Goal: Task Accomplishment & Management: Complete application form

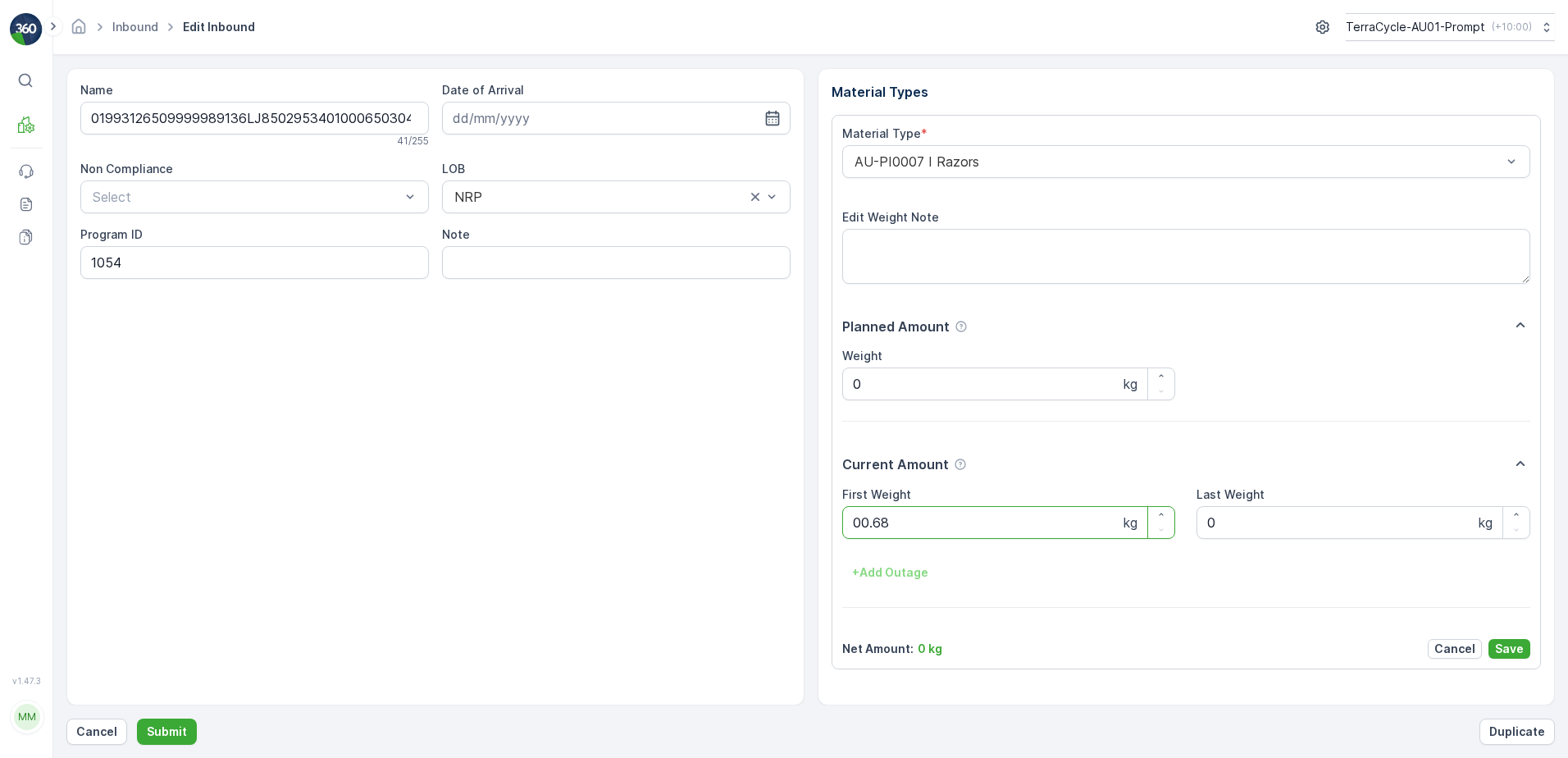
click at [137, 719] on button "Submit" at bounding box center [167, 731] width 60 height 26
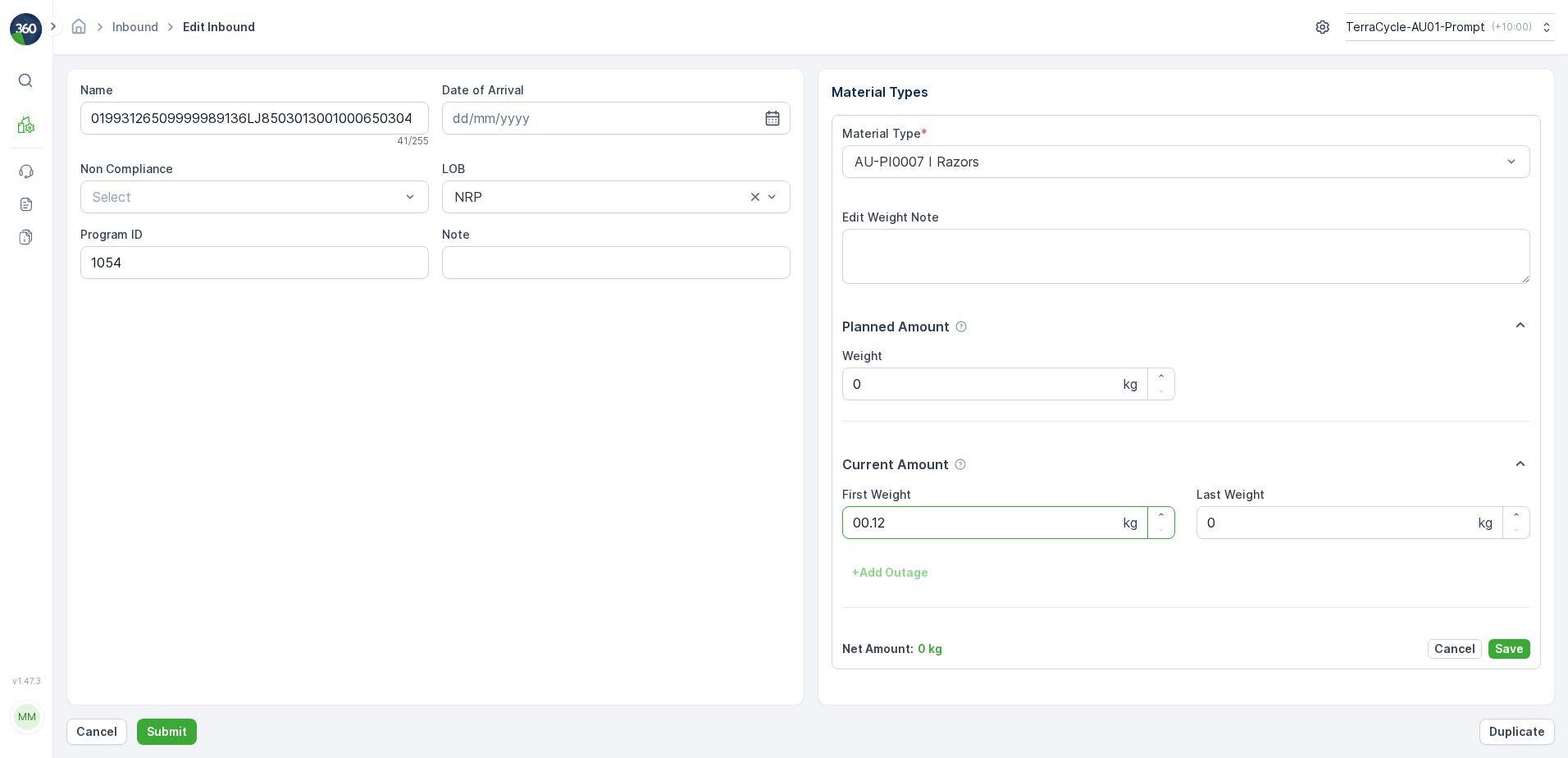
click at [137, 719] on button "Submit" at bounding box center [167, 731] width 60 height 26
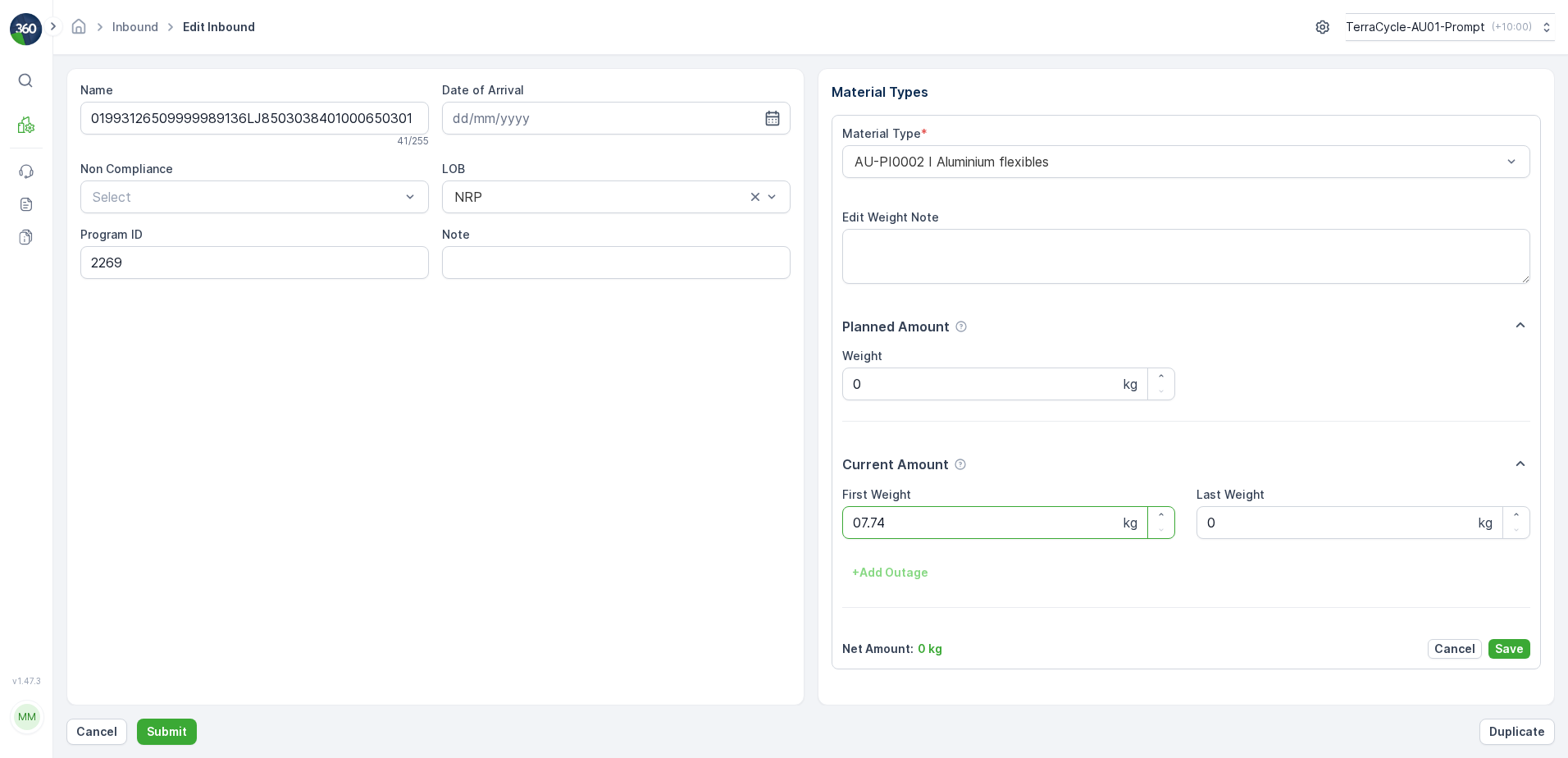
click at [137, 719] on button "Submit" at bounding box center [167, 731] width 60 height 26
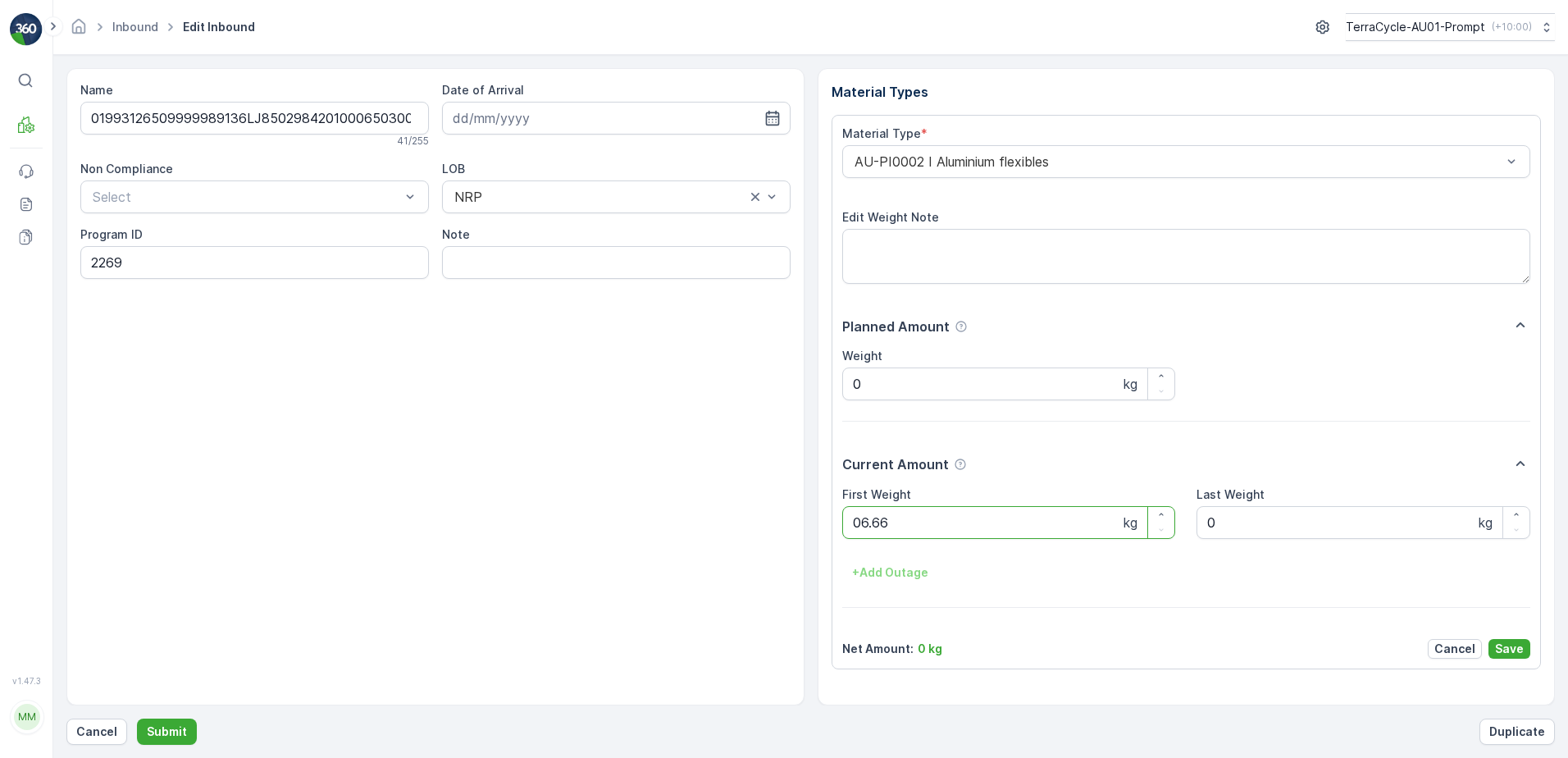
click at [137, 719] on button "Submit" at bounding box center [167, 731] width 60 height 26
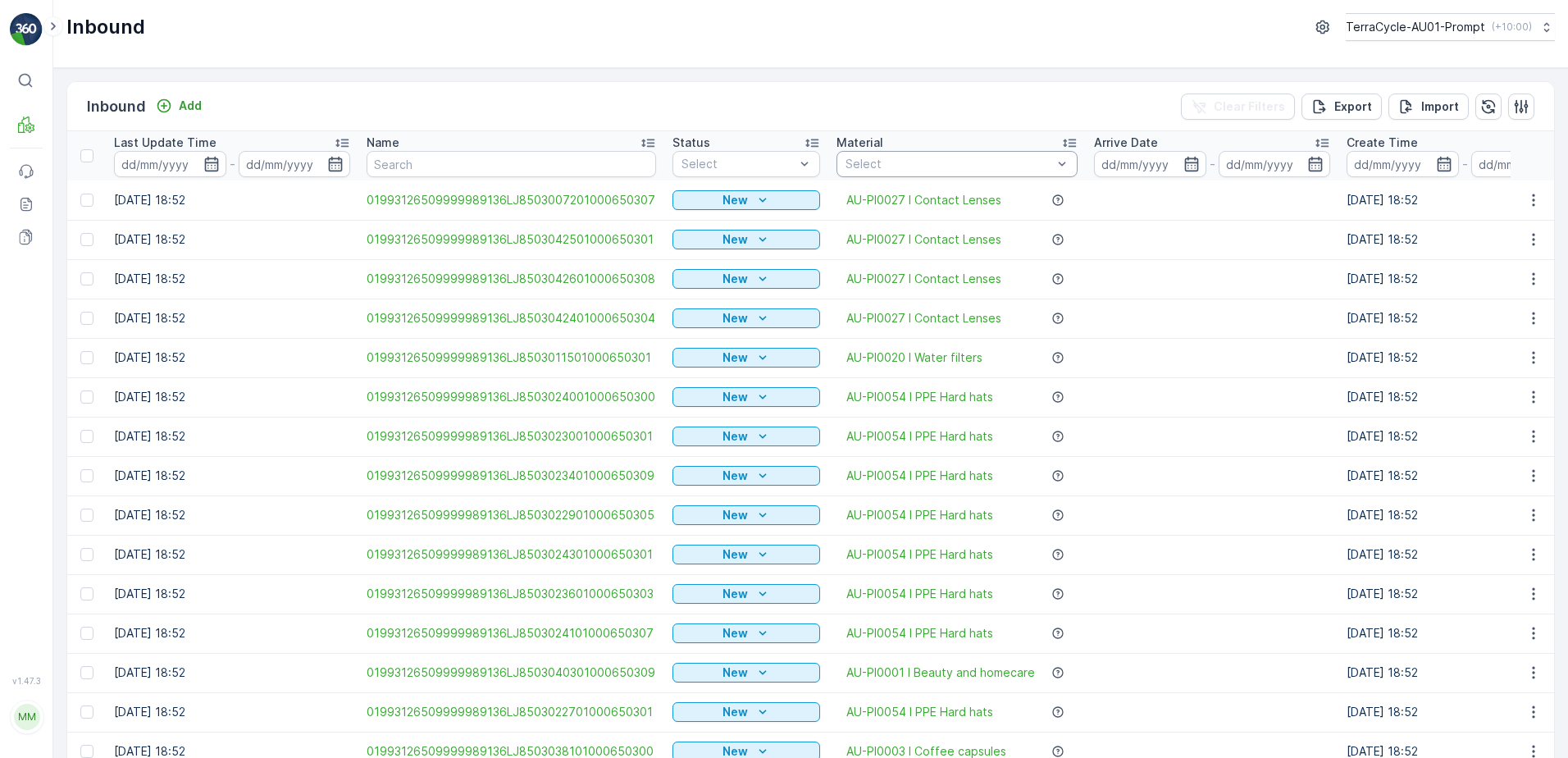
click at [918, 164] on div at bounding box center [949, 164] width 210 height 13
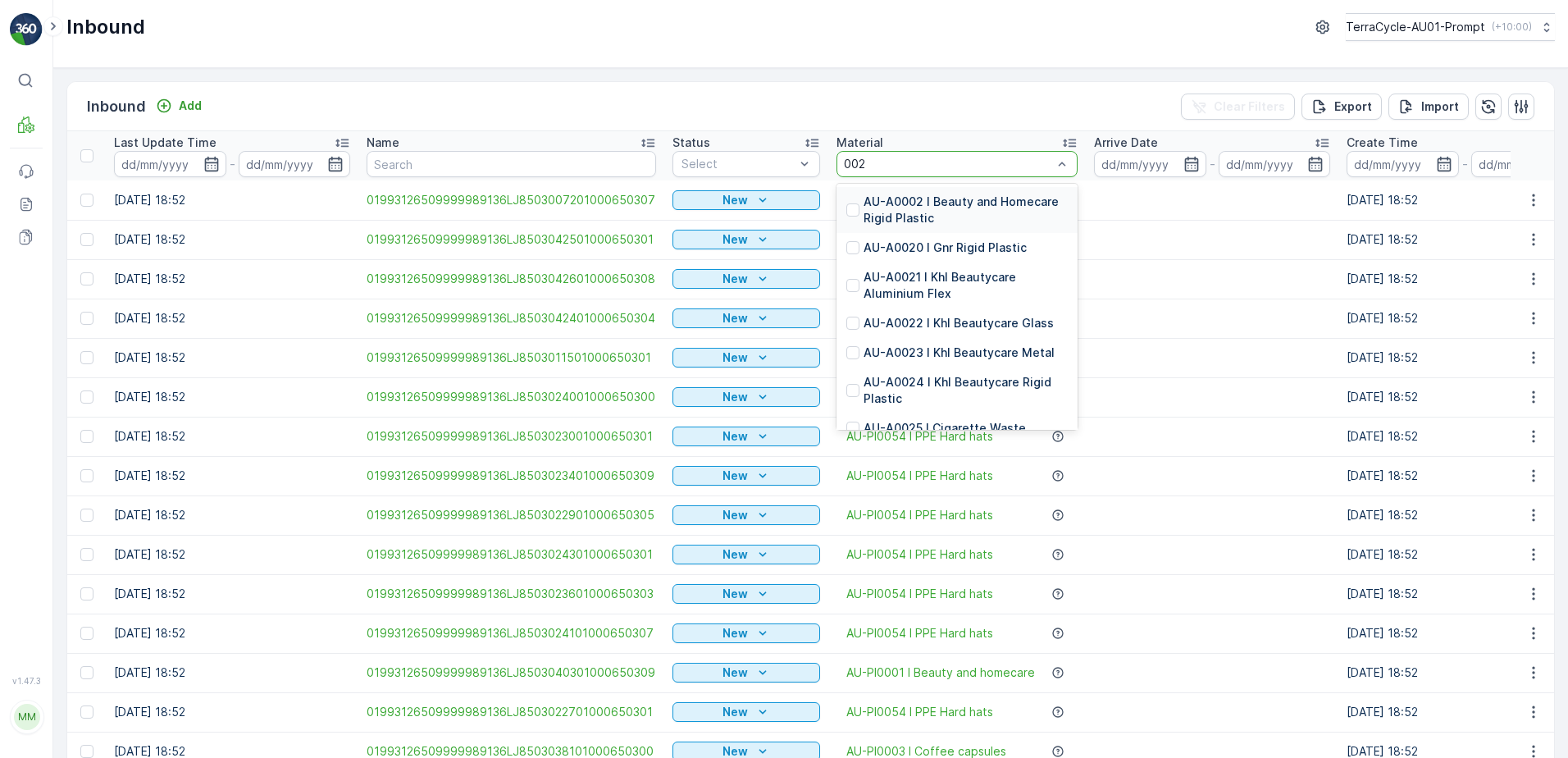
type input "0023"
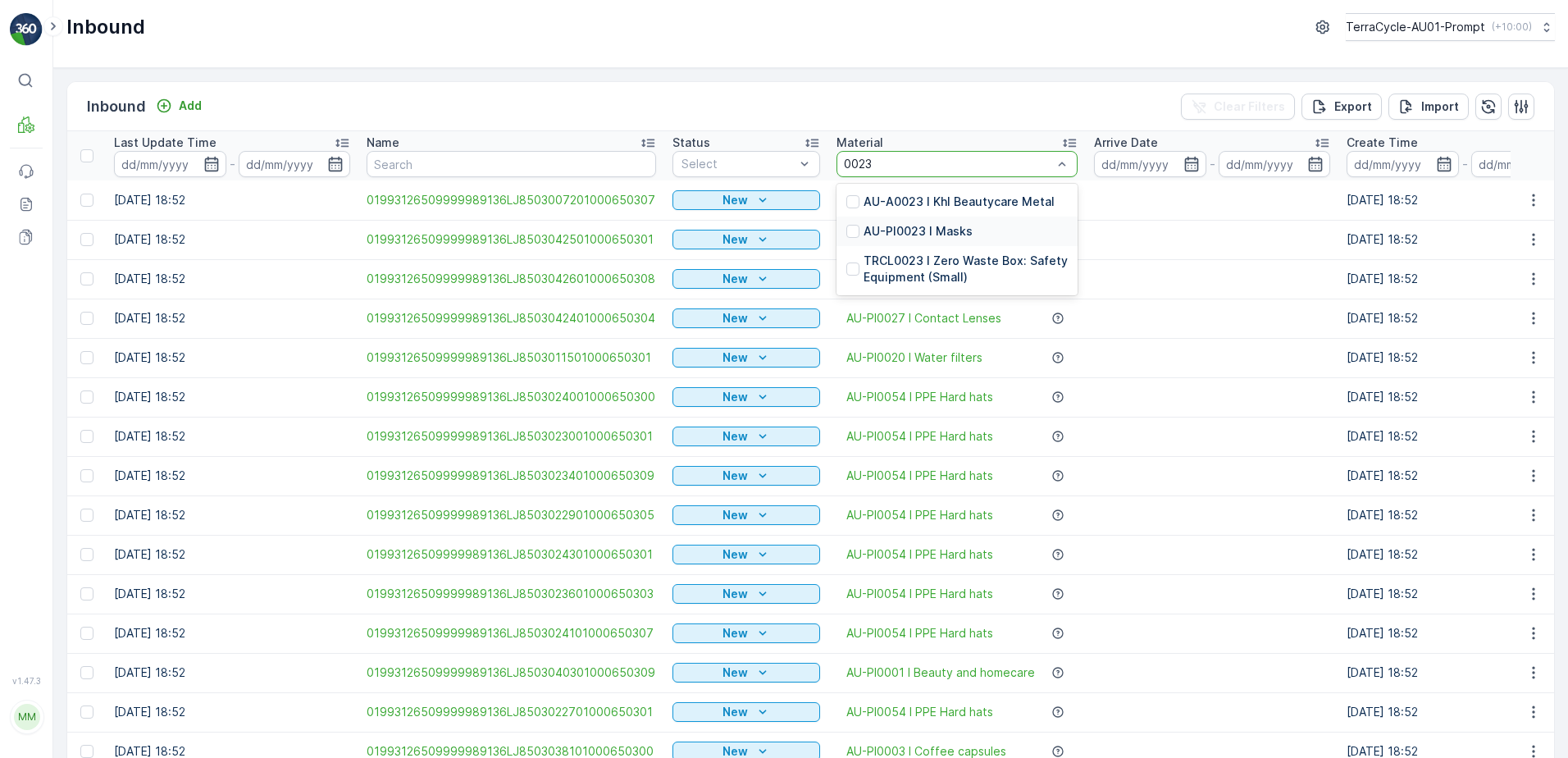
click at [923, 228] on p "AU-PI0023 I Masks" at bounding box center [917, 231] width 109 height 16
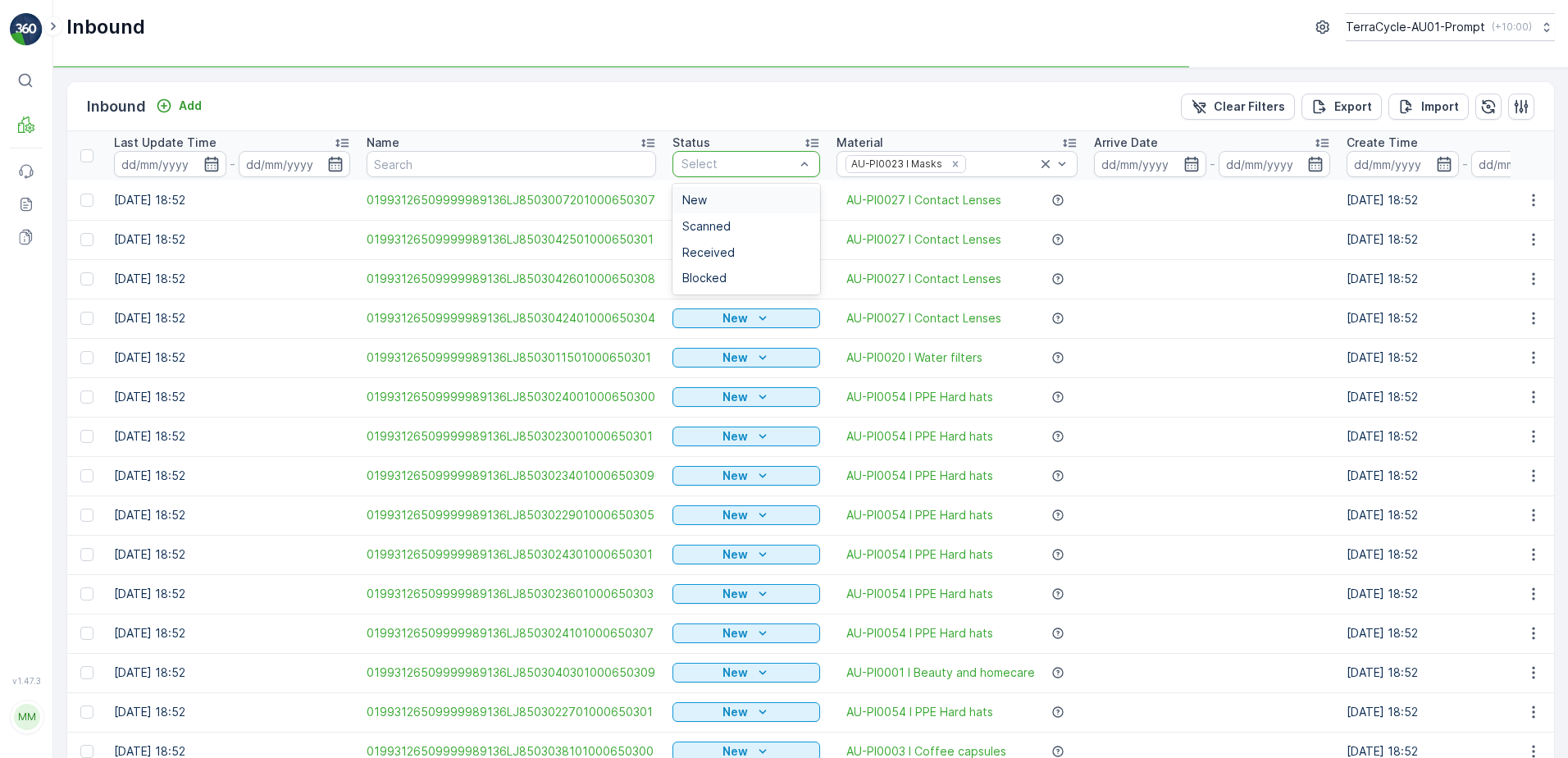
click at [765, 160] on div at bounding box center [738, 164] width 117 height 13
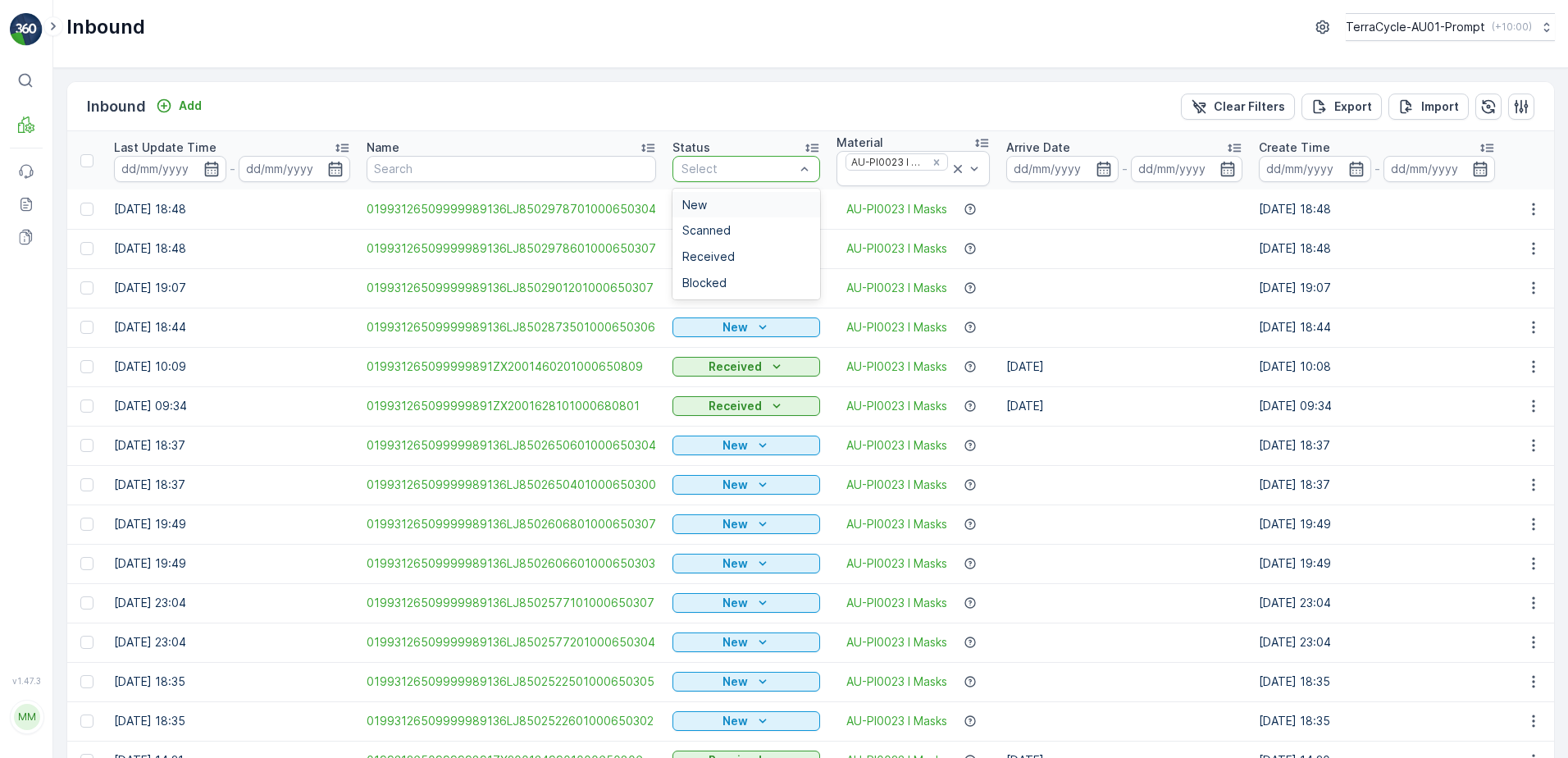
click at [768, 167] on div at bounding box center [738, 170] width 117 height 13
click at [731, 231] on div "Scanned" at bounding box center [746, 230] width 128 height 13
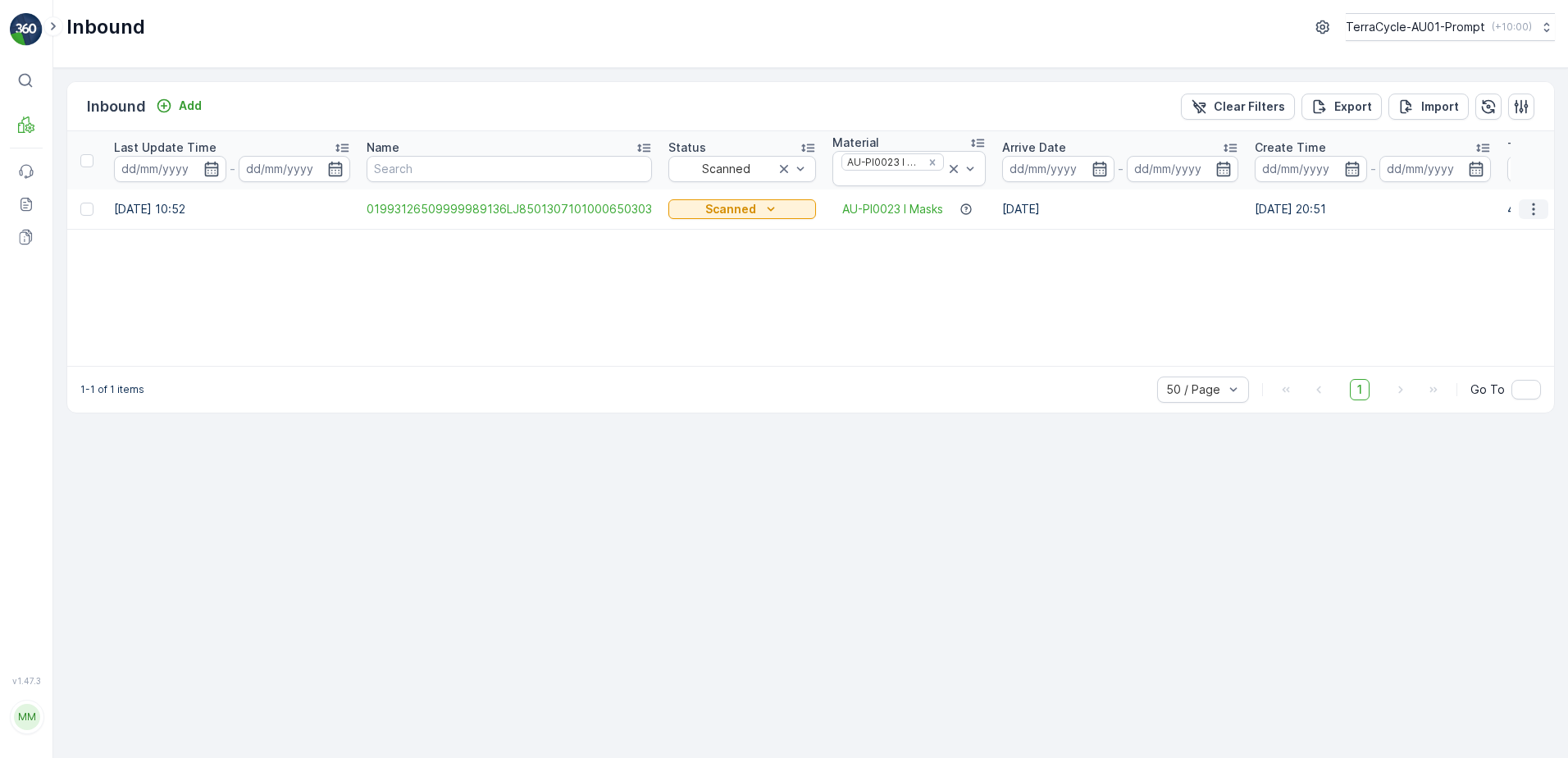
click at [1529, 214] on icon "button" at bounding box center [1533, 209] width 16 height 16
click at [1502, 304] on span "Print QR" at bounding box center [1482, 302] width 45 height 16
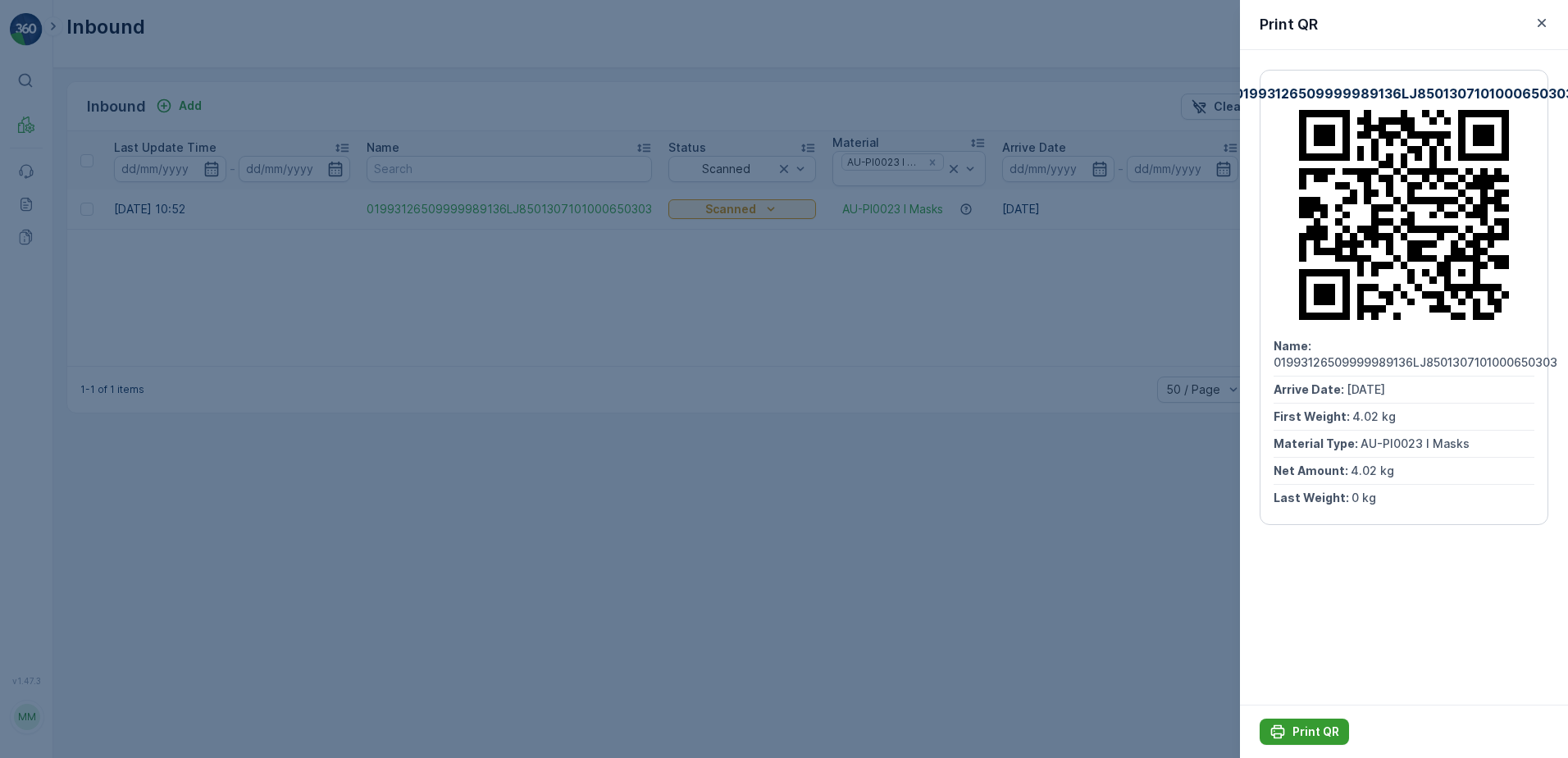
click at [1317, 733] on p "Print QR" at bounding box center [1316, 731] width 47 height 16
click at [1545, 28] on icon "button" at bounding box center [1542, 22] width 16 height 16
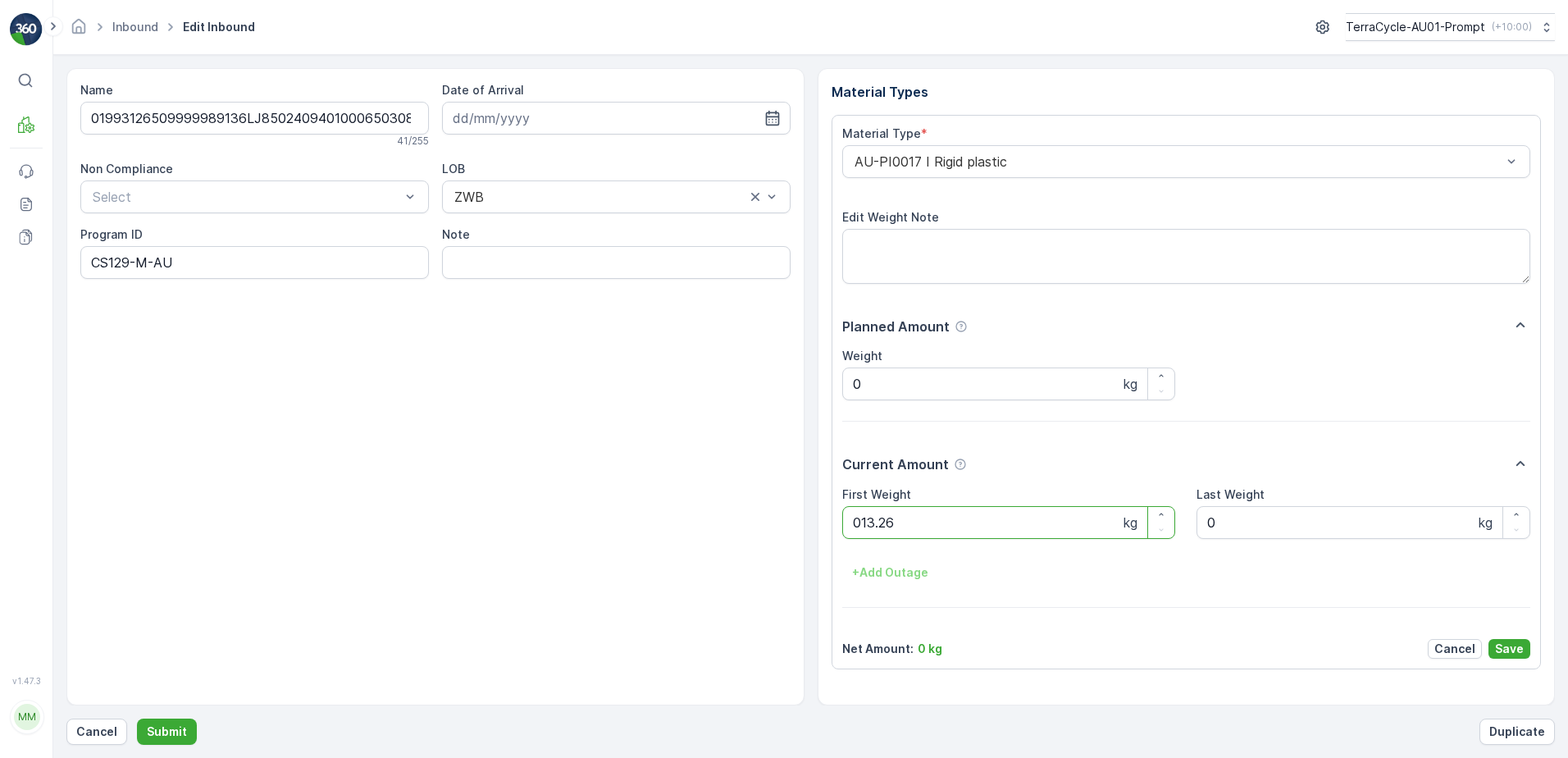
click at [137, 719] on button "Submit" at bounding box center [167, 731] width 60 height 26
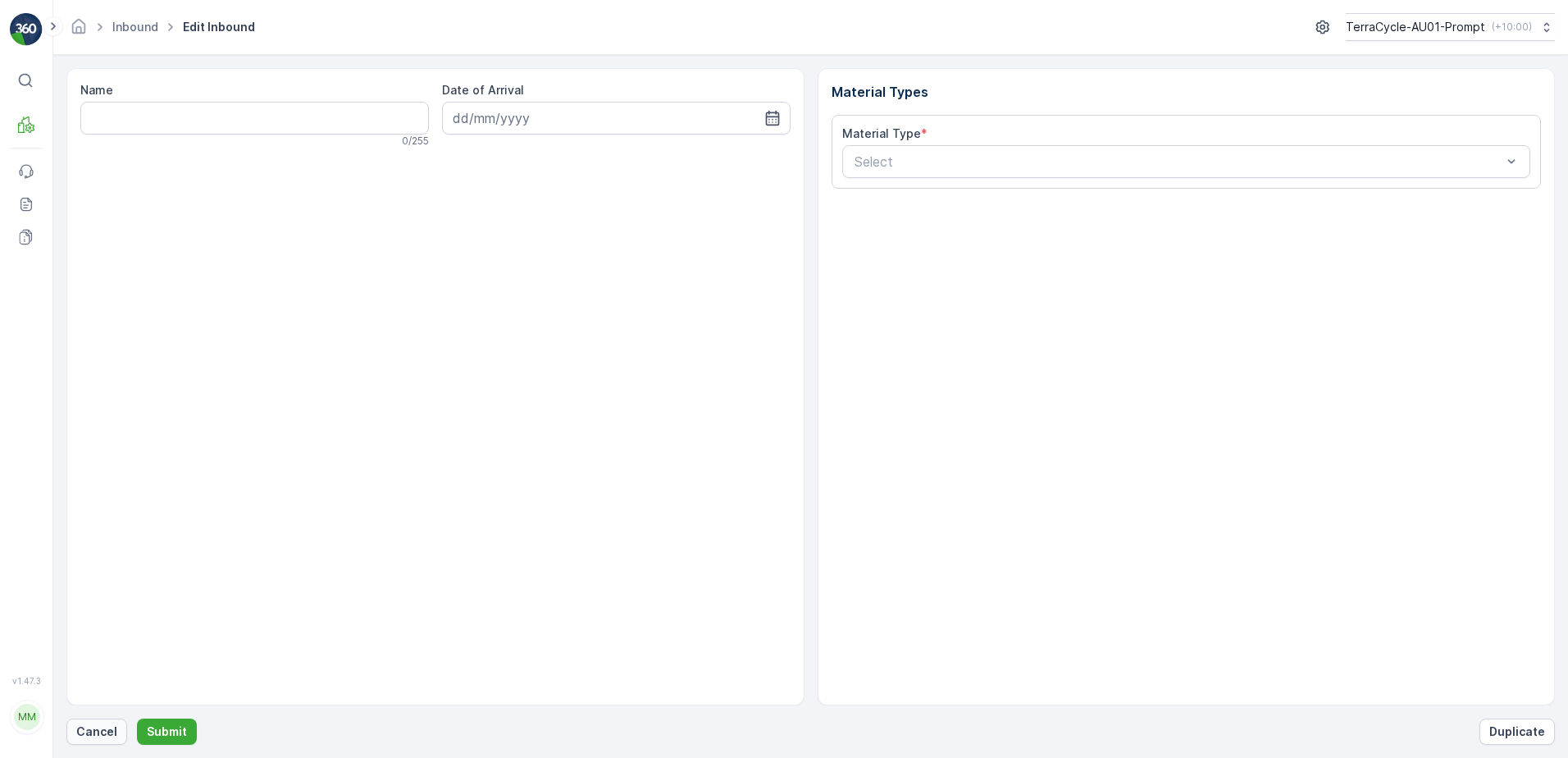
click at [106, 736] on p "Cancel" at bounding box center [96, 731] width 41 height 16
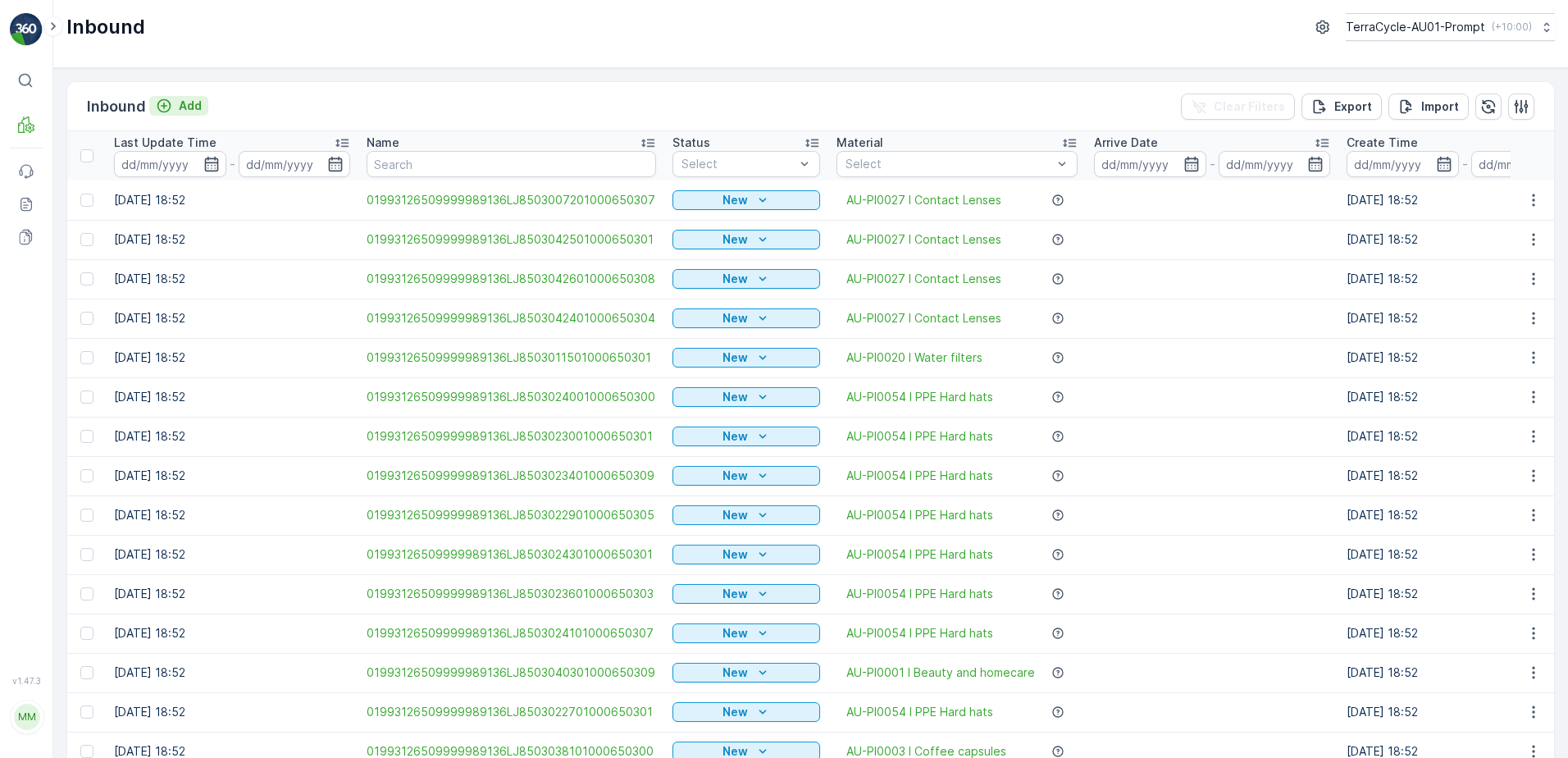
click at [196, 104] on p "Add" at bounding box center [191, 105] width 23 height 16
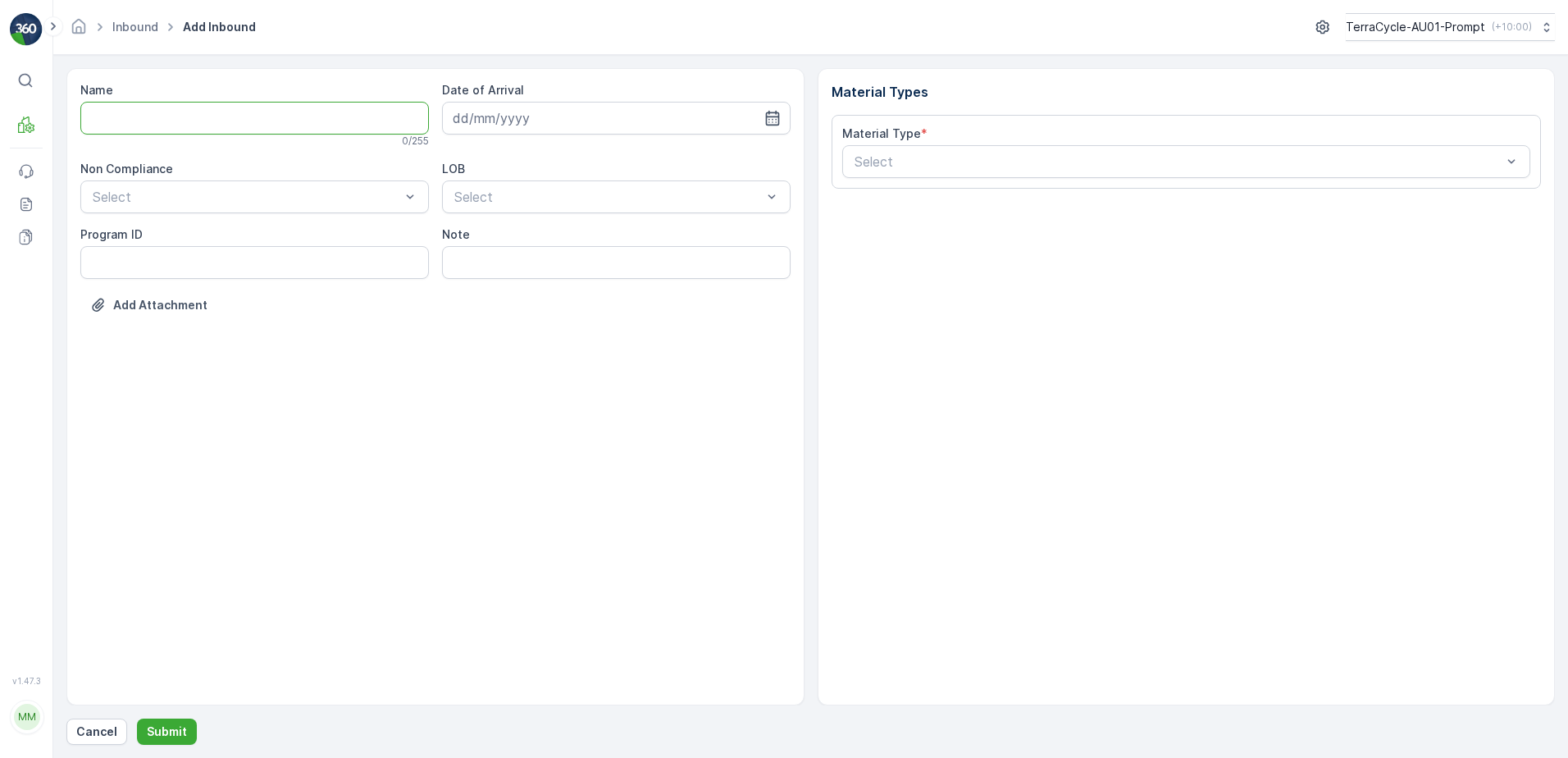
click at [197, 113] on input "Name" at bounding box center [254, 118] width 349 height 33
type input "019931265099999891ZX2001230101000650803"
click at [137, 719] on button "Submit" at bounding box center [167, 731] width 60 height 26
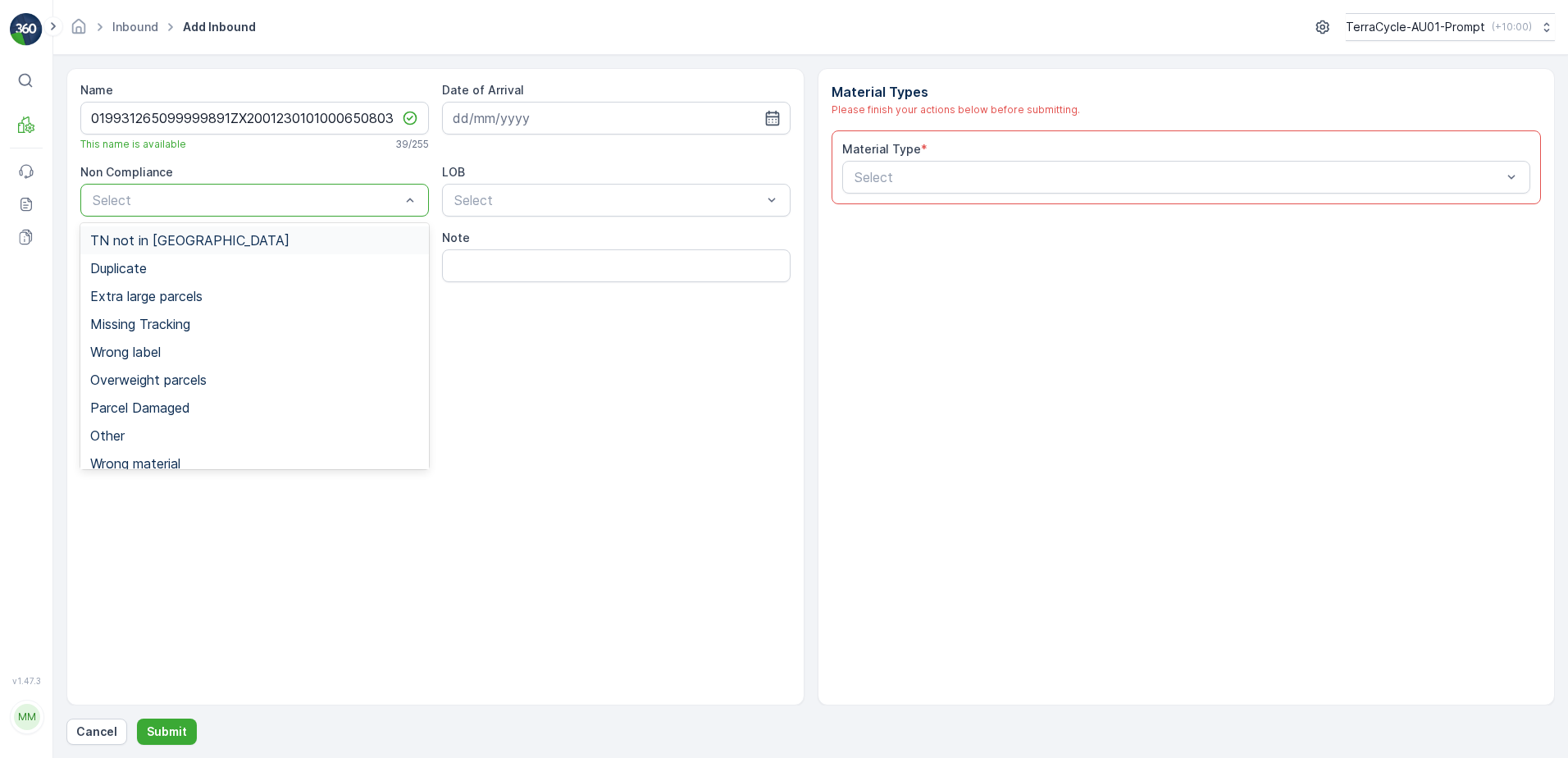
click at [136, 198] on div at bounding box center [246, 199] width 311 height 14
click at [154, 239] on span "TN not in [GEOGRAPHIC_DATA]" at bounding box center [190, 240] width 199 height 14
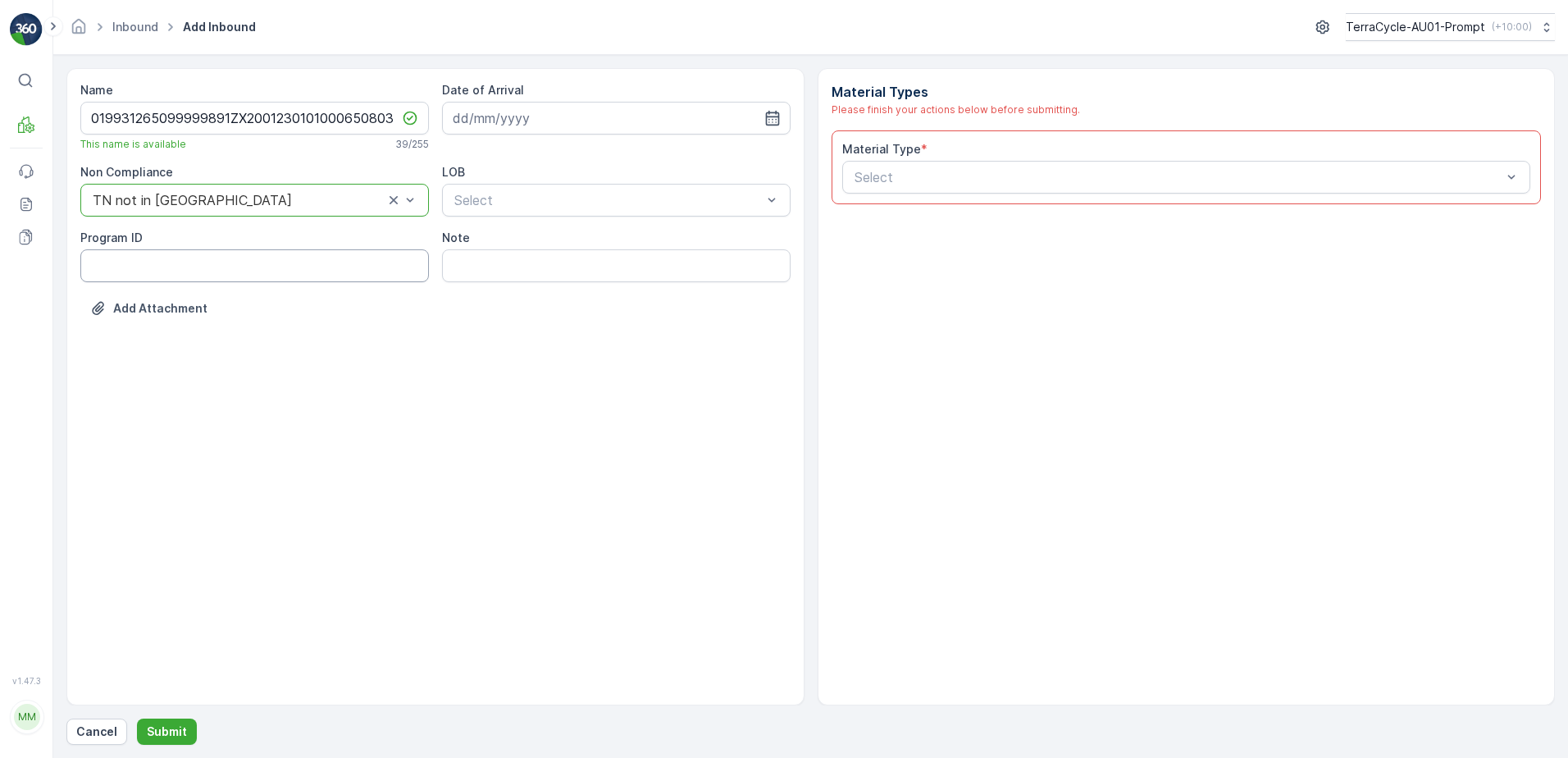
click at [122, 263] on ID "Program ID" at bounding box center [254, 266] width 349 height 33
type ID "c"
type ID "CS57-M"
drag, startPoint x: 552, startPoint y: 114, endPoint x: 737, endPoint y: 145, distance: 187.6
click at [557, 115] on input at bounding box center [617, 118] width 349 height 33
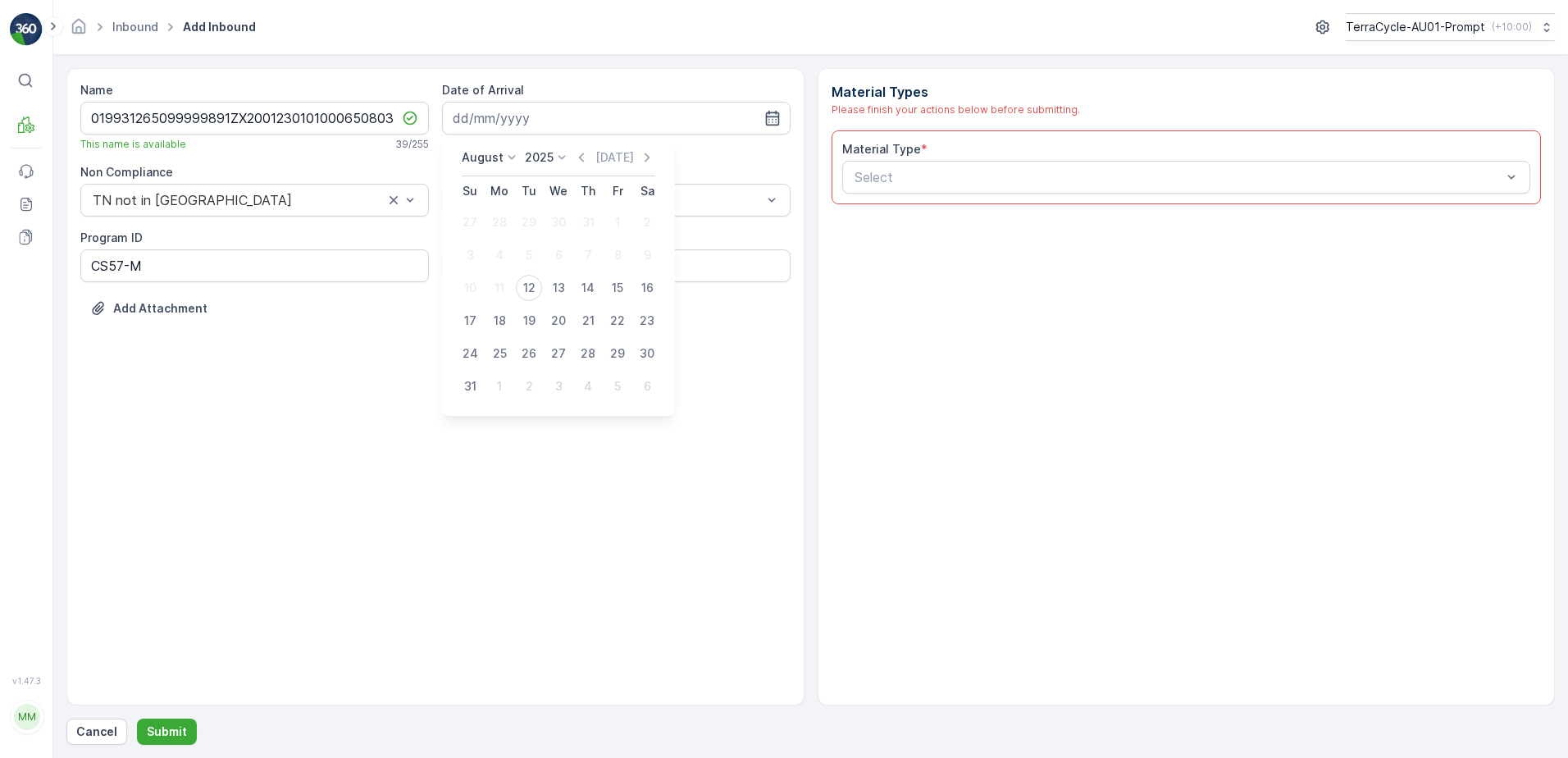
click at [532, 288] on div "12" at bounding box center [528, 287] width 26 height 26
type input "[DATE]"
click at [571, 196] on div at bounding box center [608, 199] width 311 height 14
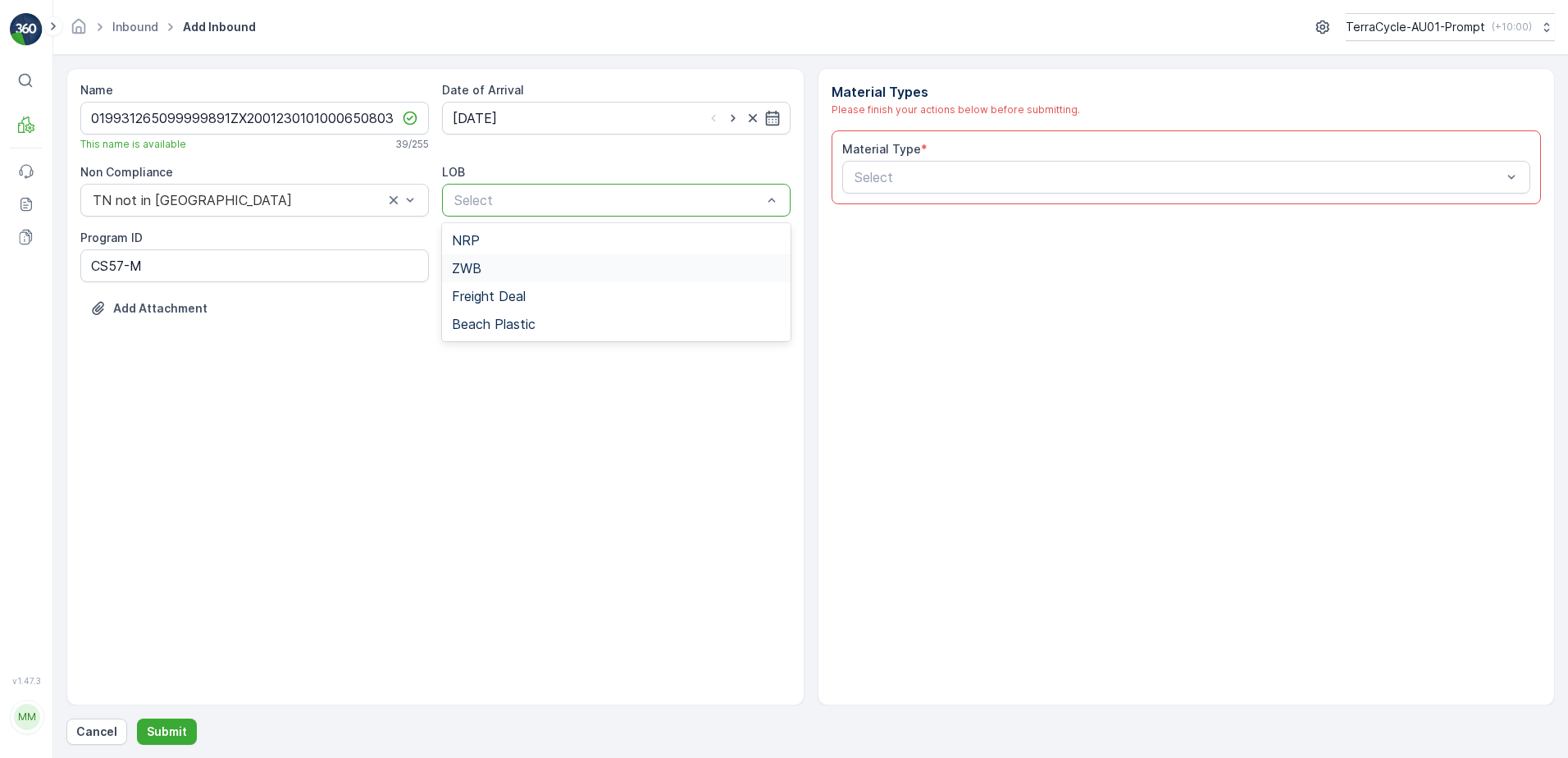
click at [547, 262] on div "ZWB" at bounding box center [616, 268] width 329 height 14
click at [868, 178] on div at bounding box center [1179, 176] width 651 height 14
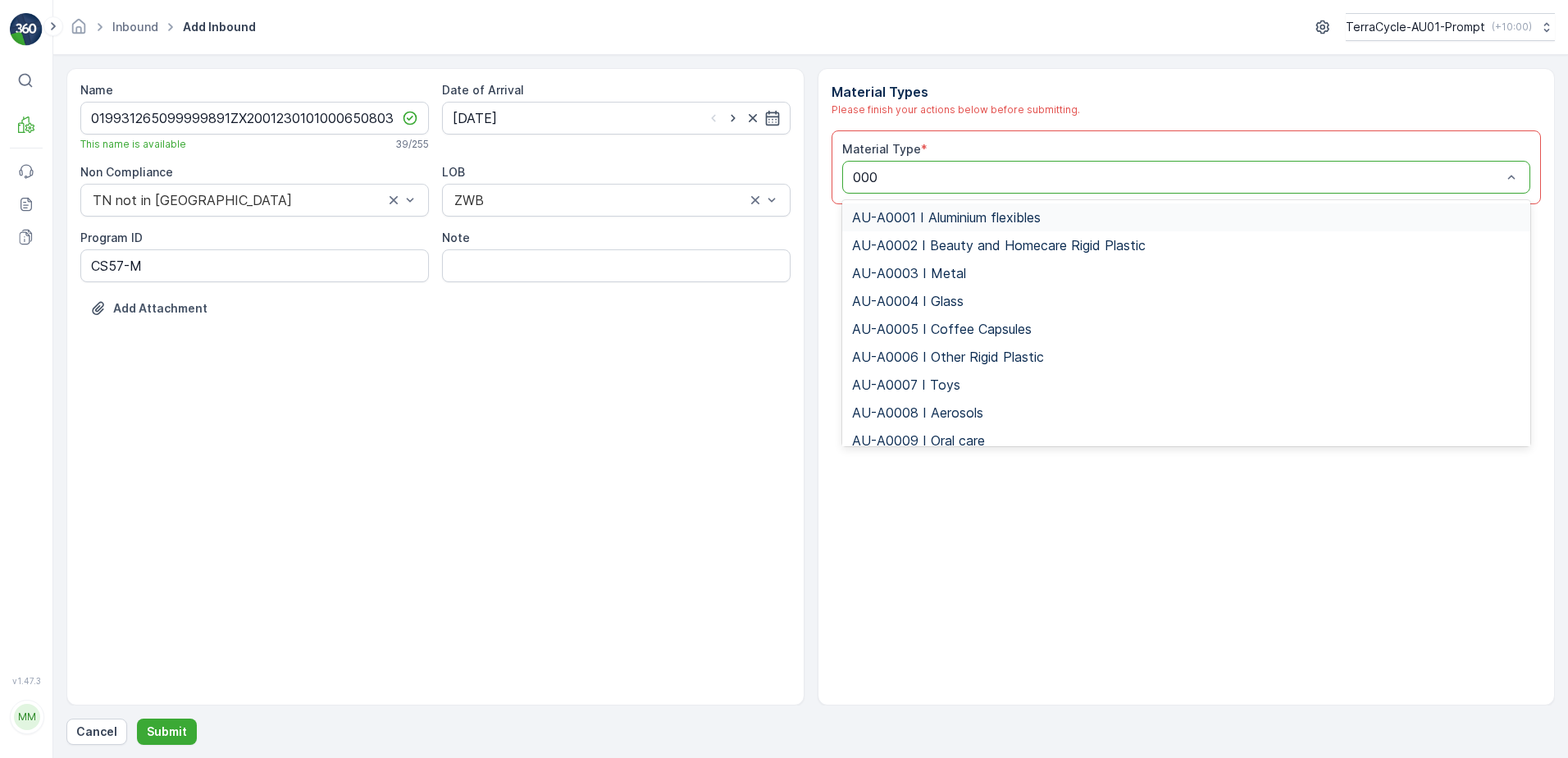
type input "0002"
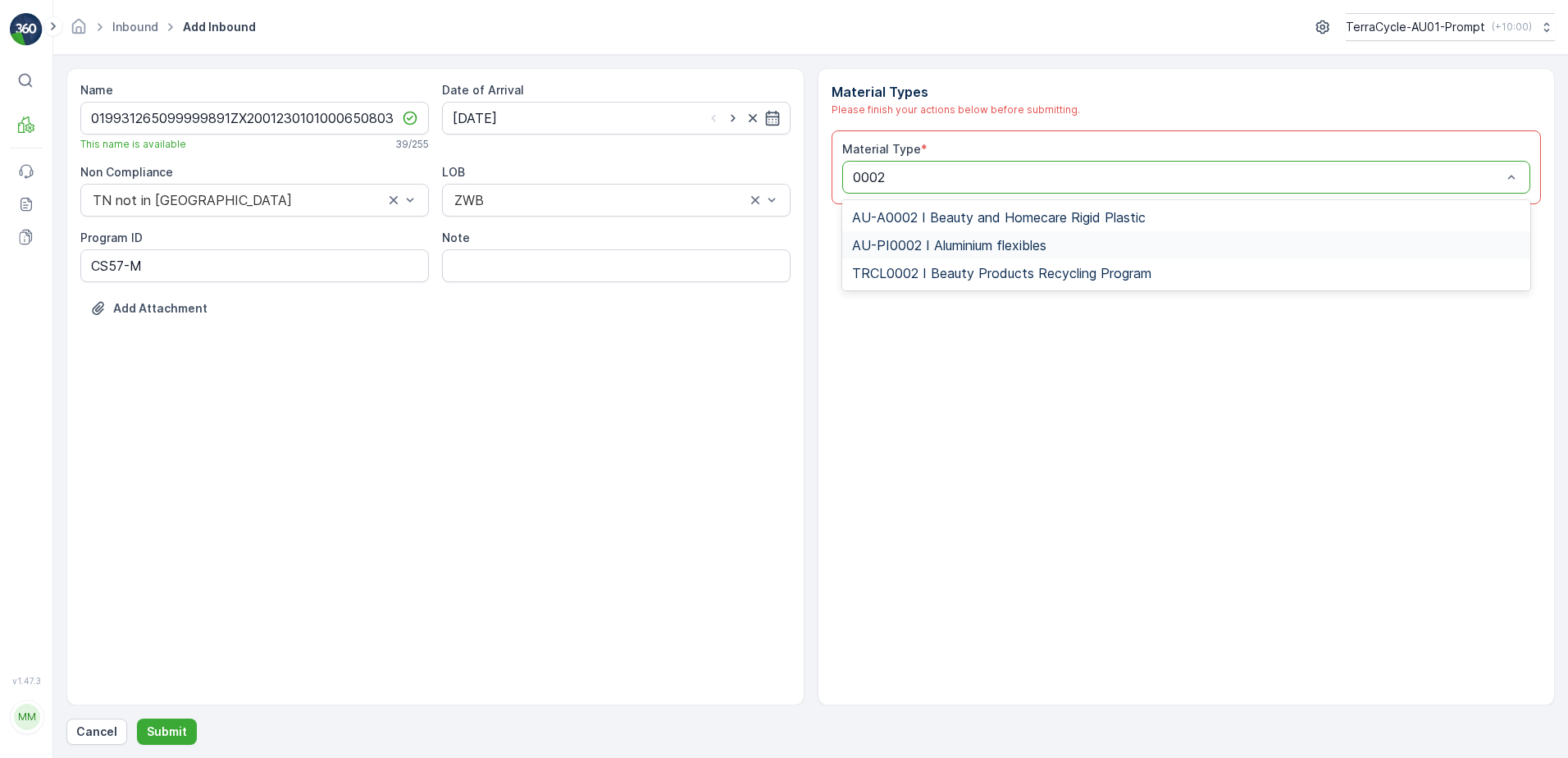
click at [965, 241] on span "AU-PI0002 I Aluminium flexibles" at bounding box center [949, 245] width 195 height 14
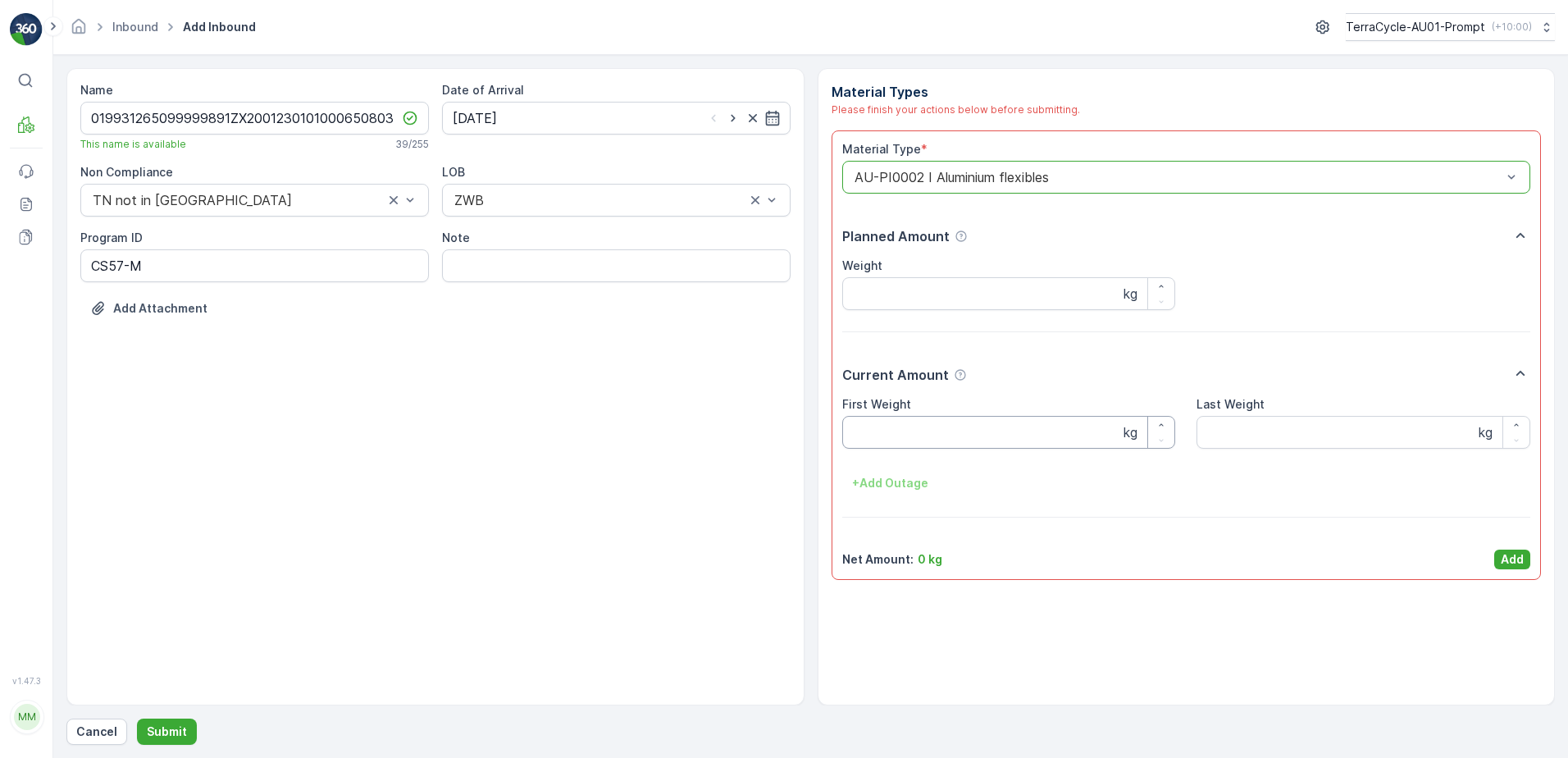
click at [951, 427] on Weight "First Weight" at bounding box center [1009, 432] width 333 height 33
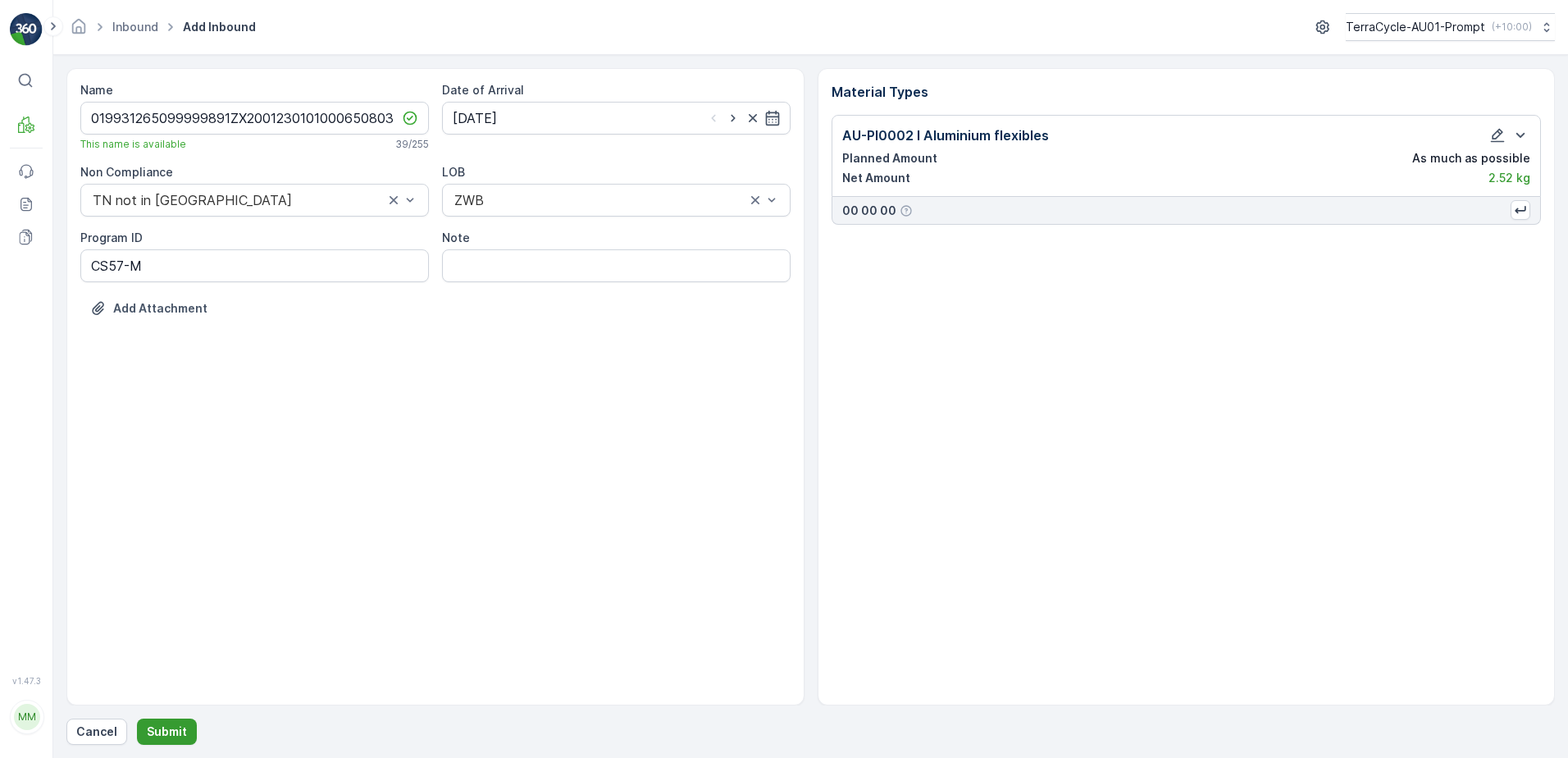
click at [166, 730] on p "Submit" at bounding box center [167, 731] width 40 height 16
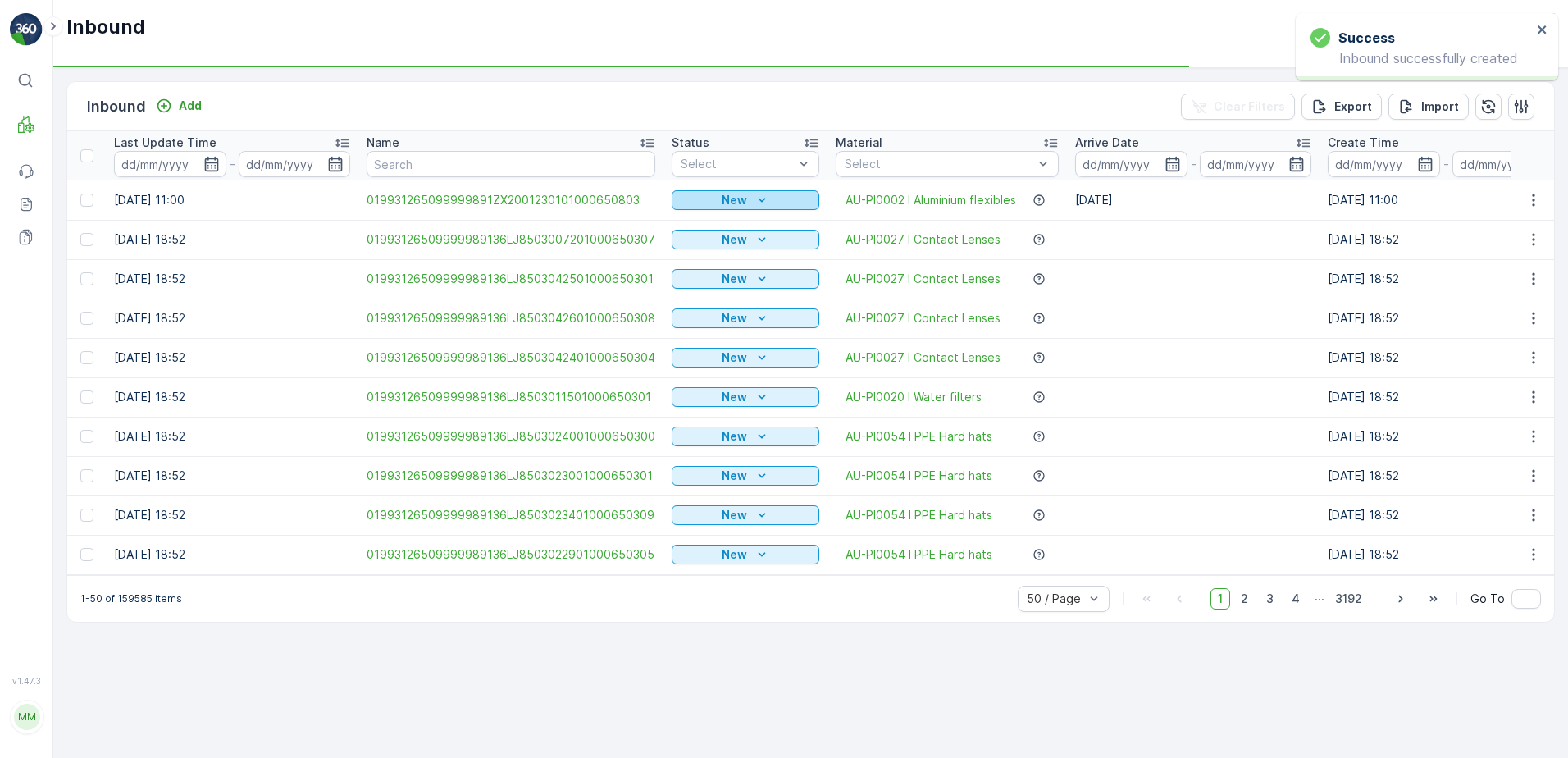
click at [768, 201] on div "New" at bounding box center [746, 199] width 135 height 16
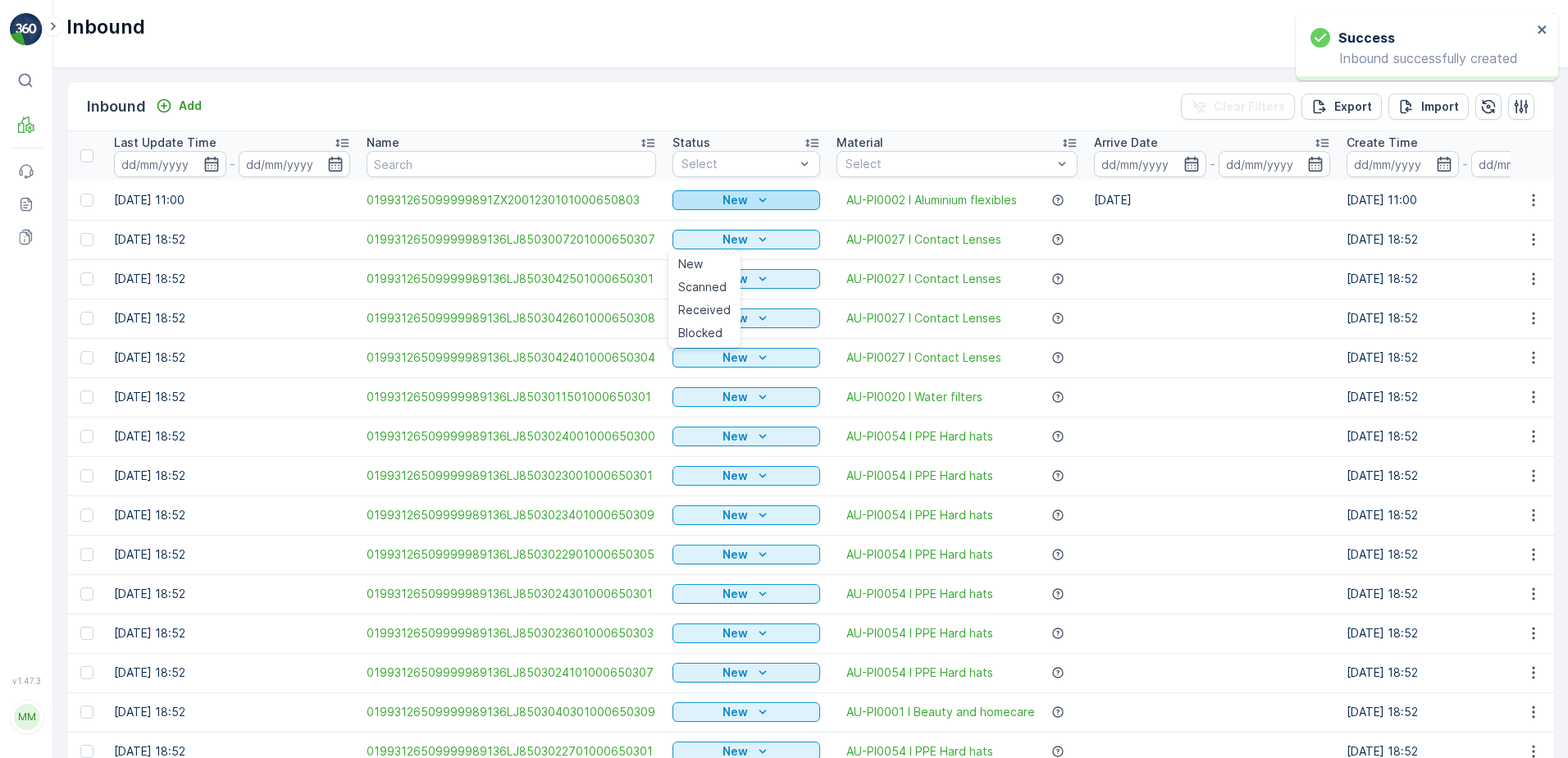
click at [729, 201] on p "New" at bounding box center [735, 199] width 25 height 16
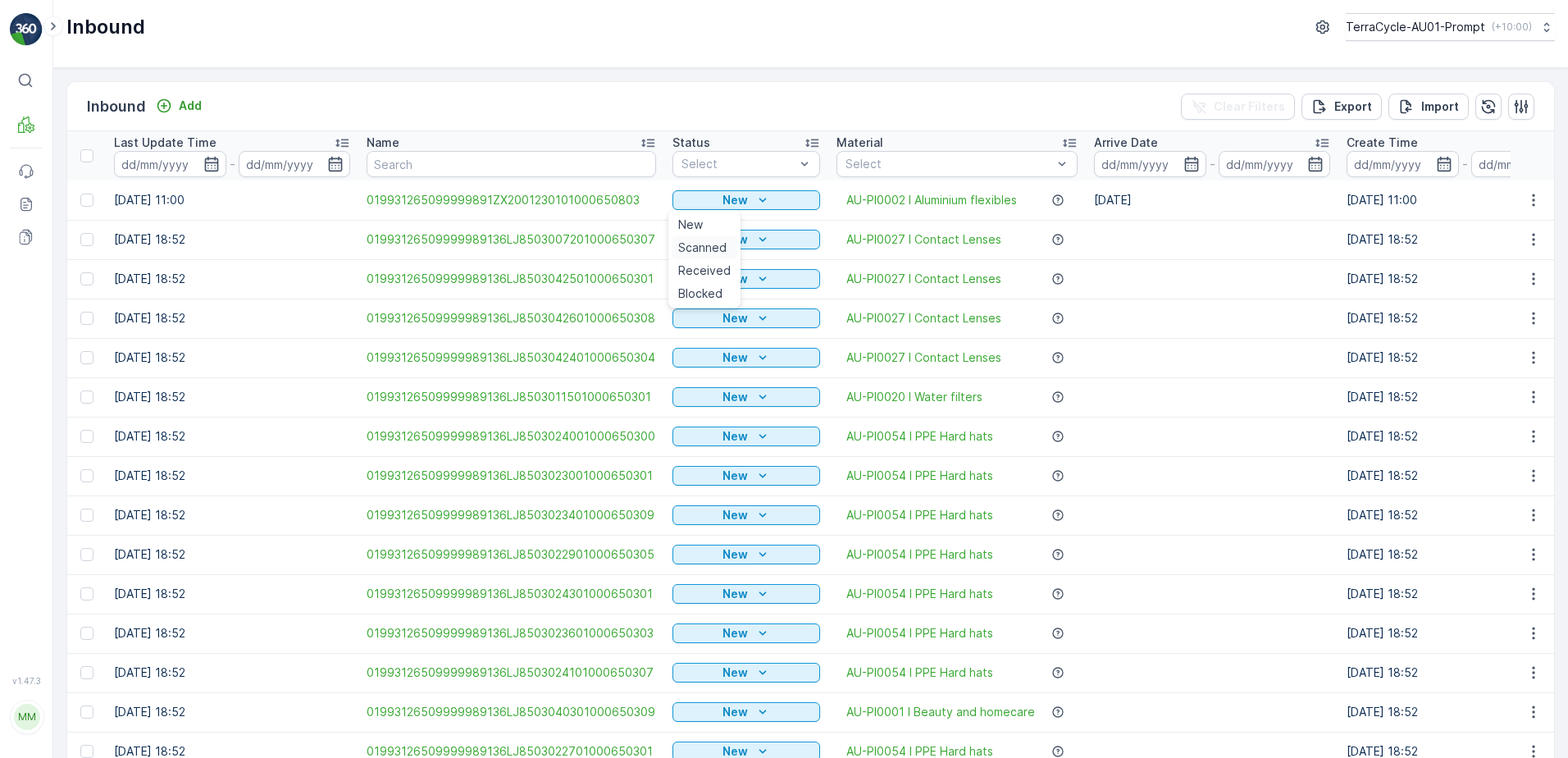
click at [698, 244] on span "Scanned" at bounding box center [703, 248] width 48 height 16
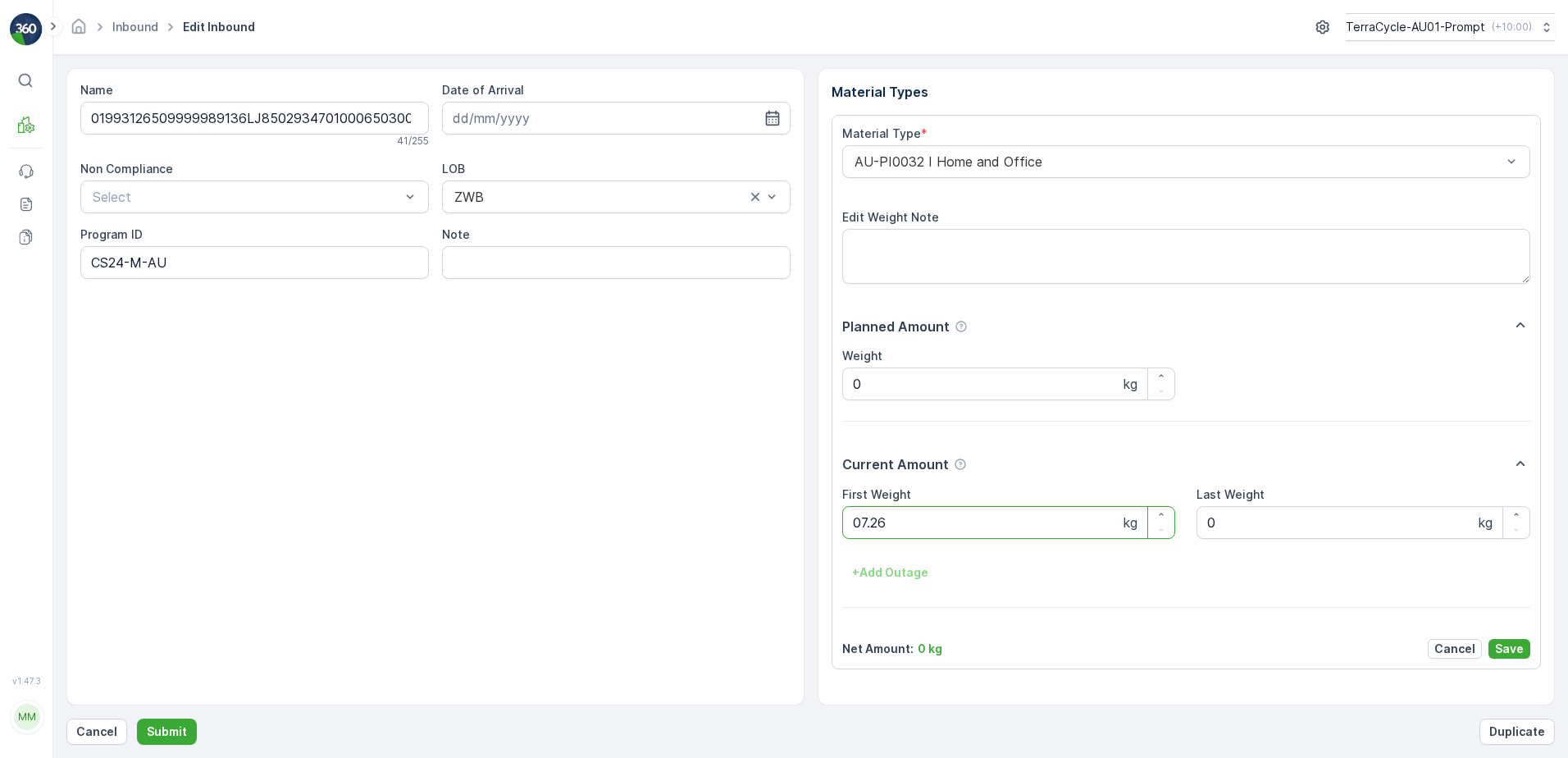
click at [137, 719] on button "Submit" at bounding box center [167, 731] width 60 height 26
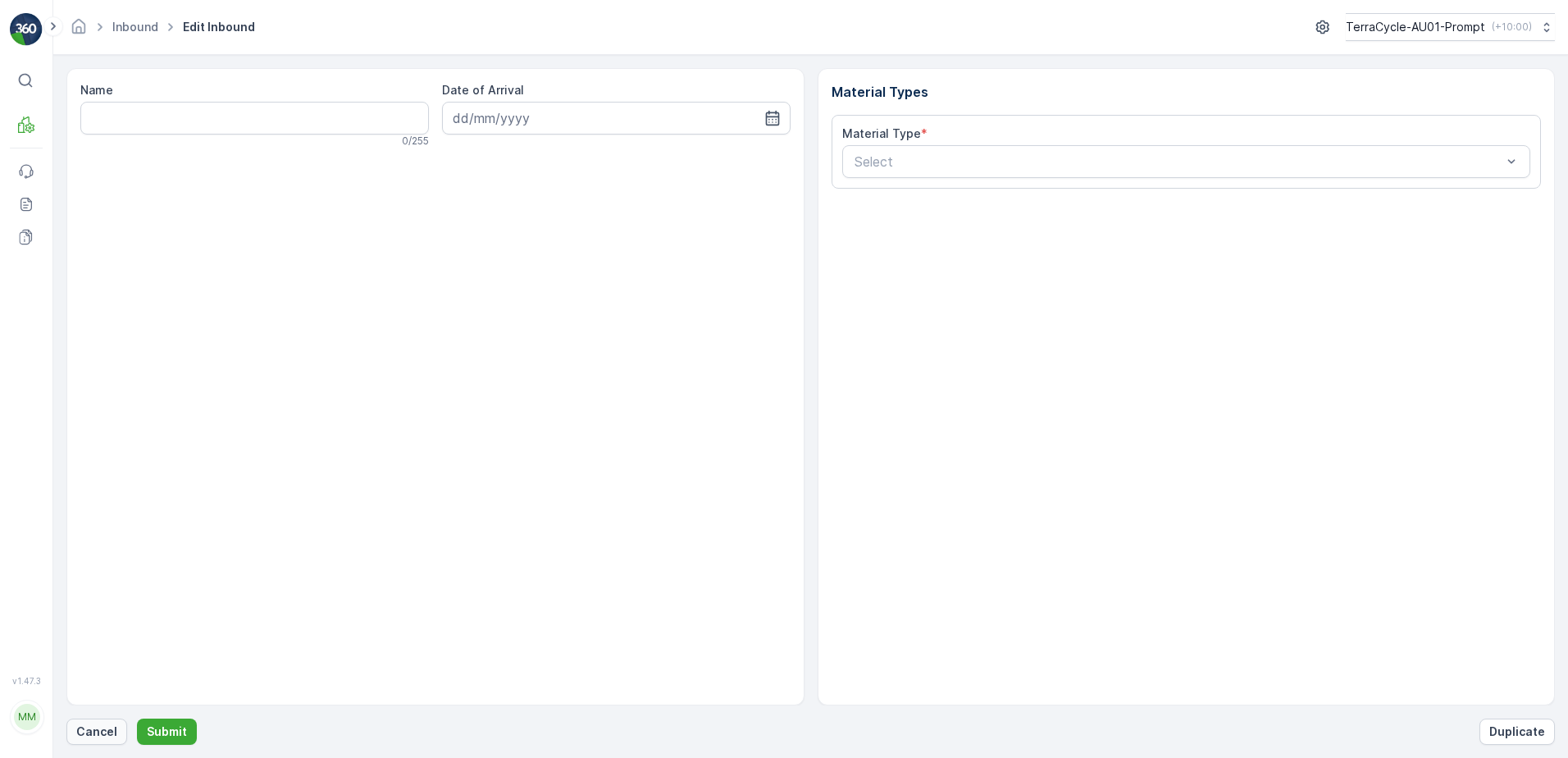
click at [96, 722] on button "Cancel" at bounding box center [96, 731] width 61 height 26
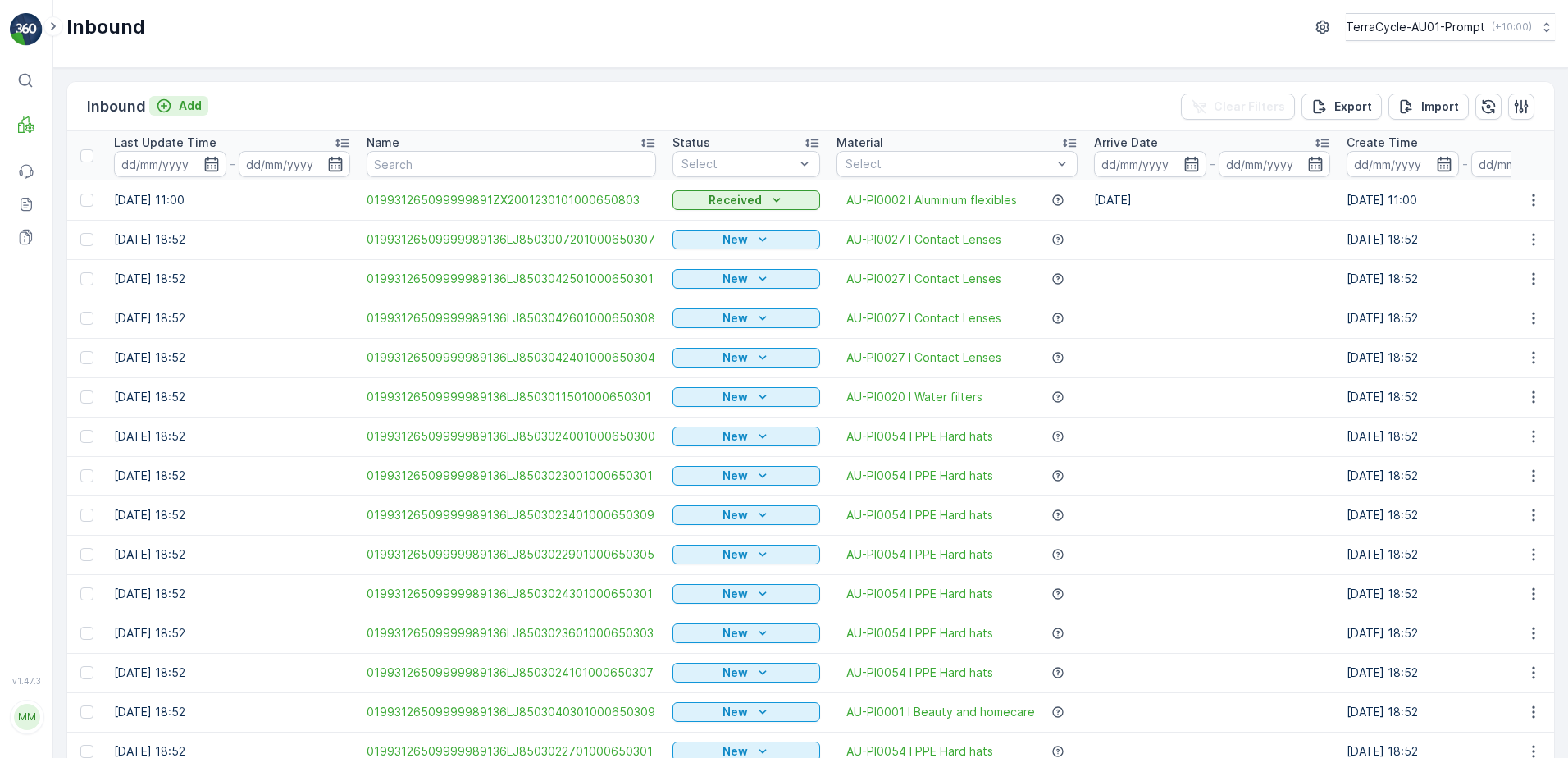
click at [185, 111] on p "Add" at bounding box center [191, 105] width 23 height 16
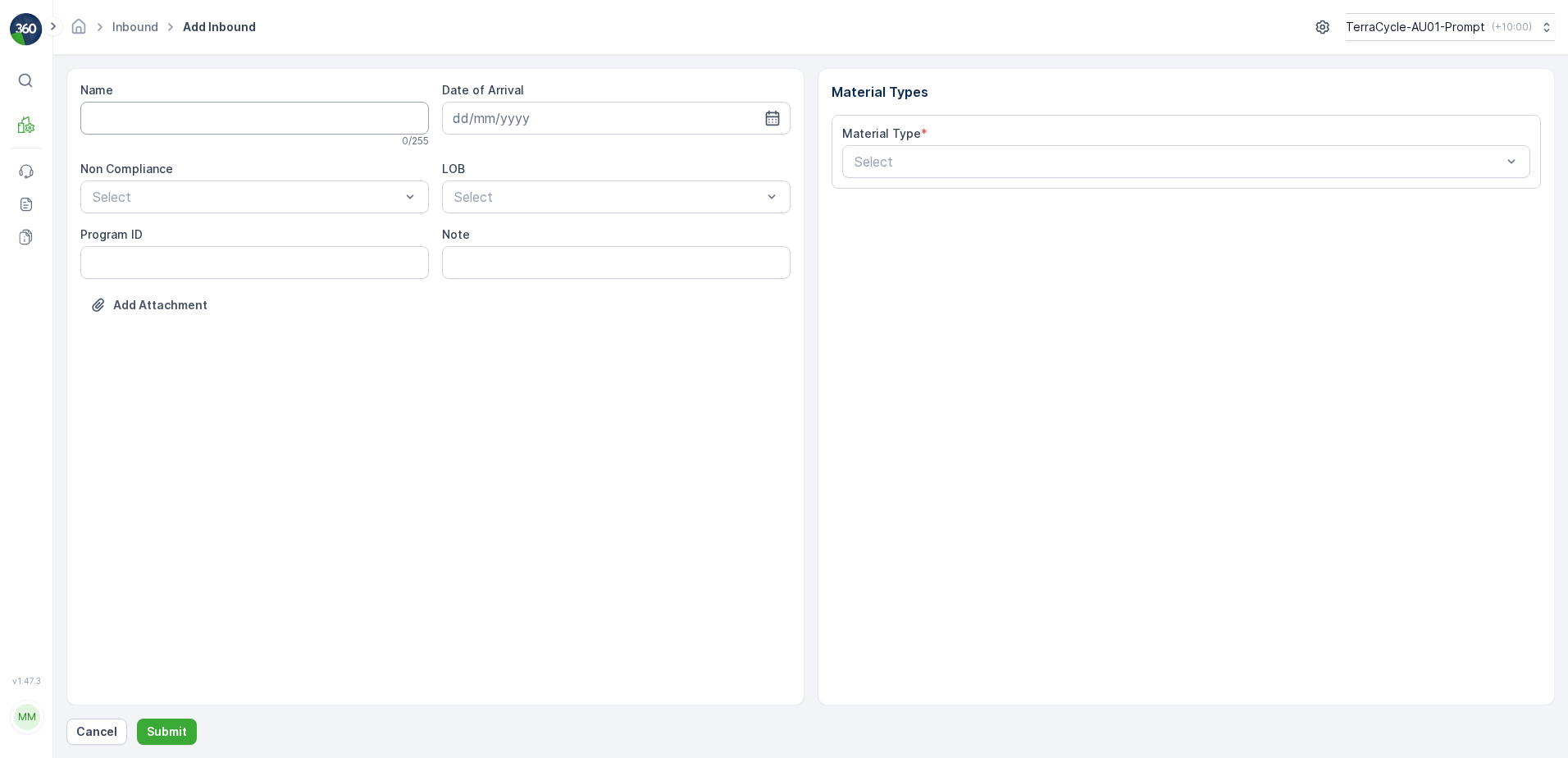
click at [174, 118] on input "Name" at bounding box center [254, 118] width 349 height 33
type input "01993126509999989136LJ8503045001000650303"
click at [137, 719] on button "Submit" at bounding box center [167, 731] width 60 height 26
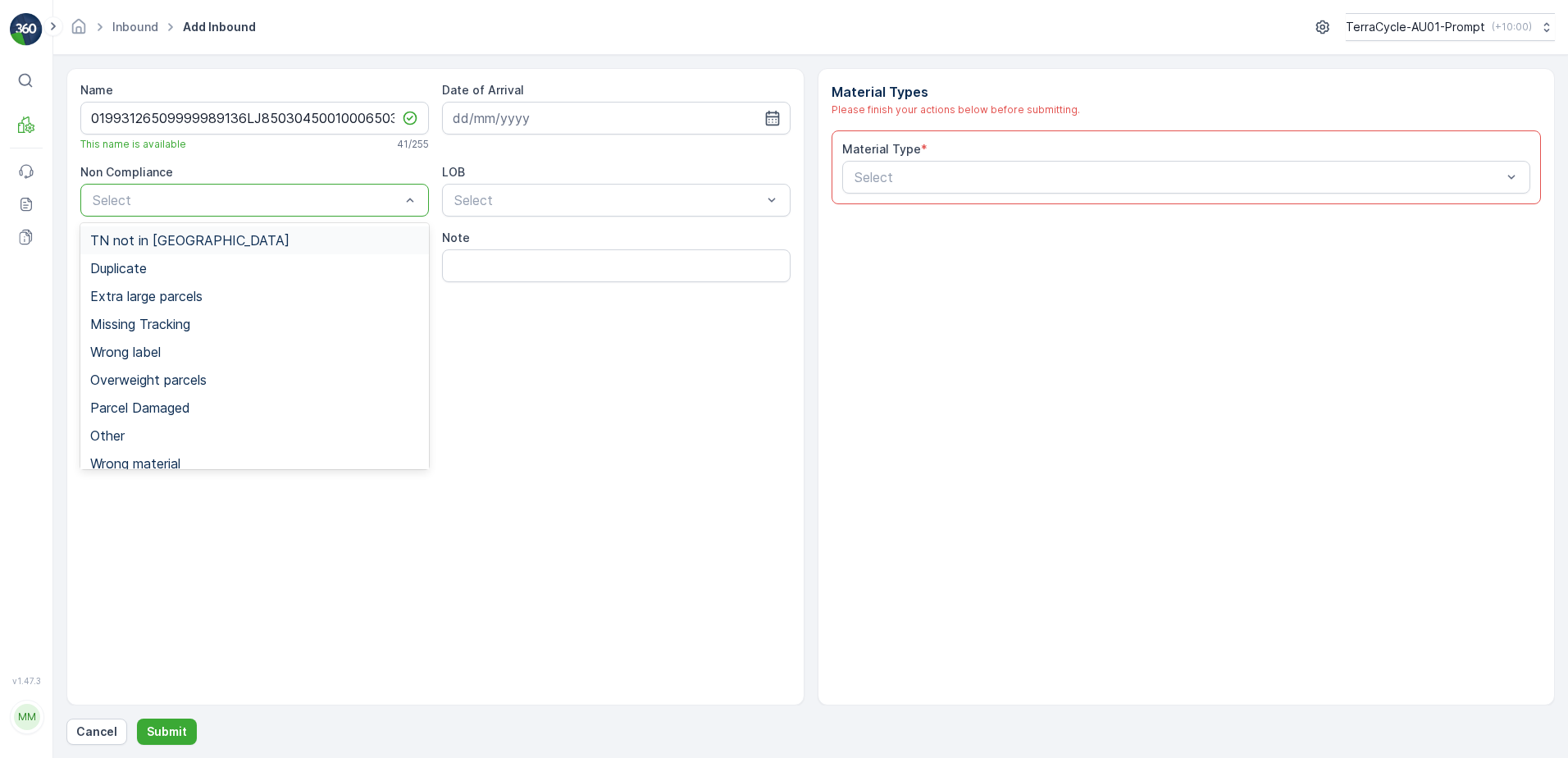
drag, startPoint x: 210, startPoint y: 190, endPoint x: 204, endPoint y: 222, distance: 32.6
click at [210, 242] on div "TN not in [GEOGRAPHIC_DATA]" at bounding box center [254, 240] width 329 height 14
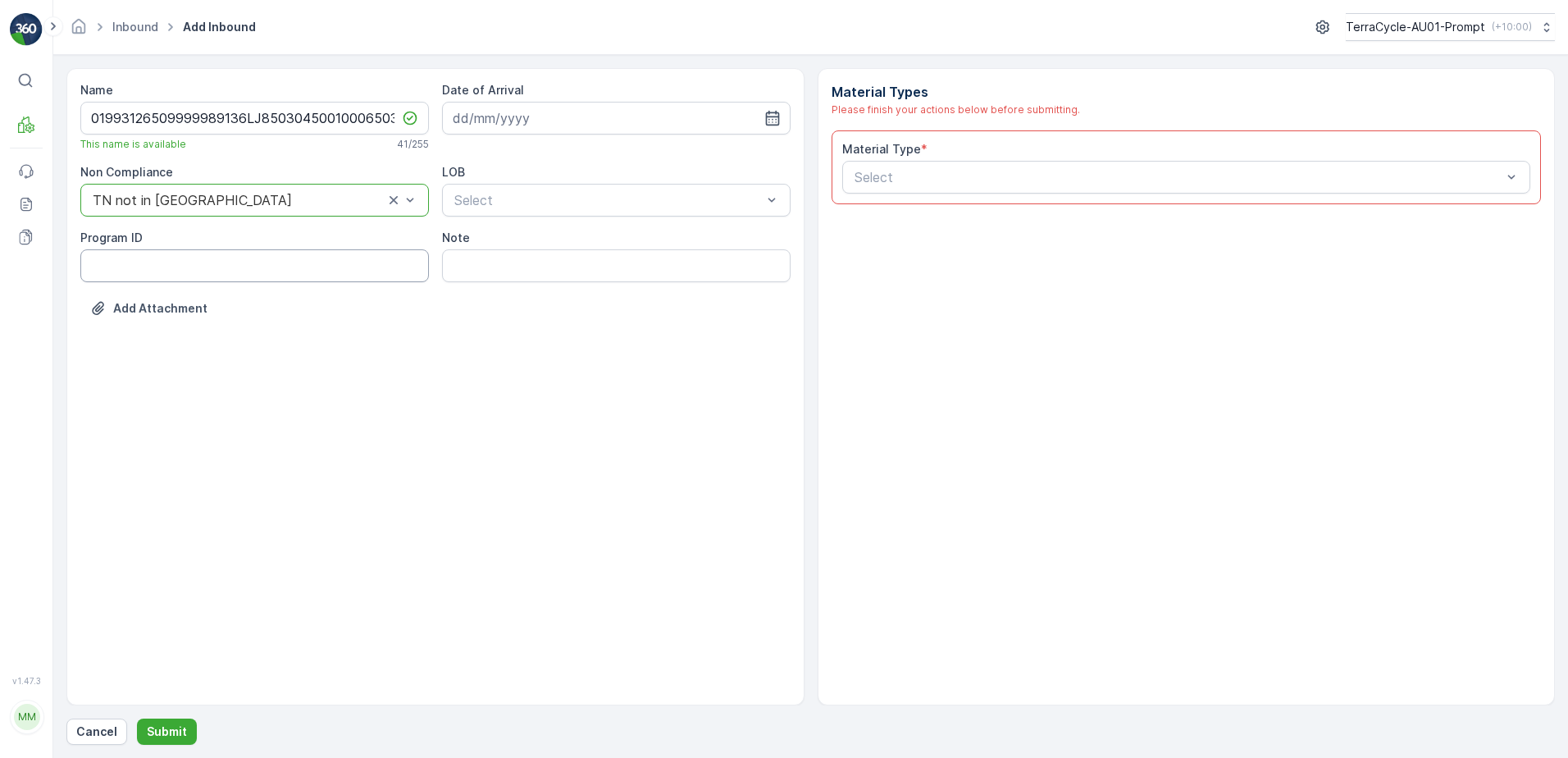
click at [176, 266] on ID "Program ID" at bounding box center [254, 266] width 349 height 33
type ID "2269"
click at [529, 116] on input at bounding box center [617, 118] width 349 height 33
click at [532, 287] on div "12" at bounding box center [528, 287] width 26 height 26
type input "[DATE]"
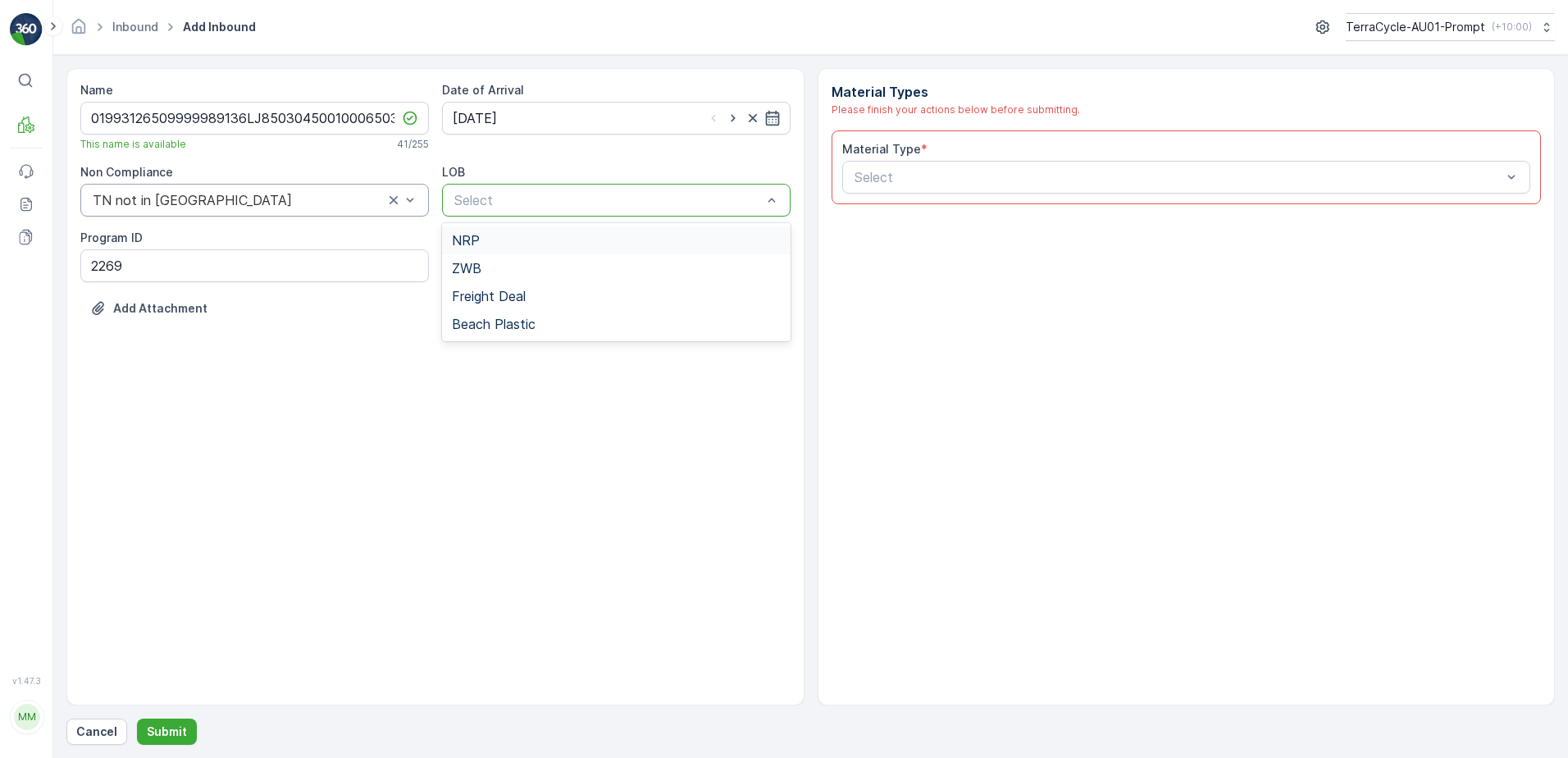
click at [566, 197] on div at bounding box center [608, 199] width 311 height 14
drag, startPoint x: 525, startPoint y: 243, endPoint x: 712, endPoint y: 239, distance: 187.0
click at [526, 243] on div "NRP" at bounding box center [616, 240] width 329 height 14
click at [917, 172] on div at bounding box center [1179, 176] width 651 height 14
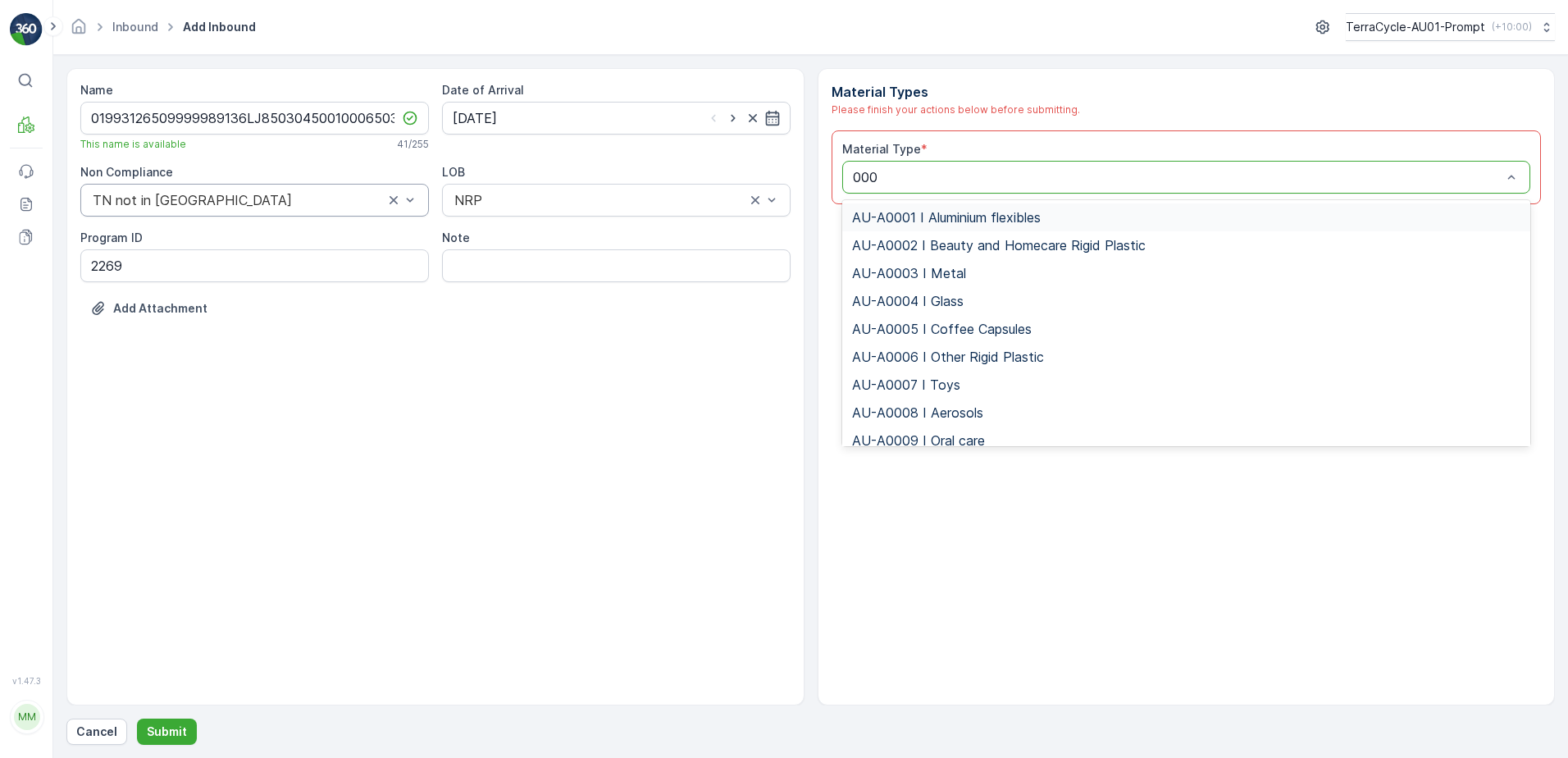
type input "0002"
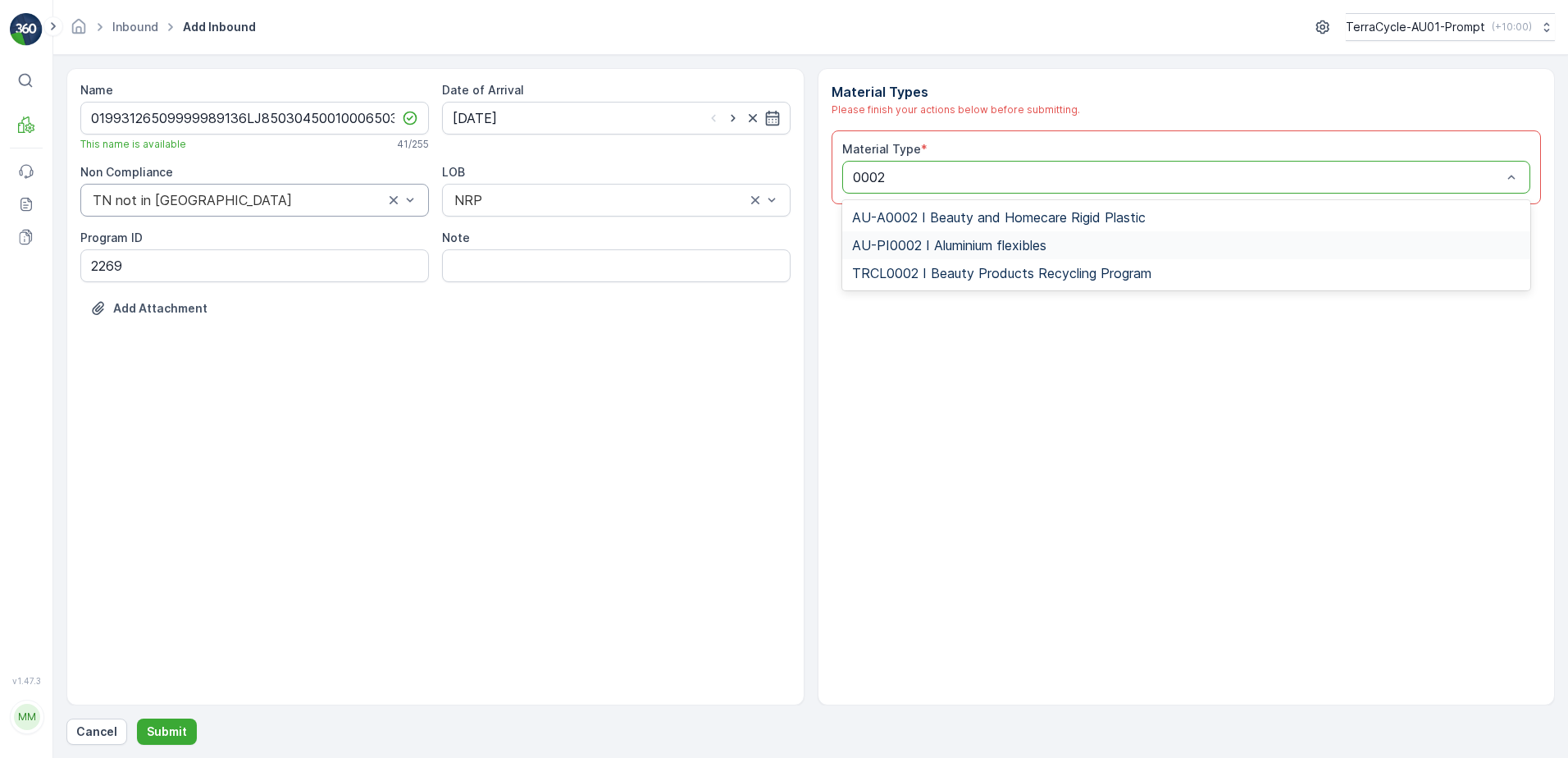
click at [1034, 248] on span "AU-PI0002 I Aluminium flexibles" at bounding box center [949, 245] width 195 height 14
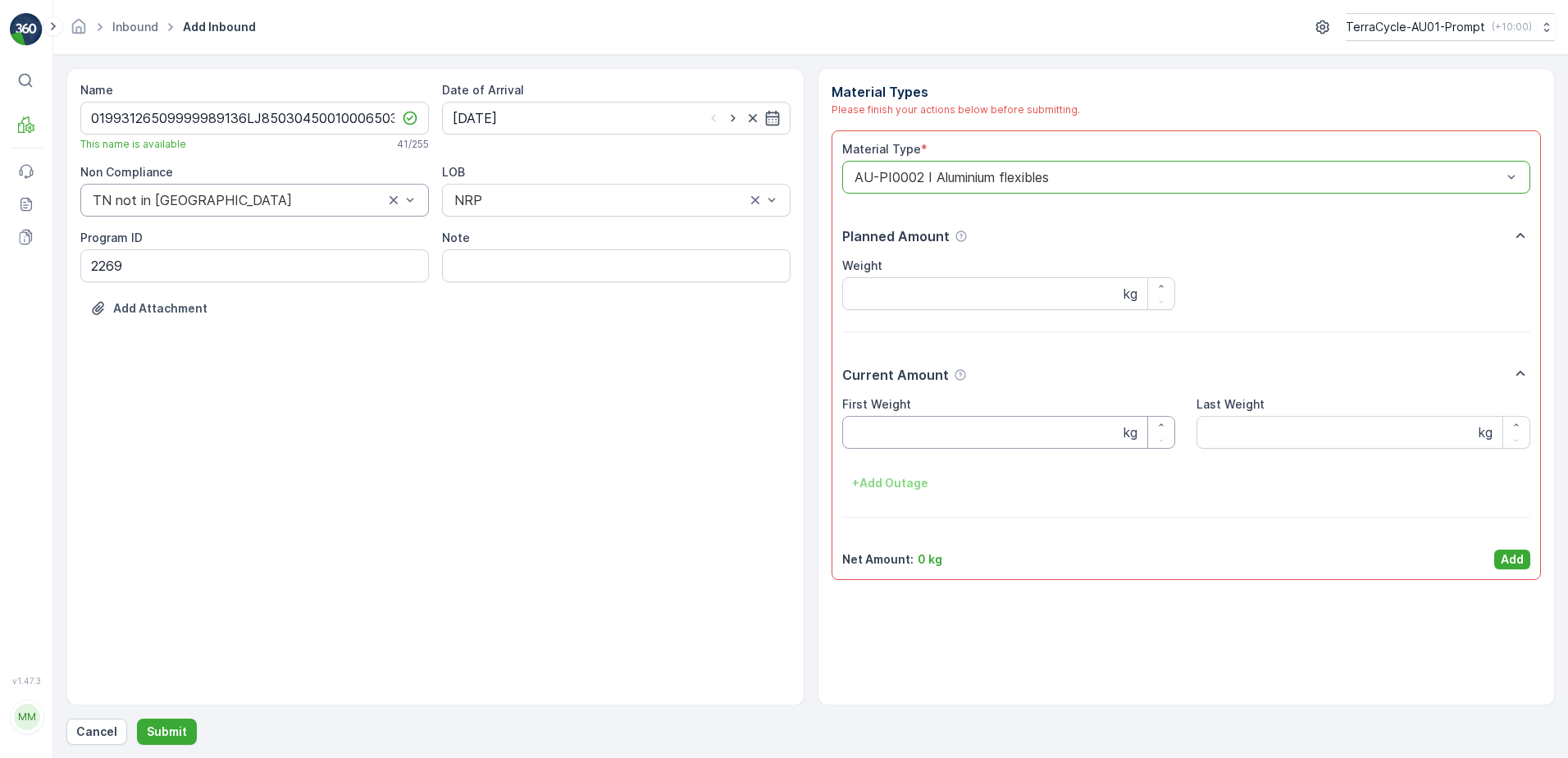
click at [903, 437] on Weight "First Weight" at bounding box center [1009, 432] width 333 height 33
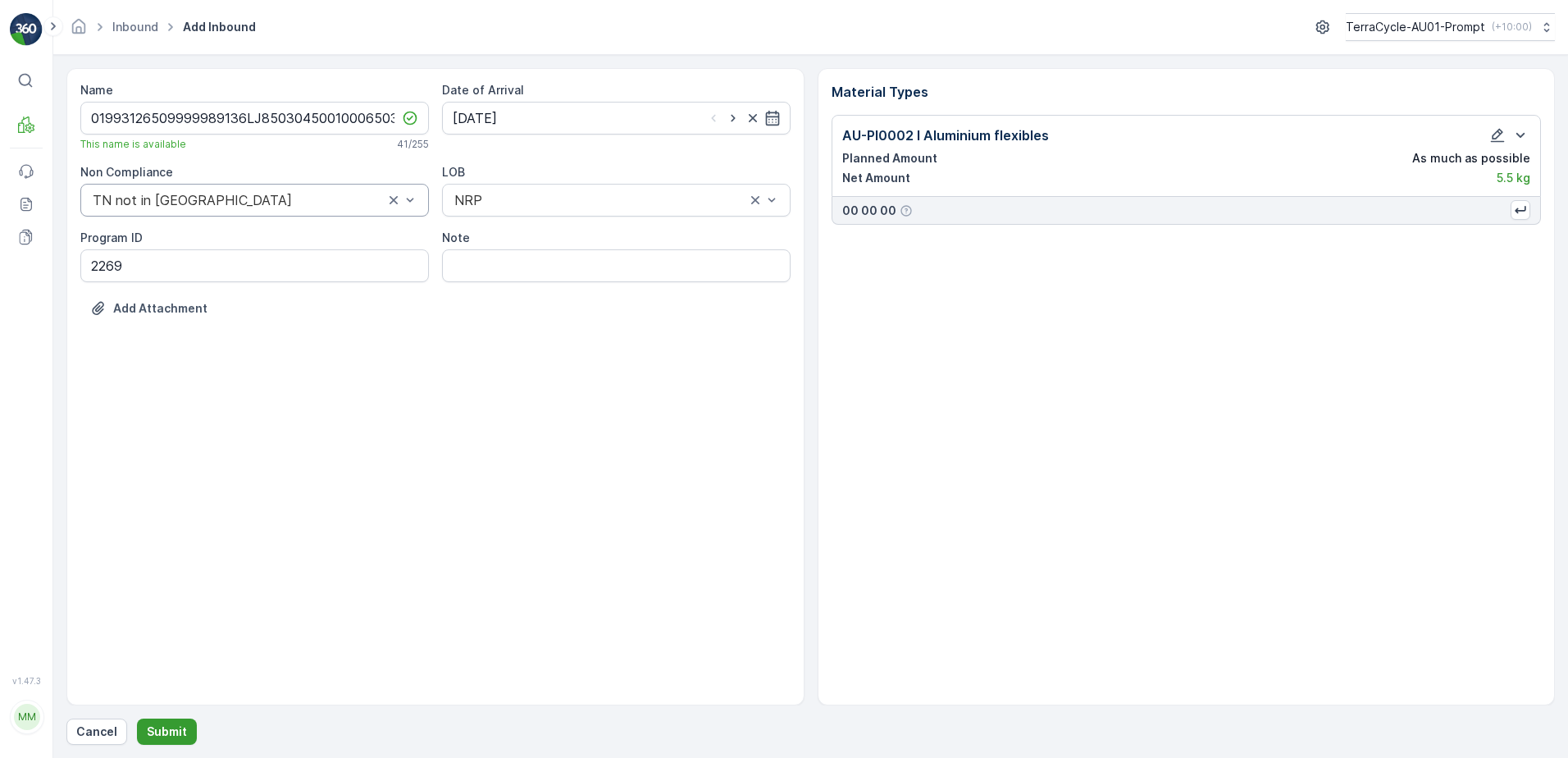
click at [168, 726] on p "Submit" at bounding box center [167, 731] width 40 height 16
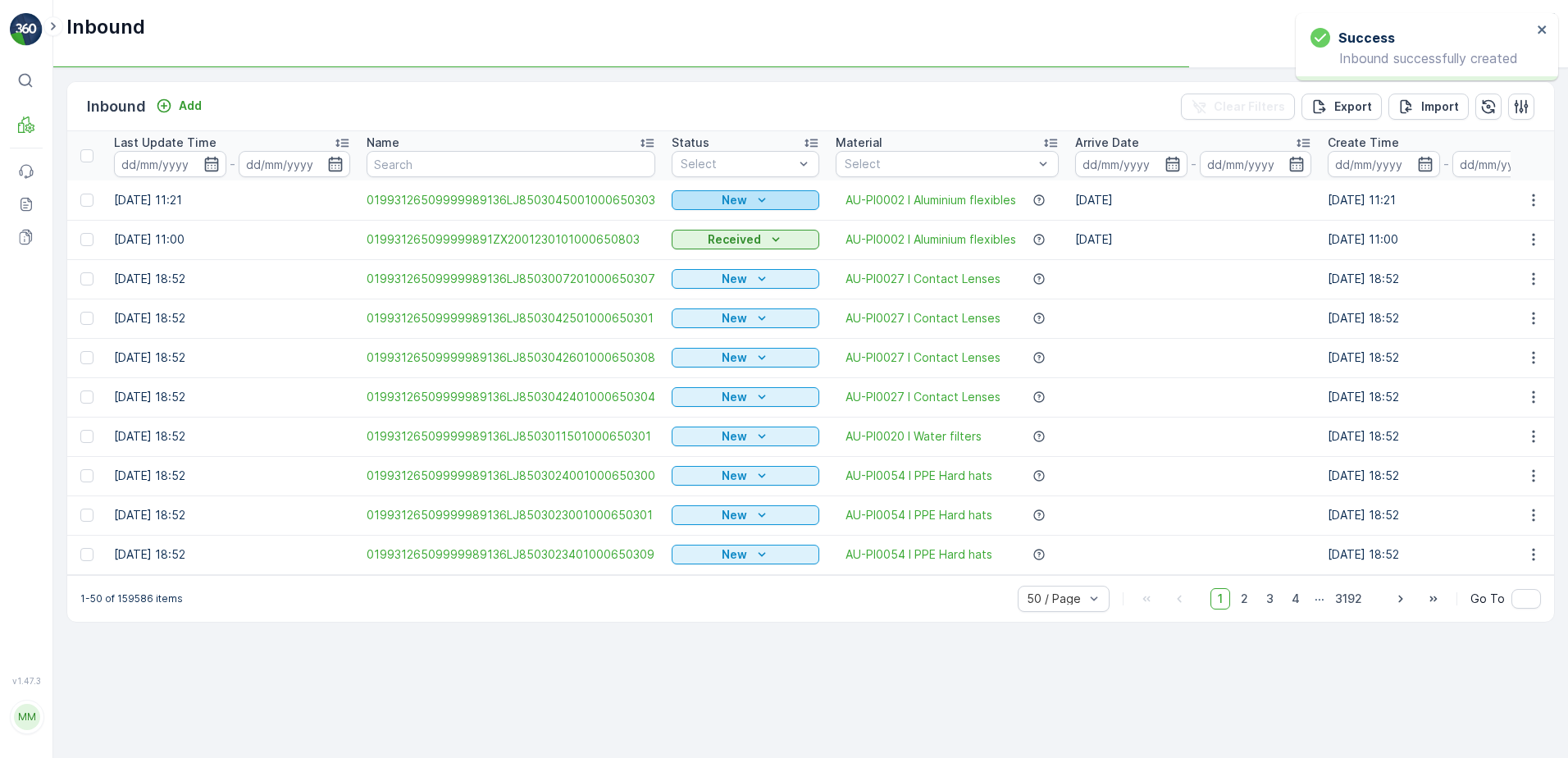
click at [744, 196] on div "New" at bounding box center [746, 199] width 135 height 16
click at [709, 246] on div "Scanned" at bounding box center [704, 248] width 66 height 23
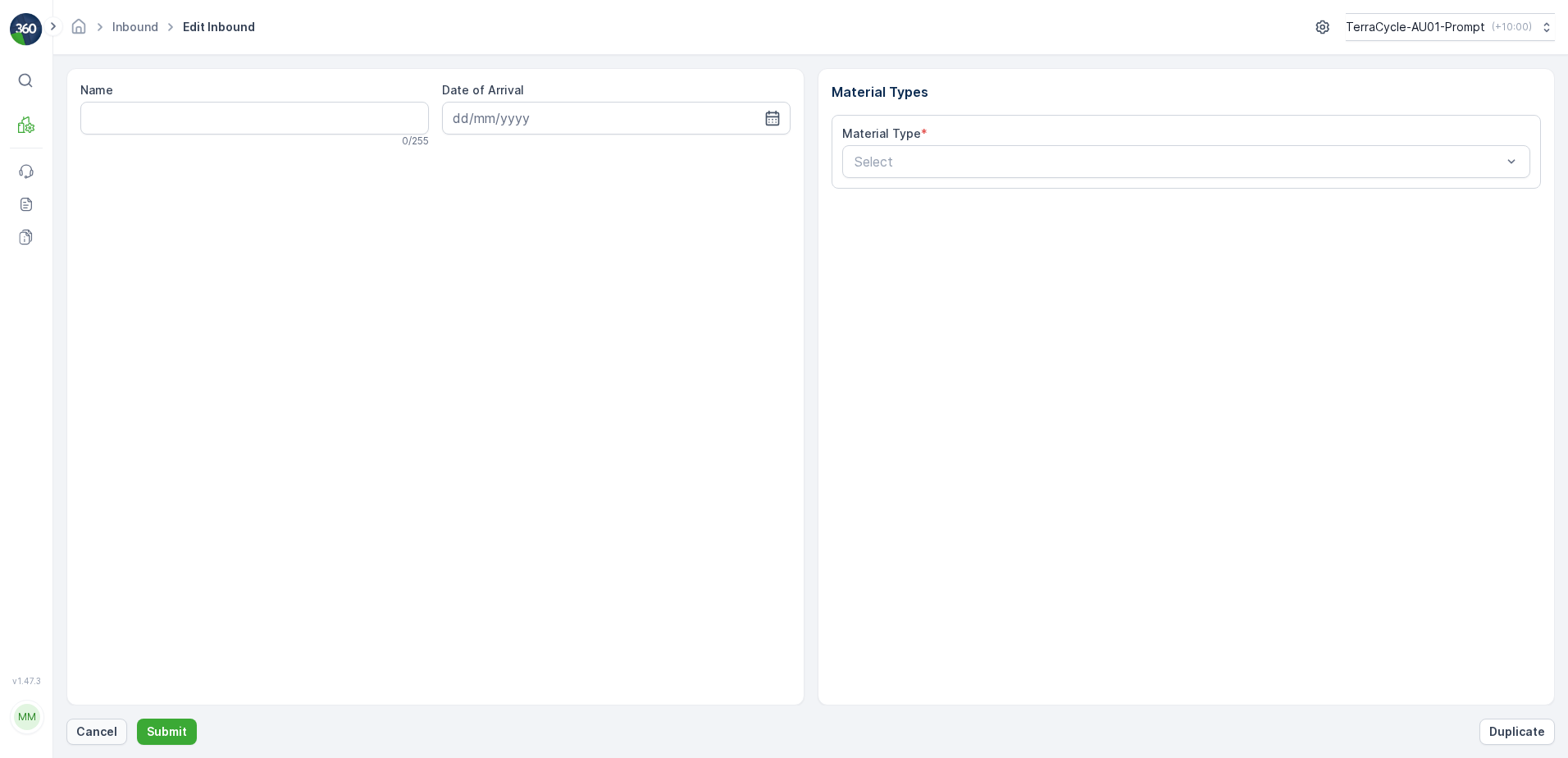
click at [90, 732] on p "Cancel" at bounding box center [96, 731] width 41 height 16
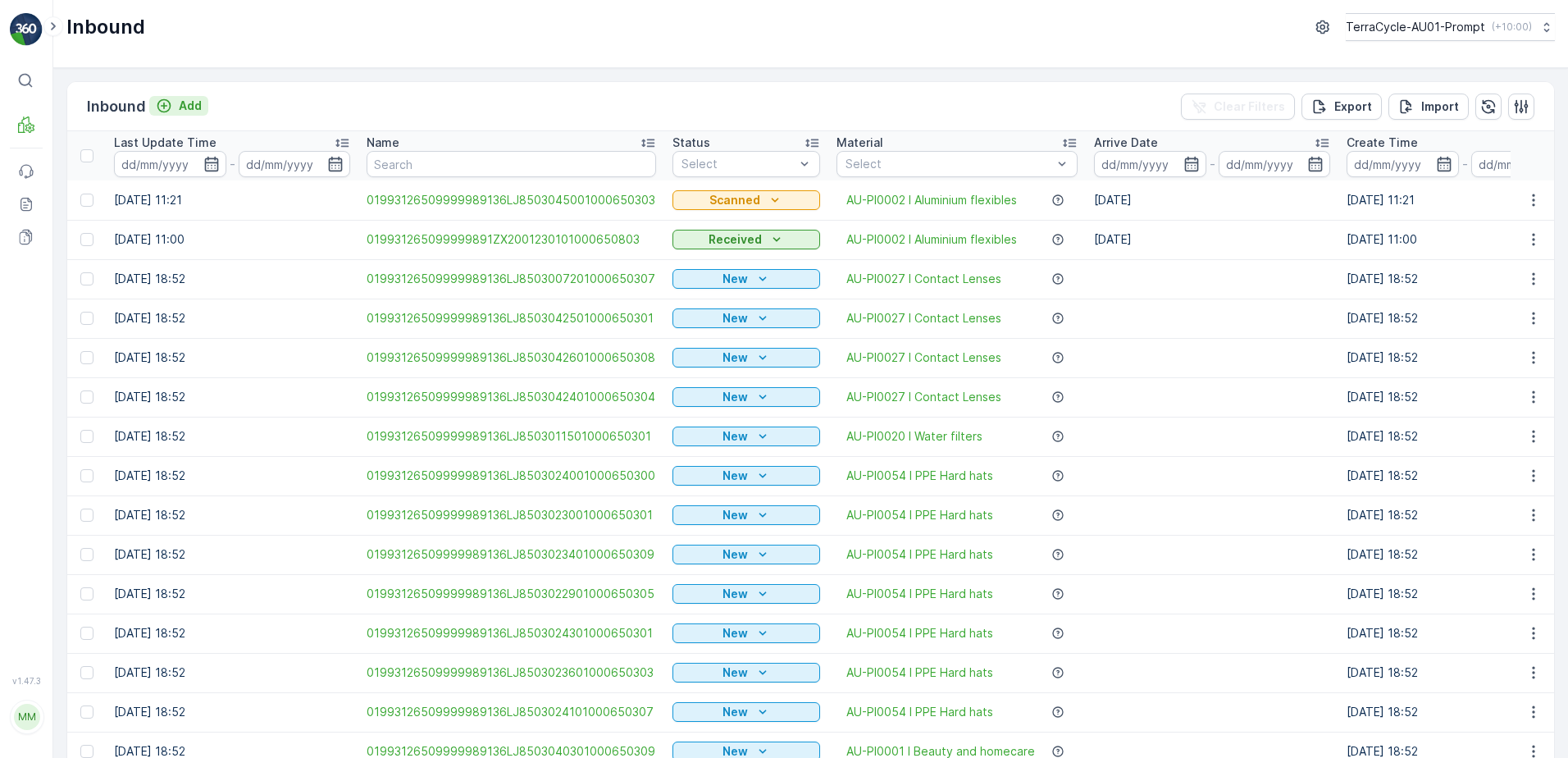
click at [188, 106] on p "Add" at bounding box center [191, 105] width 23 height 16
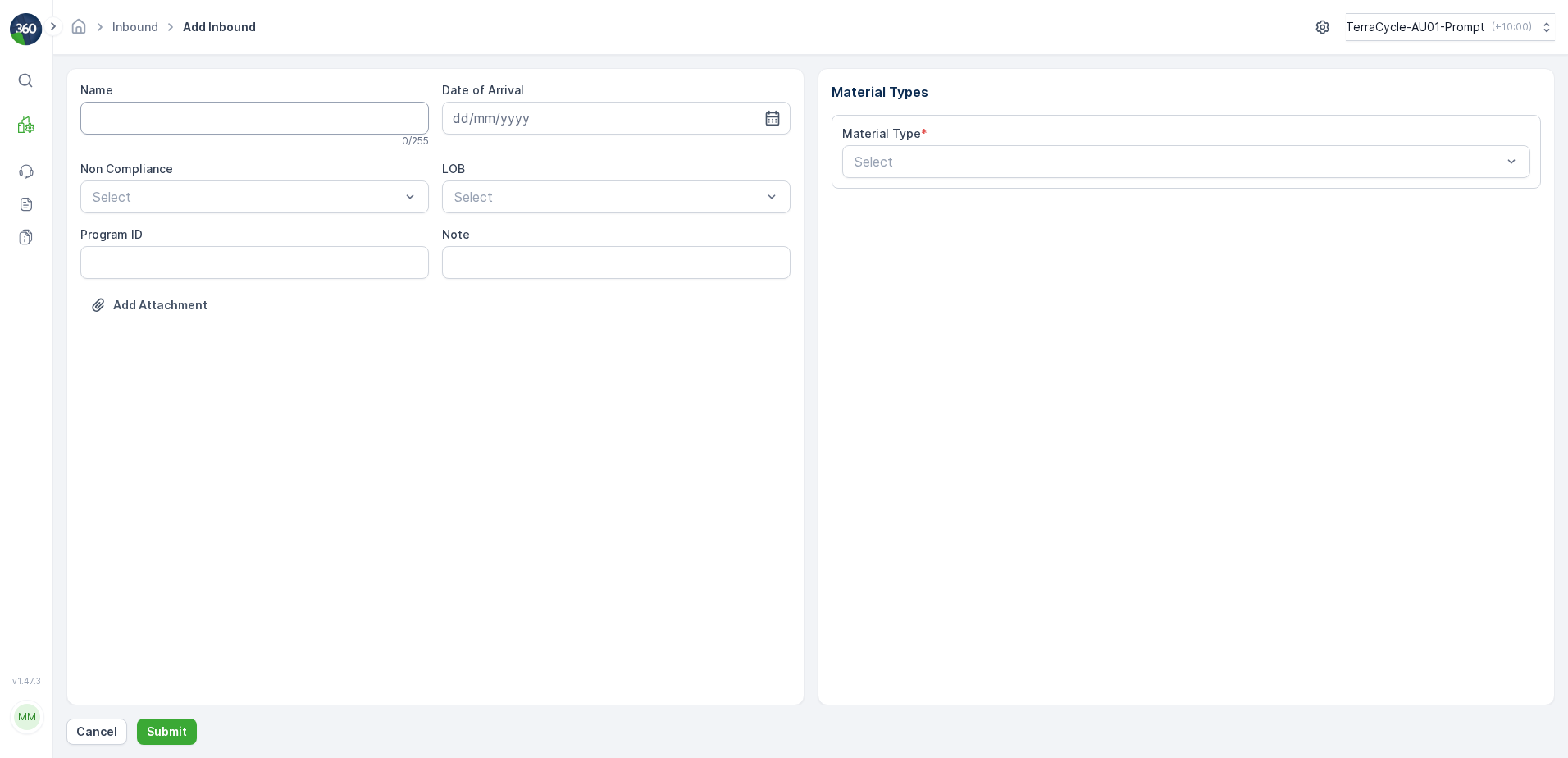
click at [183, 124] on input "Name" at bounding box center [254, 118] width 349 height 33
type input "01993126509999989136LJ8503045101000650300"
click at [137, 719] on button "Submit" at bounding box center [167, 731] width 60 height 26
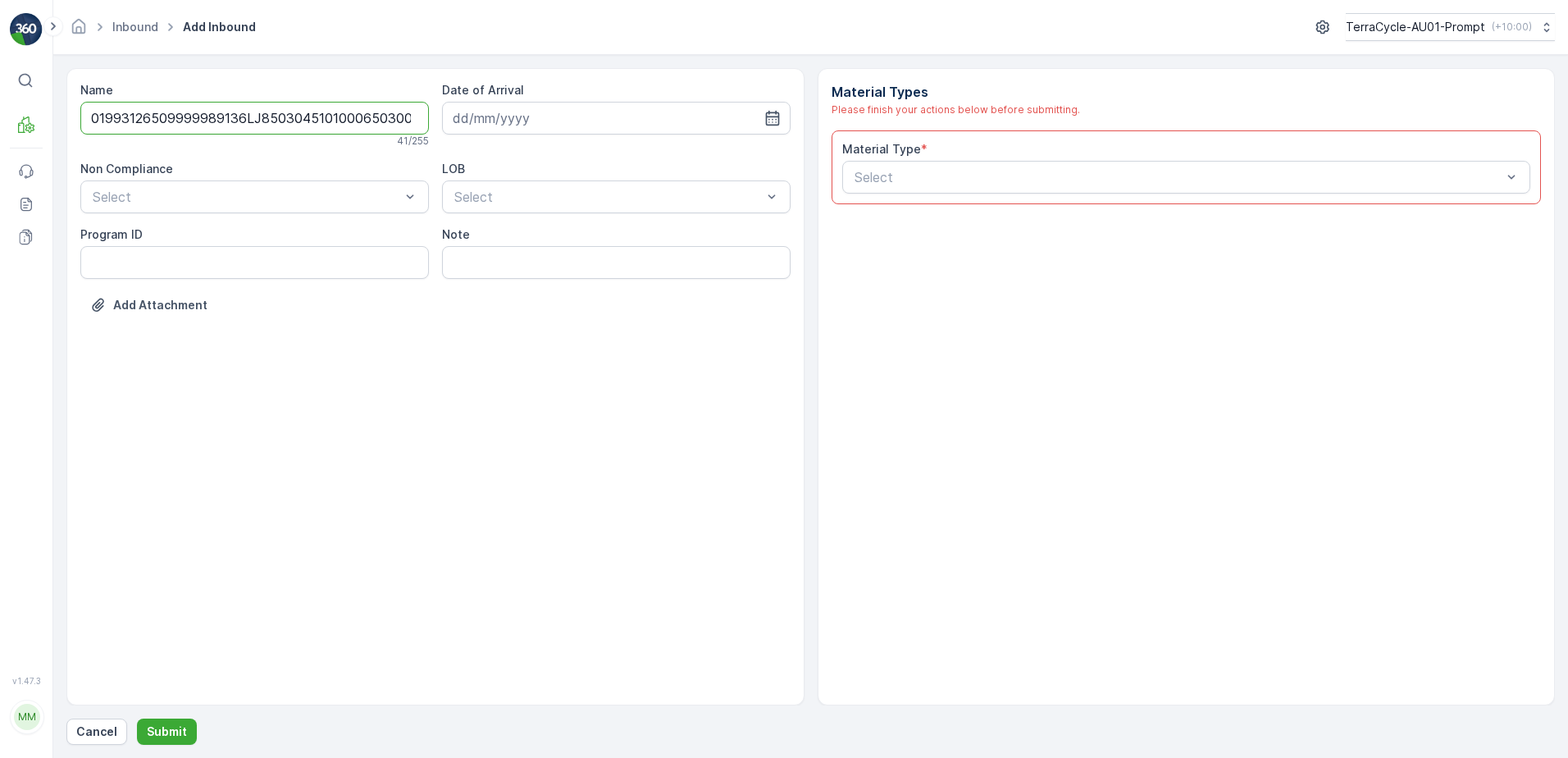
scroll to position [0, 3]
click at [308, 199] on div at bounding box center [246, 199] width 311 height 14
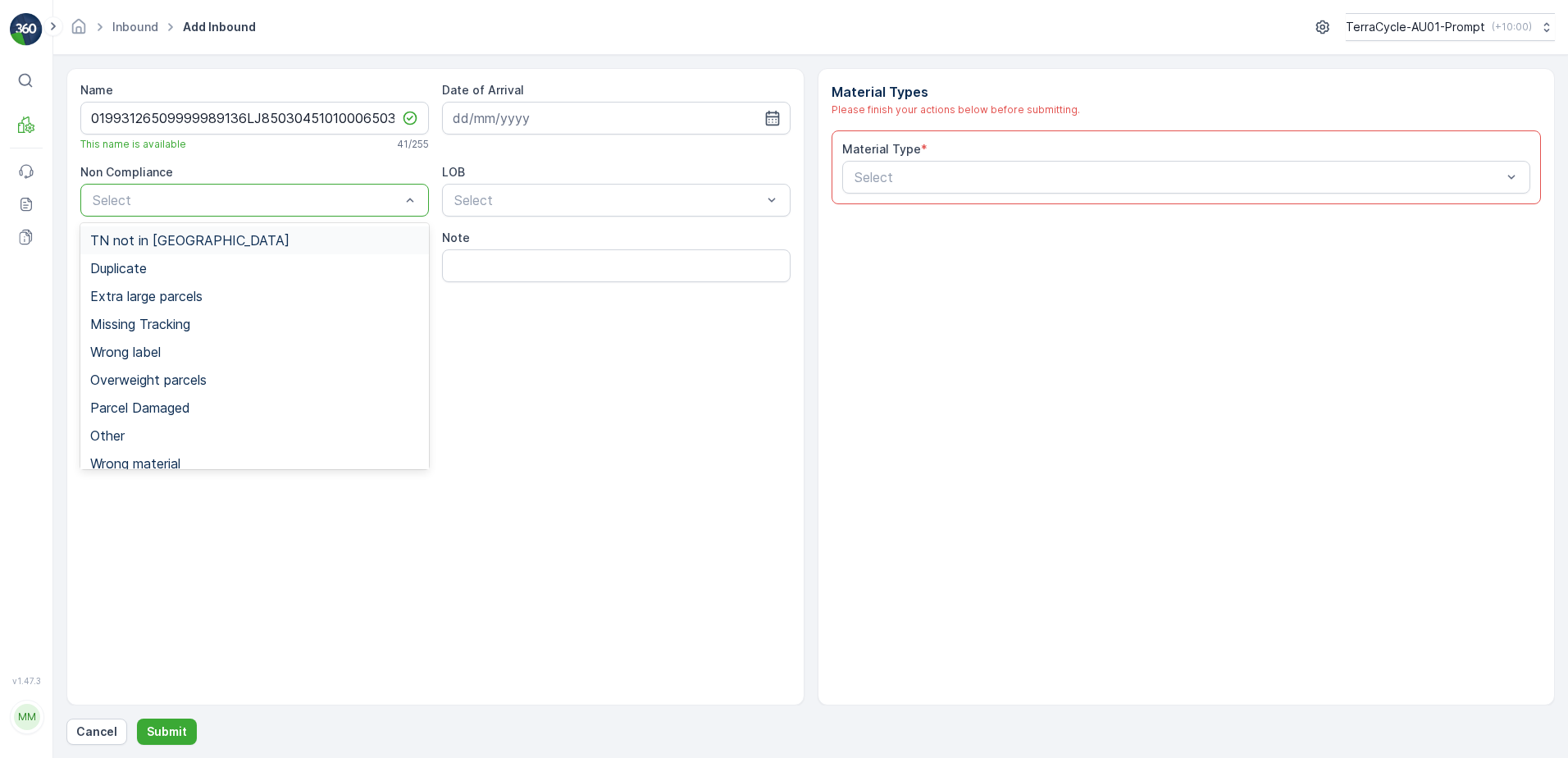
click at [210, 236] on div "TN not in [GEOGRAPHIC_DATA]" at bounding box center [254, 240] width 329 height 14
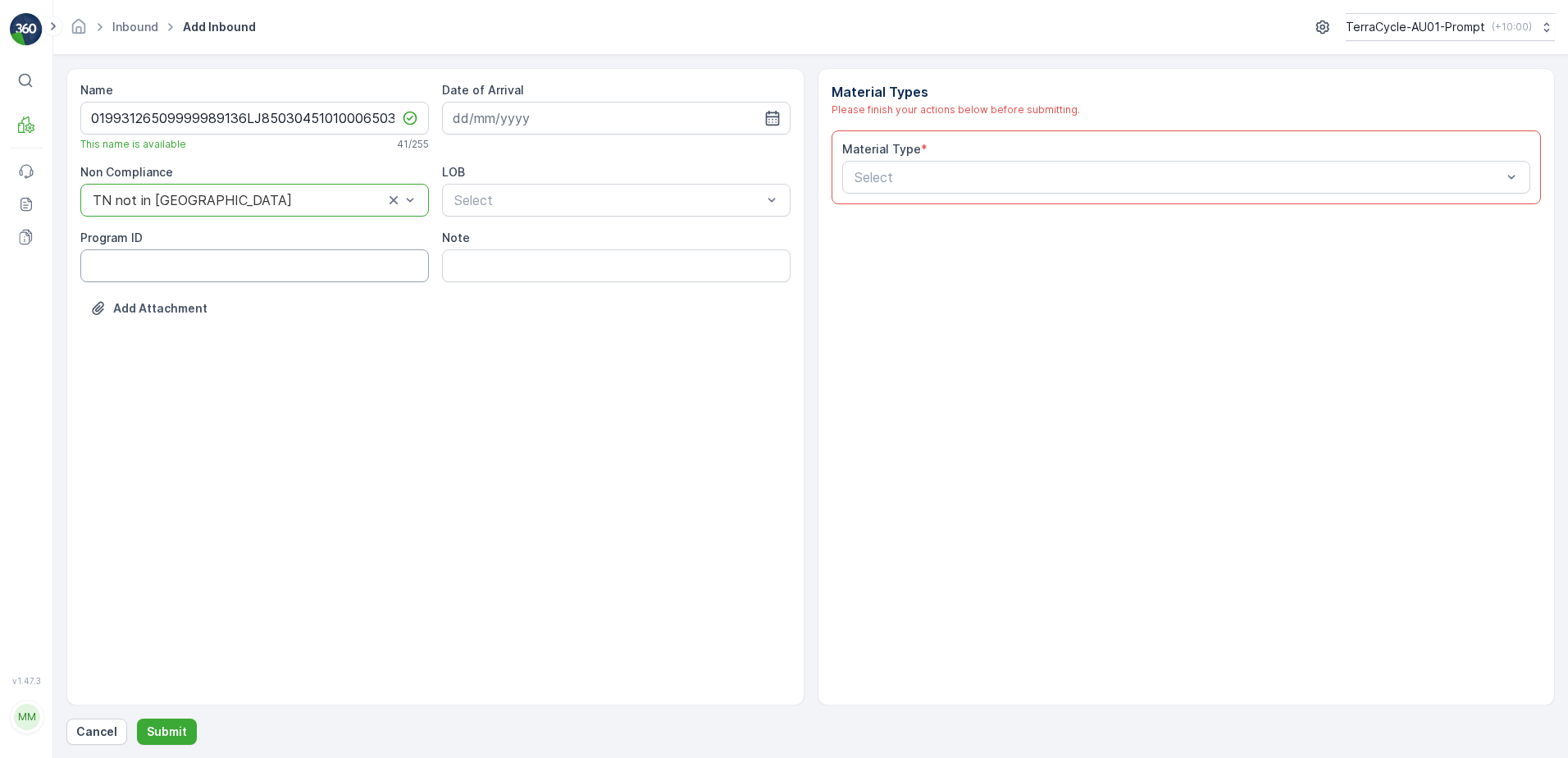
click at [136, 262] on ID "Program ID" at bounding box center [254, 266] width 349 height 33
type ID "2269"
drag, startPoint x: 631, startPoint y: 119, endPoint x: 654, endPoint y: 128, distance: 24.7
click at [634, 119] on input at bounding box center [617, 118] width 349 height 33
drag, startPoint x: 530, startPoint y: 295, endPoint x: 561, endPoint y: 147, distance: 151.2
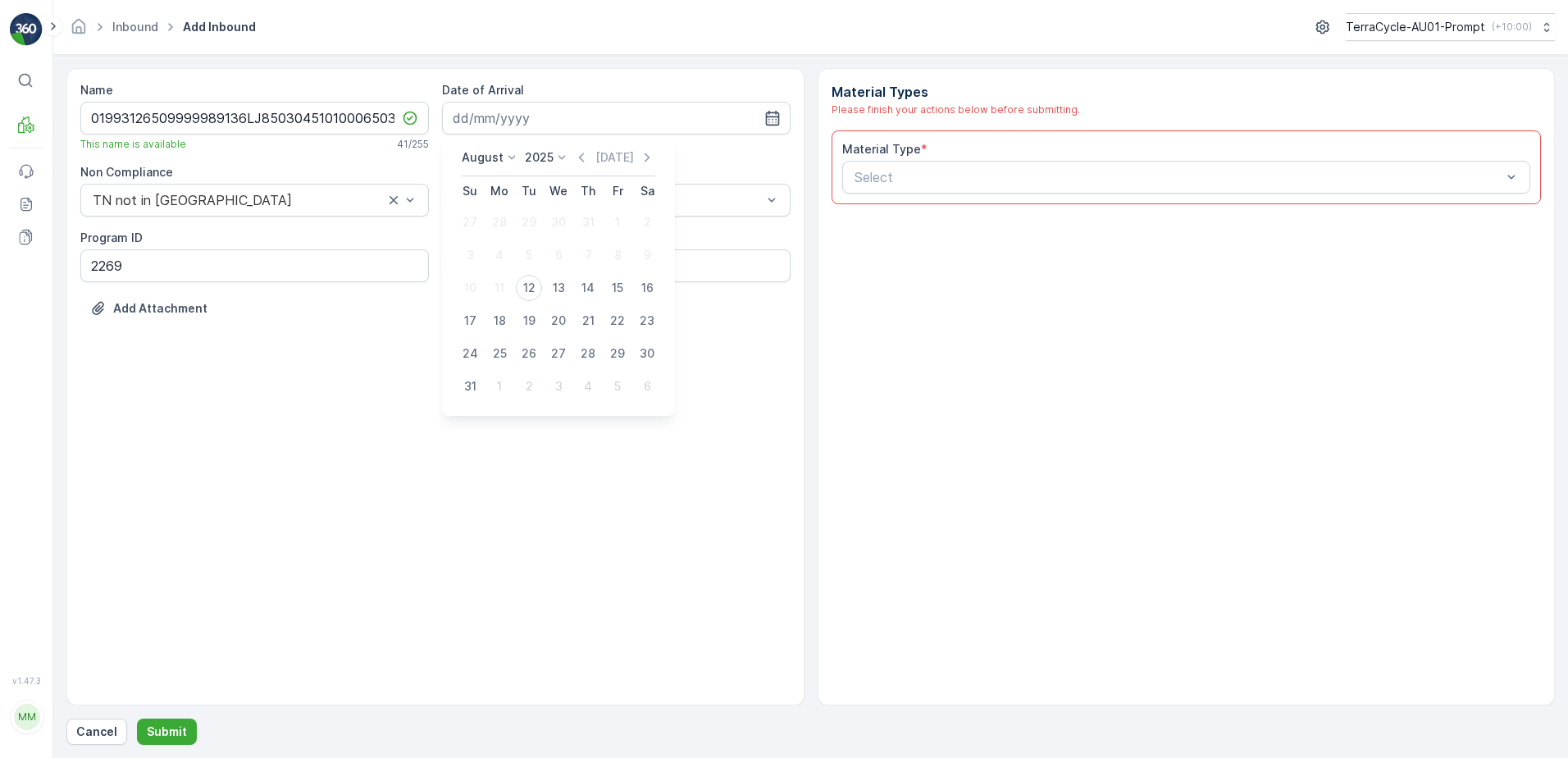
click at [530, 295] on div "12" at bounding box center [528, 287] width 26 height 26
type input "[DATE]"
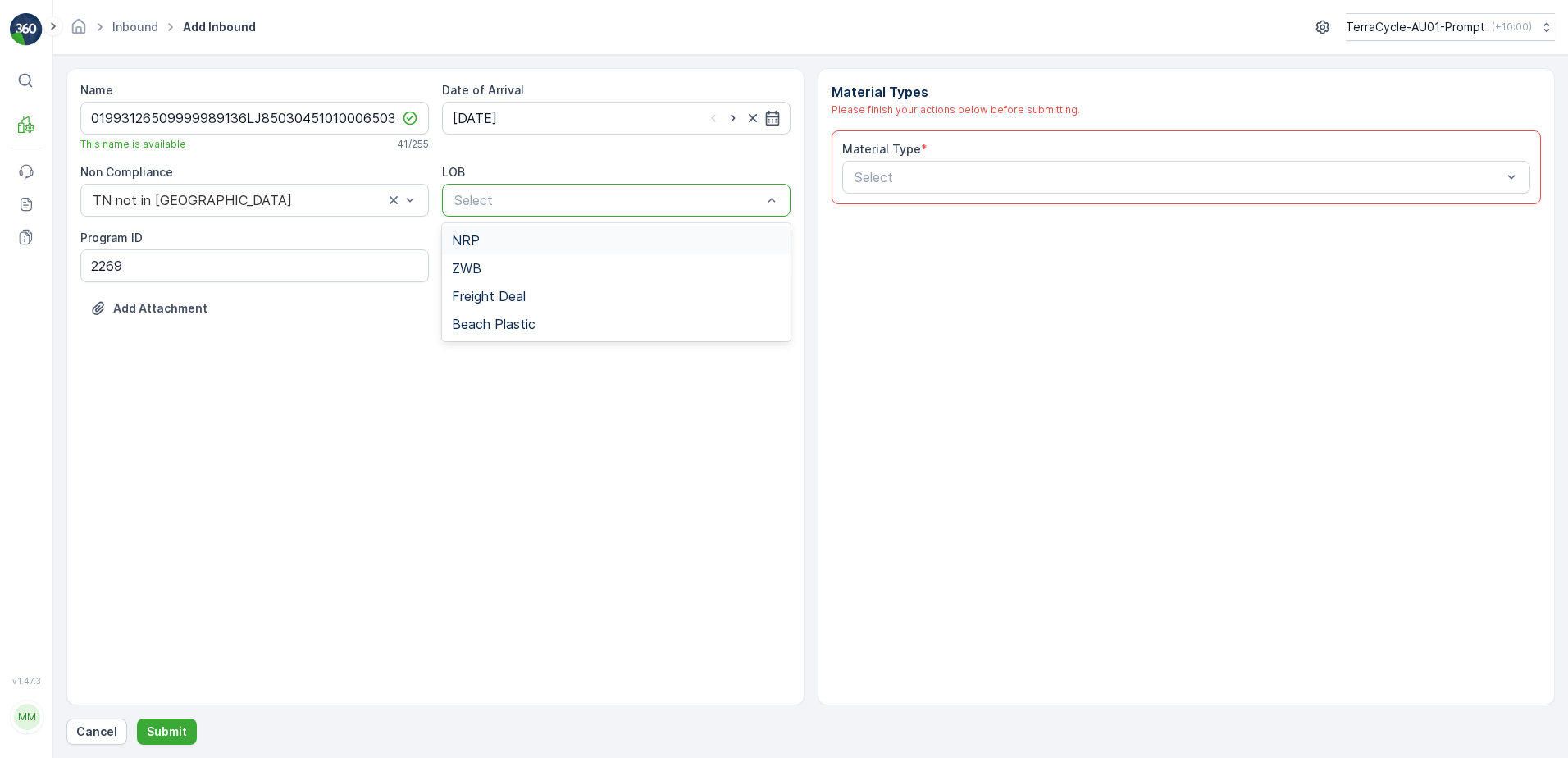
click at [547, 252] on div "NRP" at bounding box center [617, 240] width 349 height 28
click at [976, 181] on div at bounding box center [1179, 176] width 651 height 14
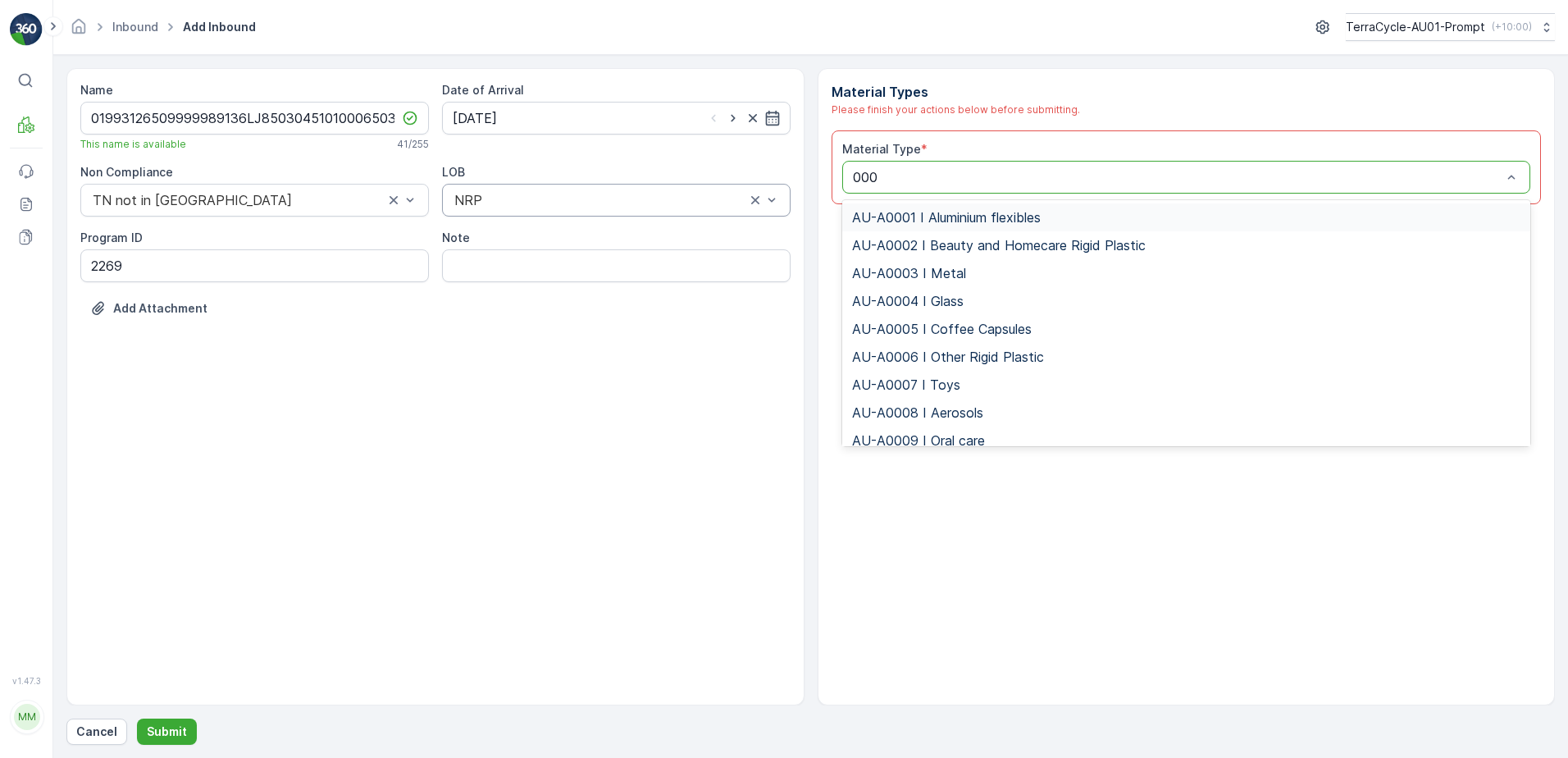
type input "0002"
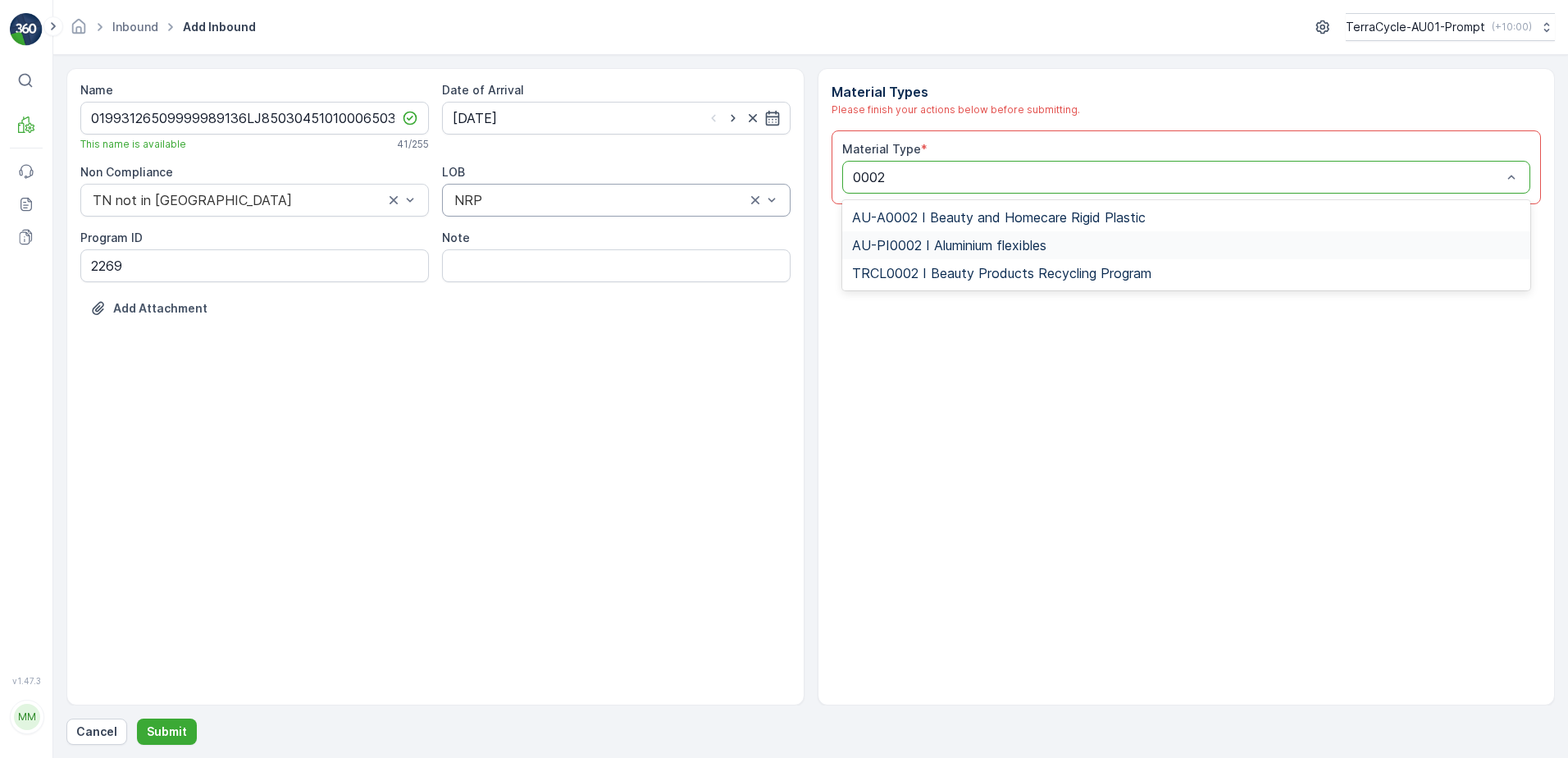
drag, startPoint x: 1009, startPoint y: 243, endPoint x: 1019, endPoint y: 242, distance: 10.0
click at [1017, 242] on span "AU-PI0002 I Aluminium flexibles" at bounding box center [949, 245] width 195 height 14
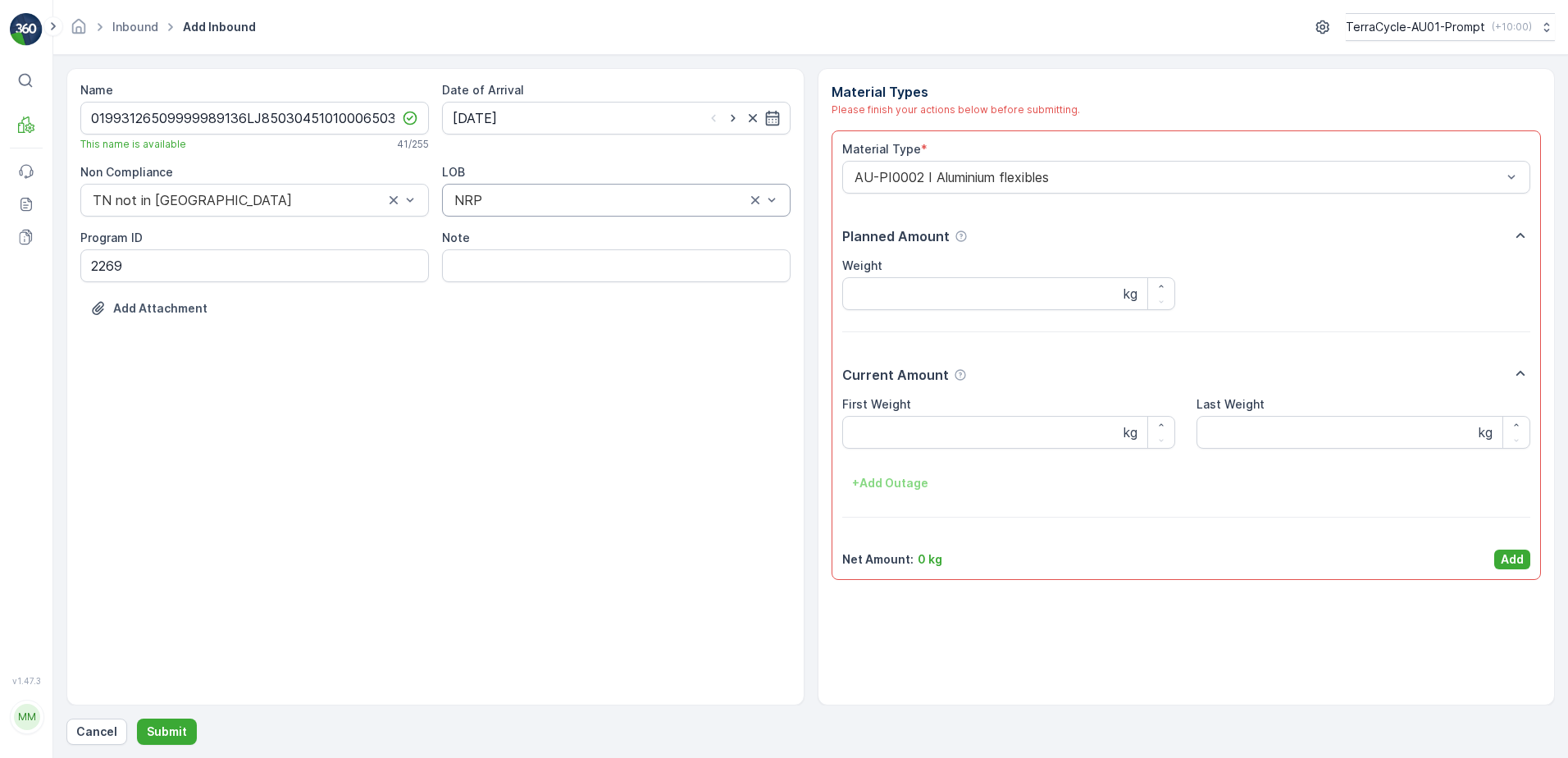
click at [935, 453] on div "First Weight kg Last Weight kg + Add Outage" at bounding box center [1186, 446] width 689 height 100
click at [951, 446] on Weight "First Weight" at bounding box center [1009, 432] width 333 height 33
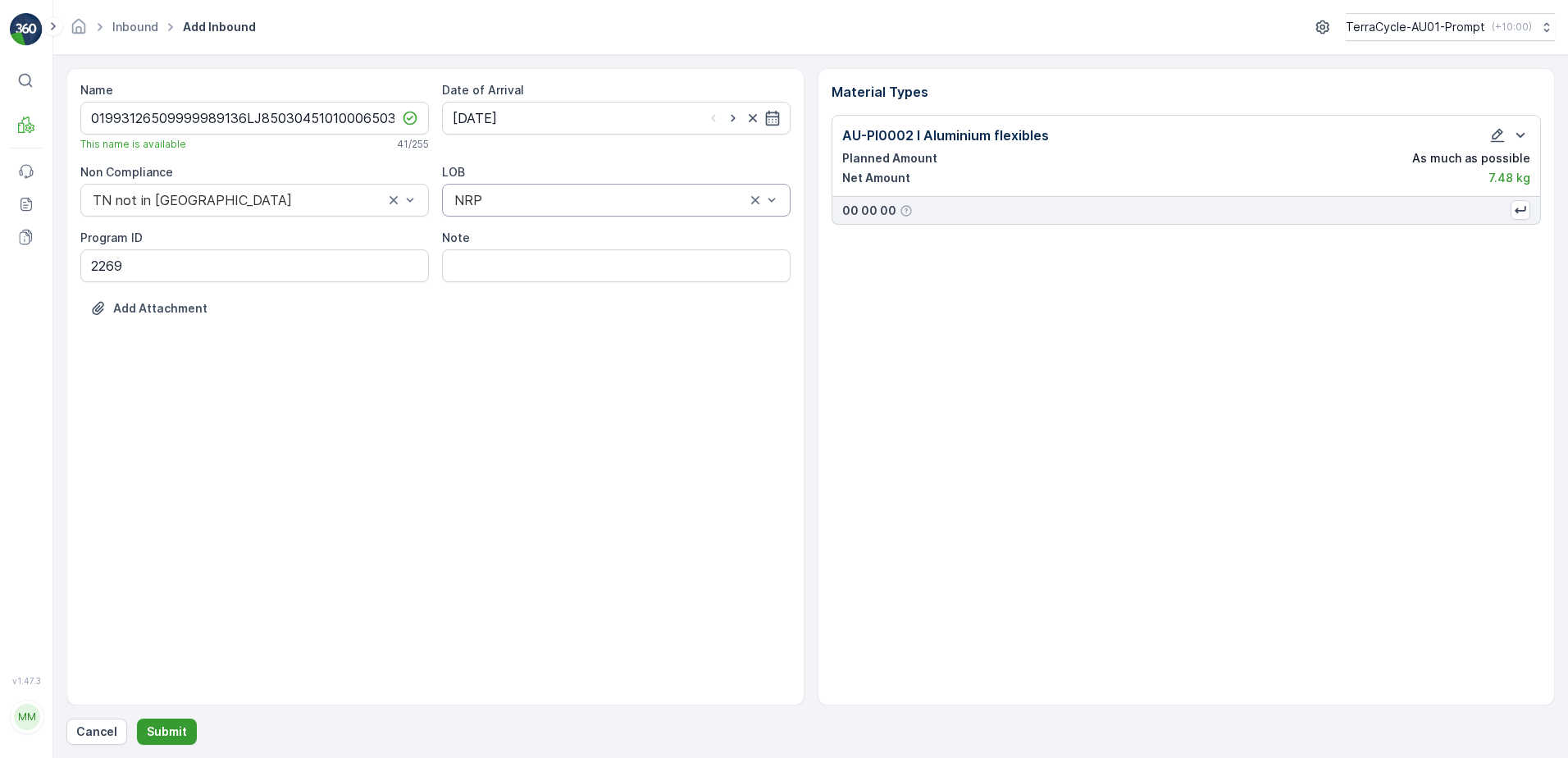
click at [185, 723] on button "Submit" at bounding box center [167, 731] width 60 height 26
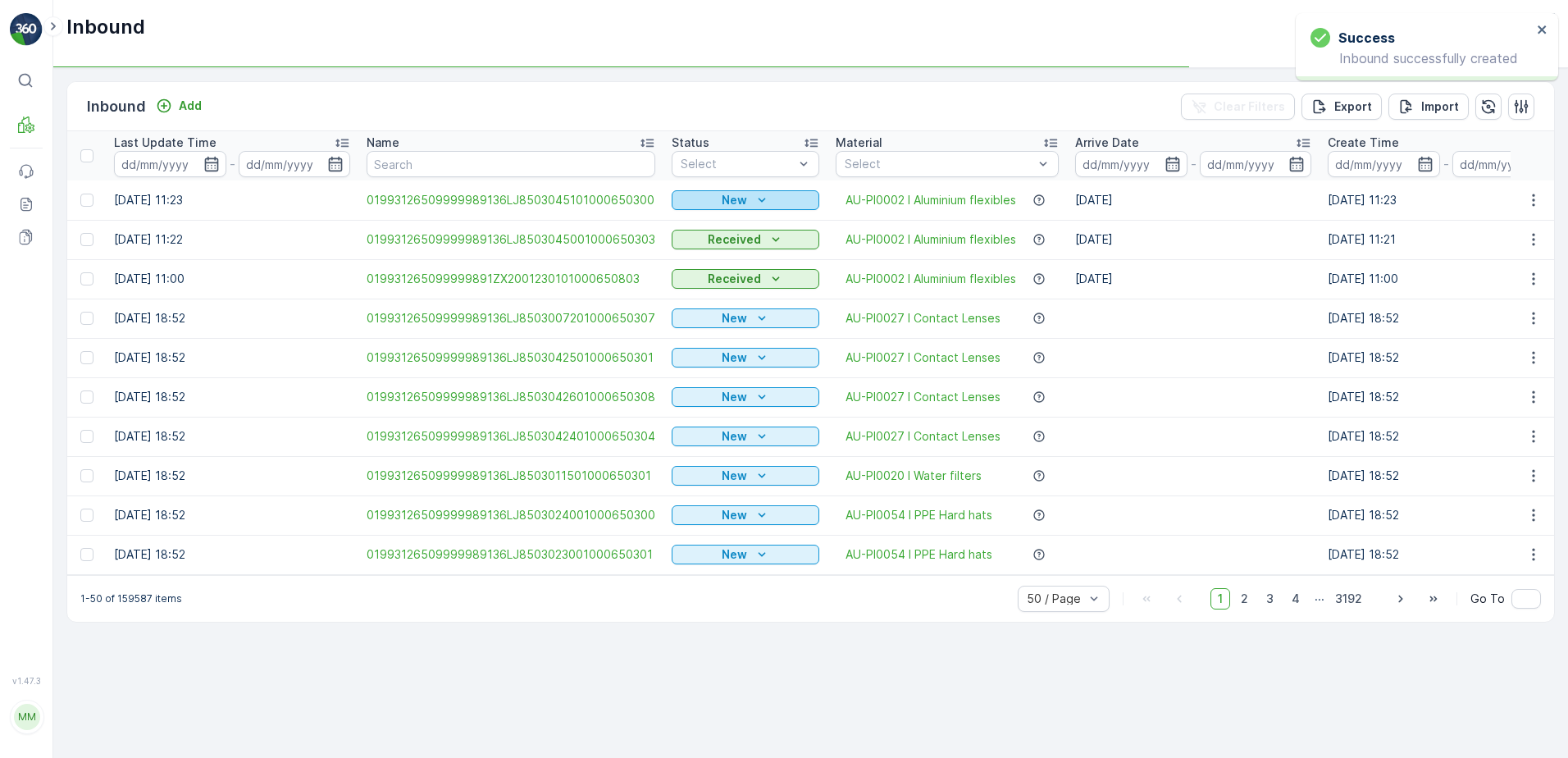
click at [736, 203] on p "New" at bounding box center [734, 199] width 25 height 16
click at [722, 254] on span "Scanned" at bounding box center [702, 248] width 48 height 16
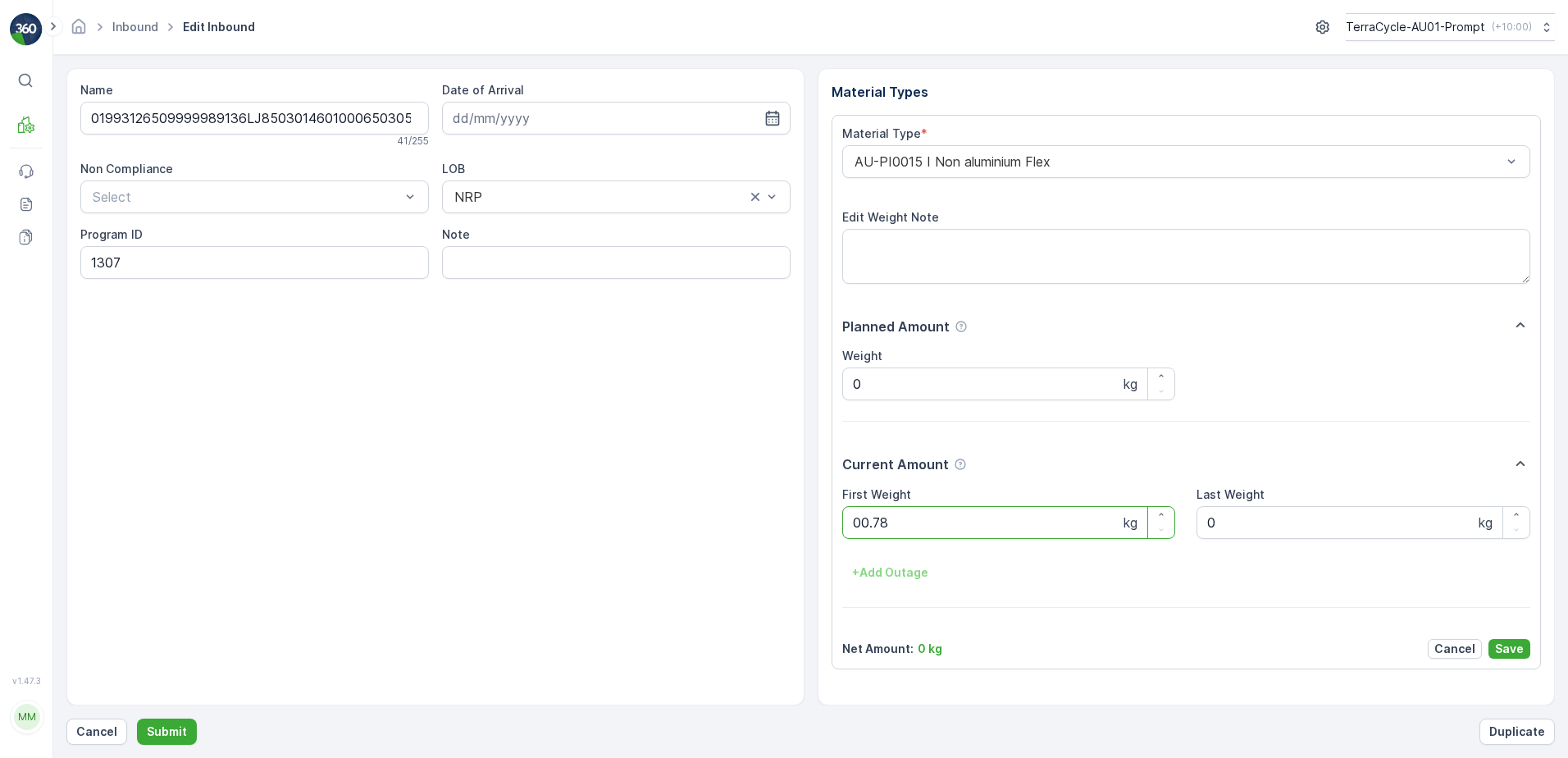
click at [137, 719] on button "Submit" at bounding box center [167, 731] width 60 height 26
click at [129, 262] on ID "CS178-M-AU" at bounding box center [254, 262] width 349 height 33
type ID "CS10-M-AU"
click at [848, 159] on div "AU-PI0015 I Non aluminium Flex" at bounding box center [1186, 162] width 689 height 33
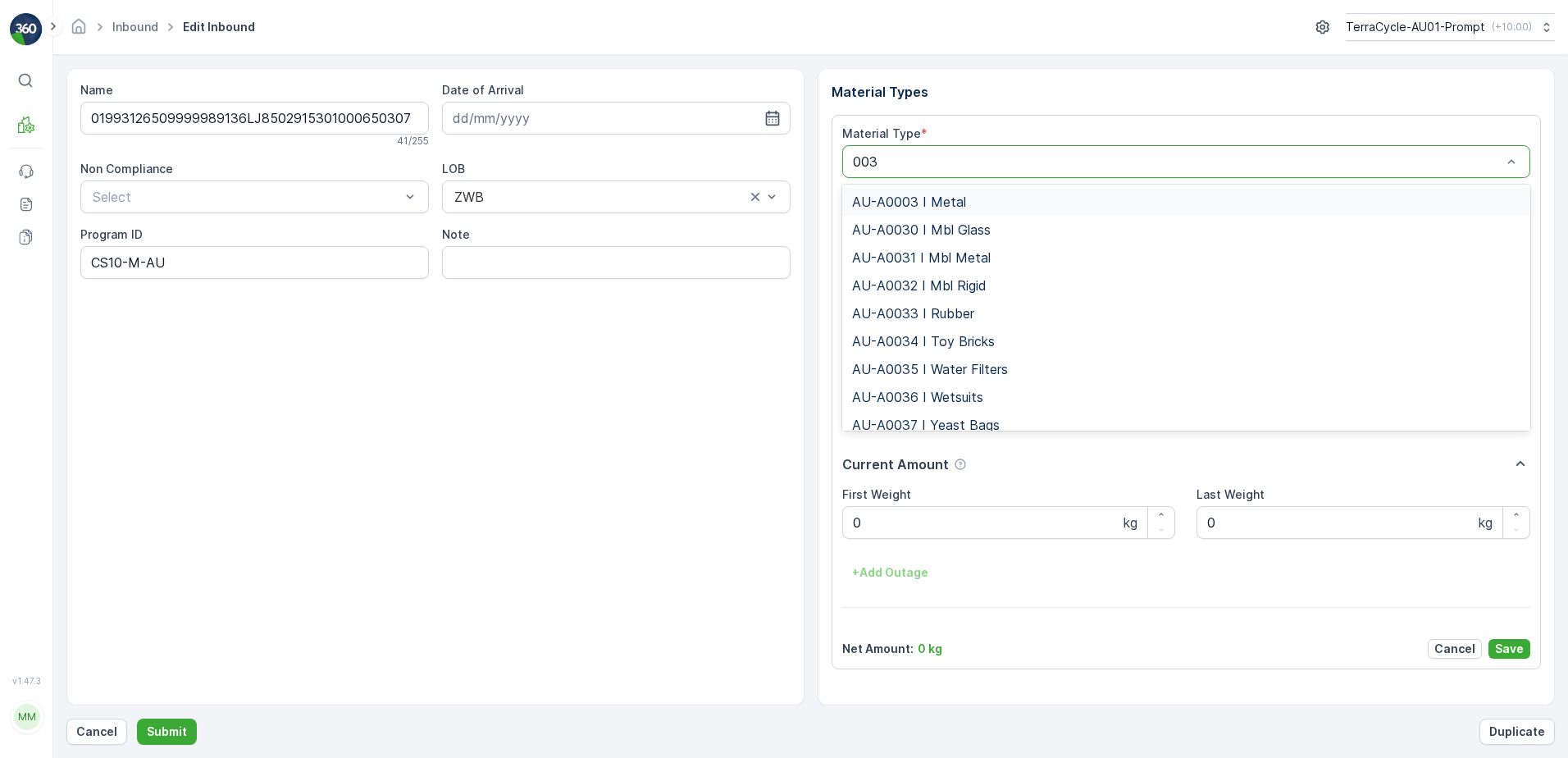
type input "0032"
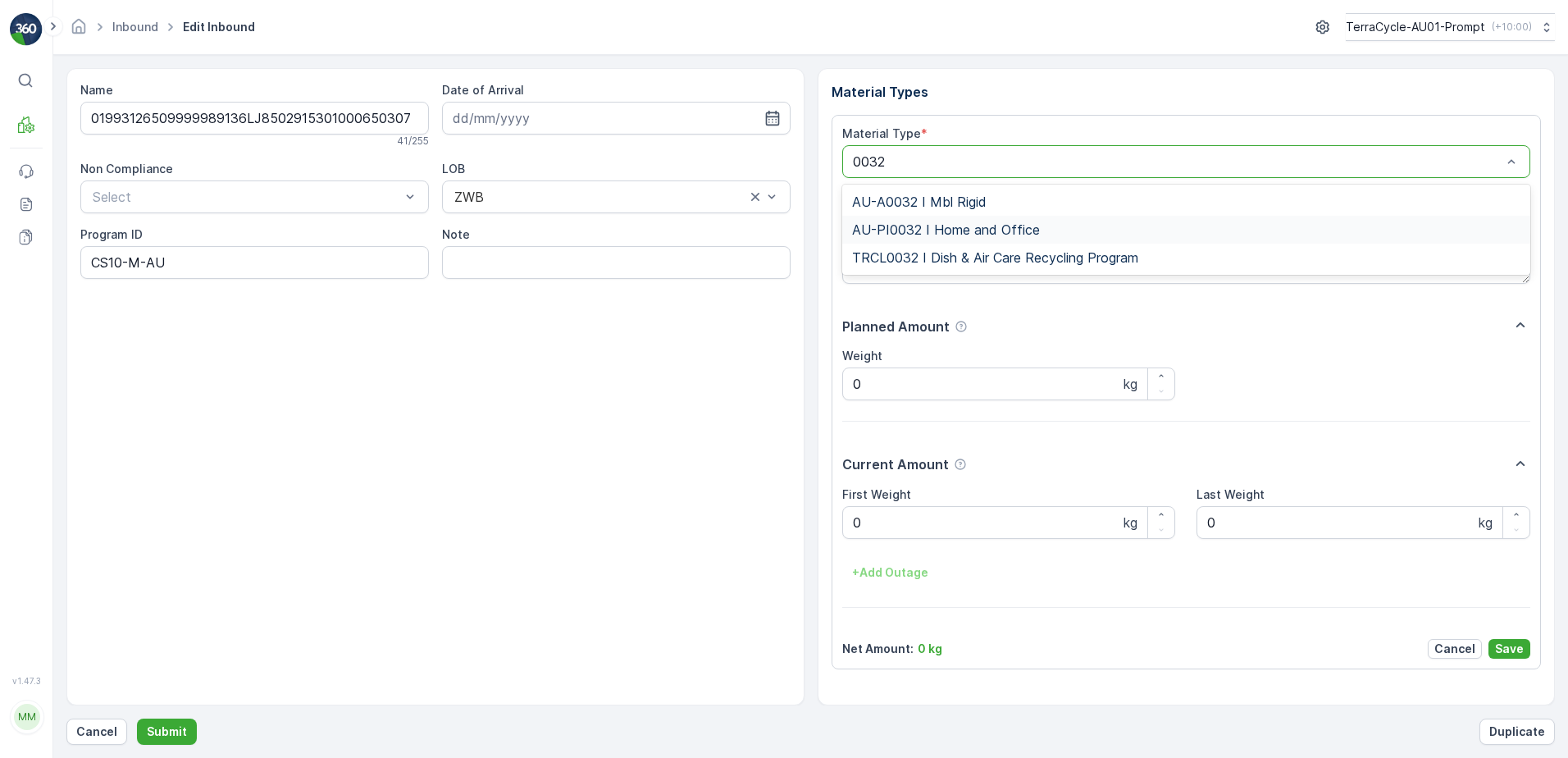
click at [993, 222] on span "AU-PI0032 I Home and Office" at bounding box center [945, 229] width 188 height 14
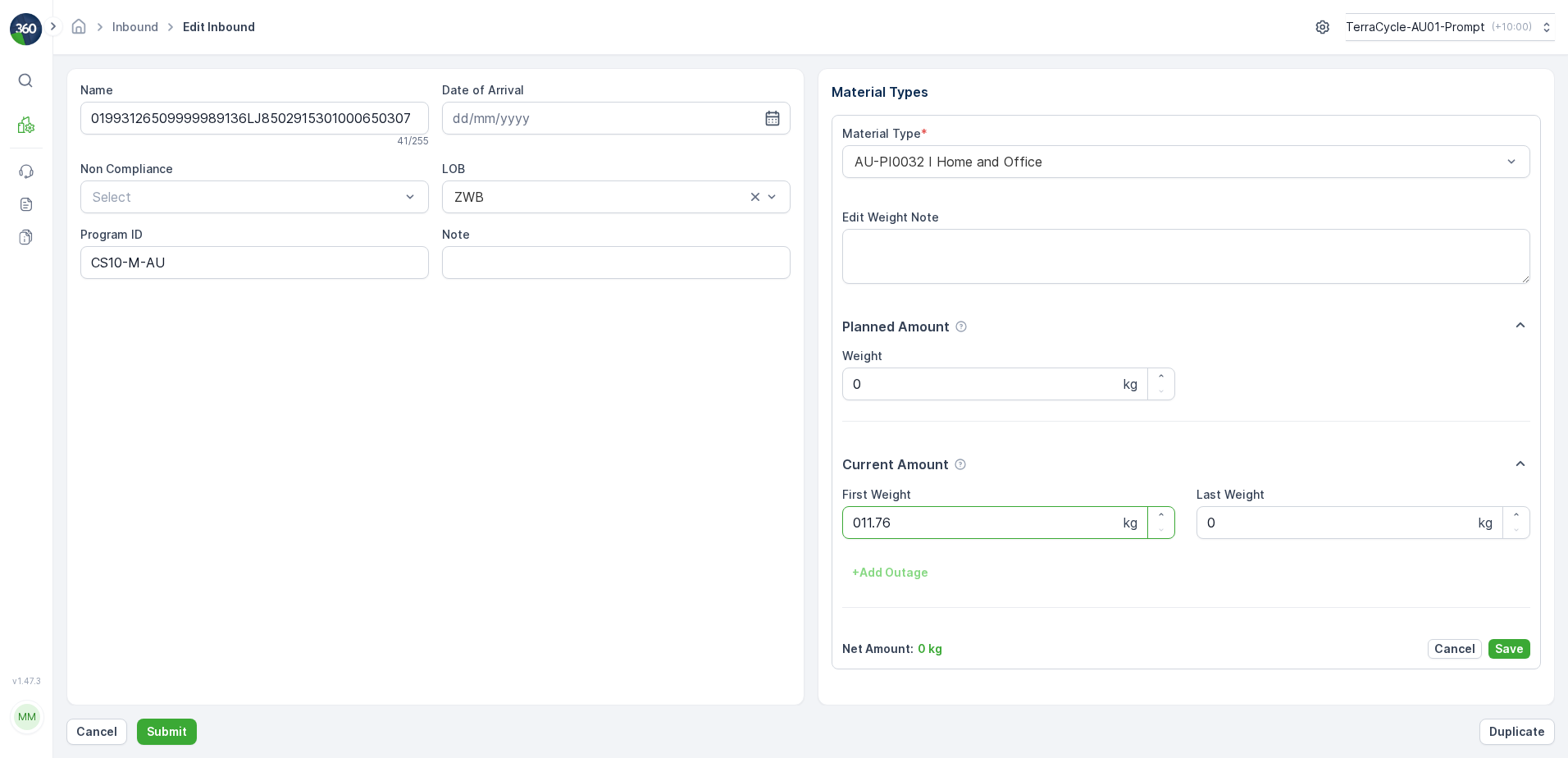
click at [137, 719] on button "Submit" at bounding box center [167, 731] width 60 height 26
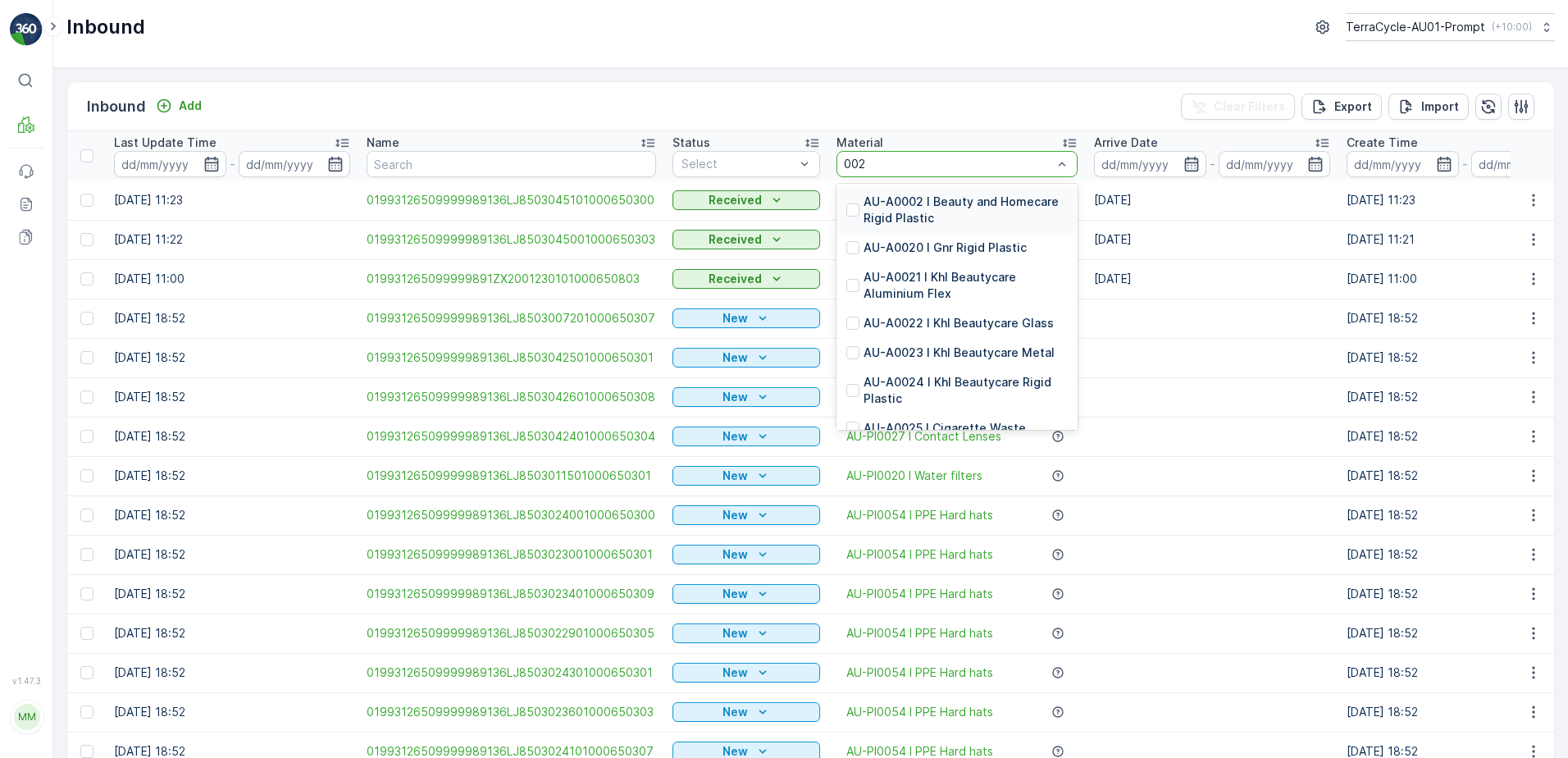
type input "0020"
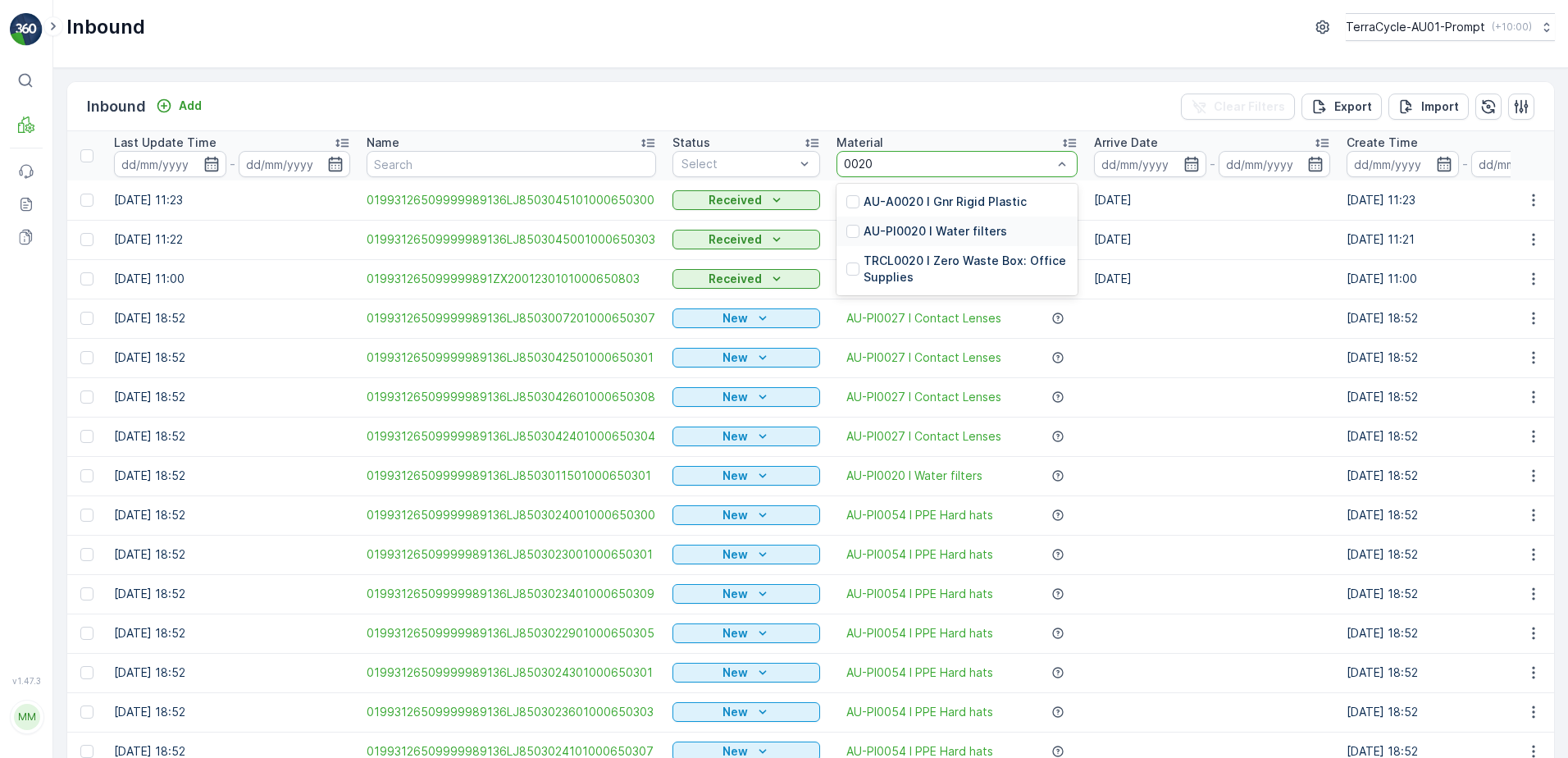
drag, startPoint x: 939, startPoint y: 231, endPoint x: 965, endPoint y: 214, distance: 31.1
click at [940, 228] on p "AU-PI0020 I Water filters" at bounding box center [935, 231] width 144 height 16
drag, startPoint x: 729, startPoint y: 163, endPoint x: 715, endPoint y: 224, distance: 62.6
click at [731, 162] on div at bounding box center [738, 164] width 117 height 13
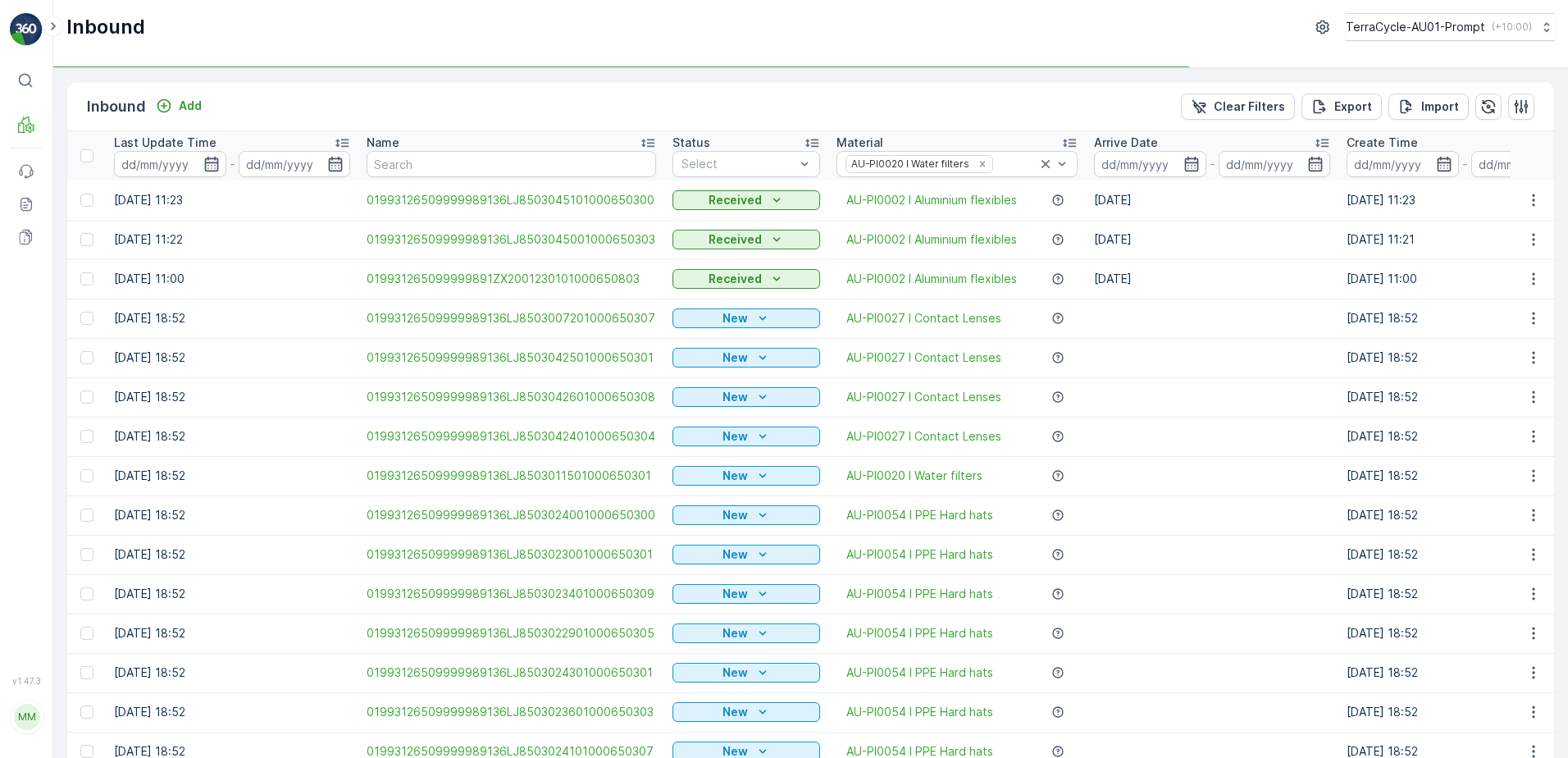
click at [715, 224] on td "Received" at bounding box center [746, 239] width 164 height 39
click at [746, 163] on div at bounding box center [738, 164] width 117 height 13
click at [725, 229] on span "Scanned" at bounding box center [706, 226] width 48 height 13
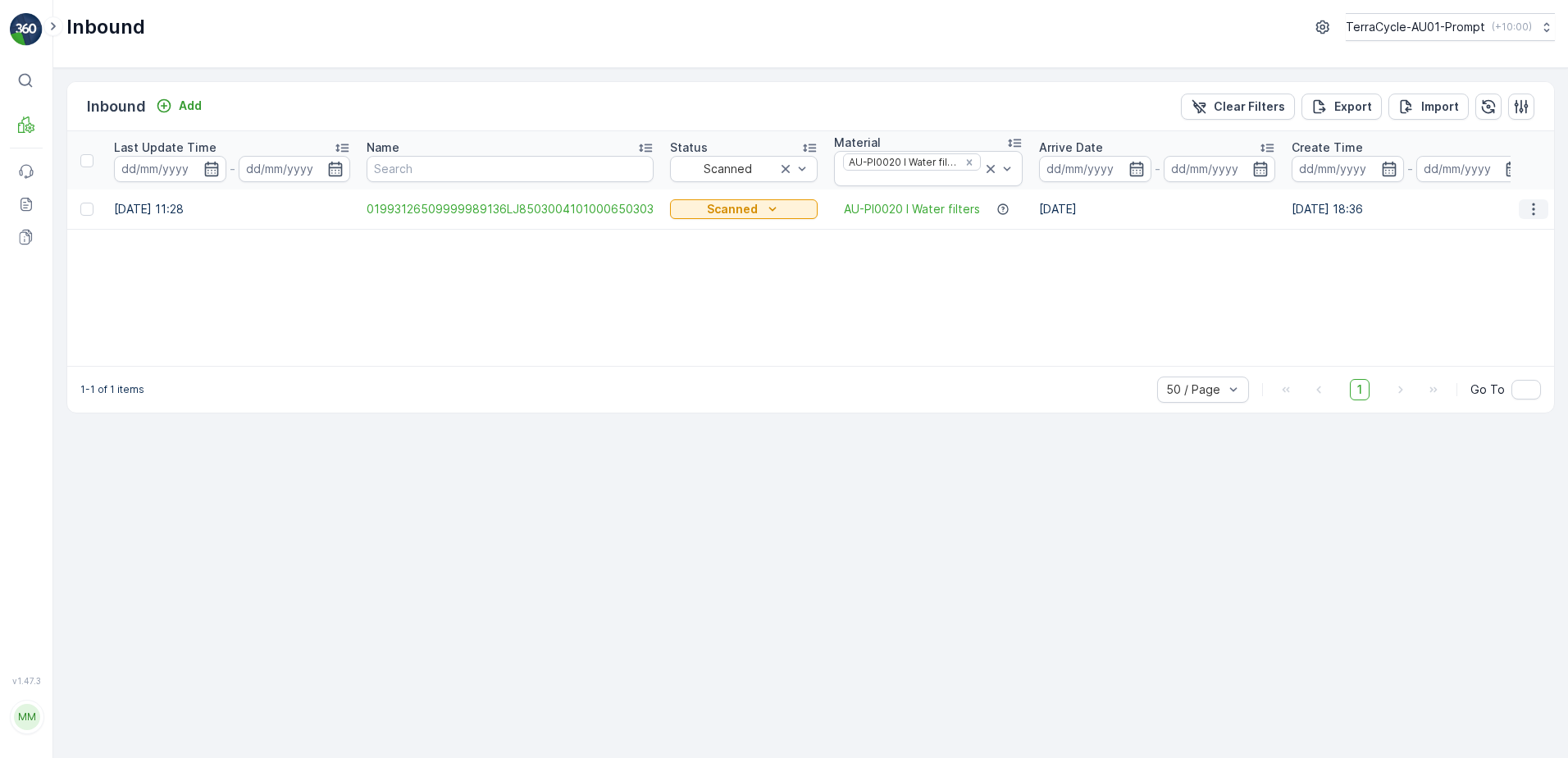
click at [1532, 199] on button "button" at bounding box center [1533, 209] width 30 height 19
click at [1490, 303] on span "Print QR" at bounding box center [1482, 302] width 45 height 16
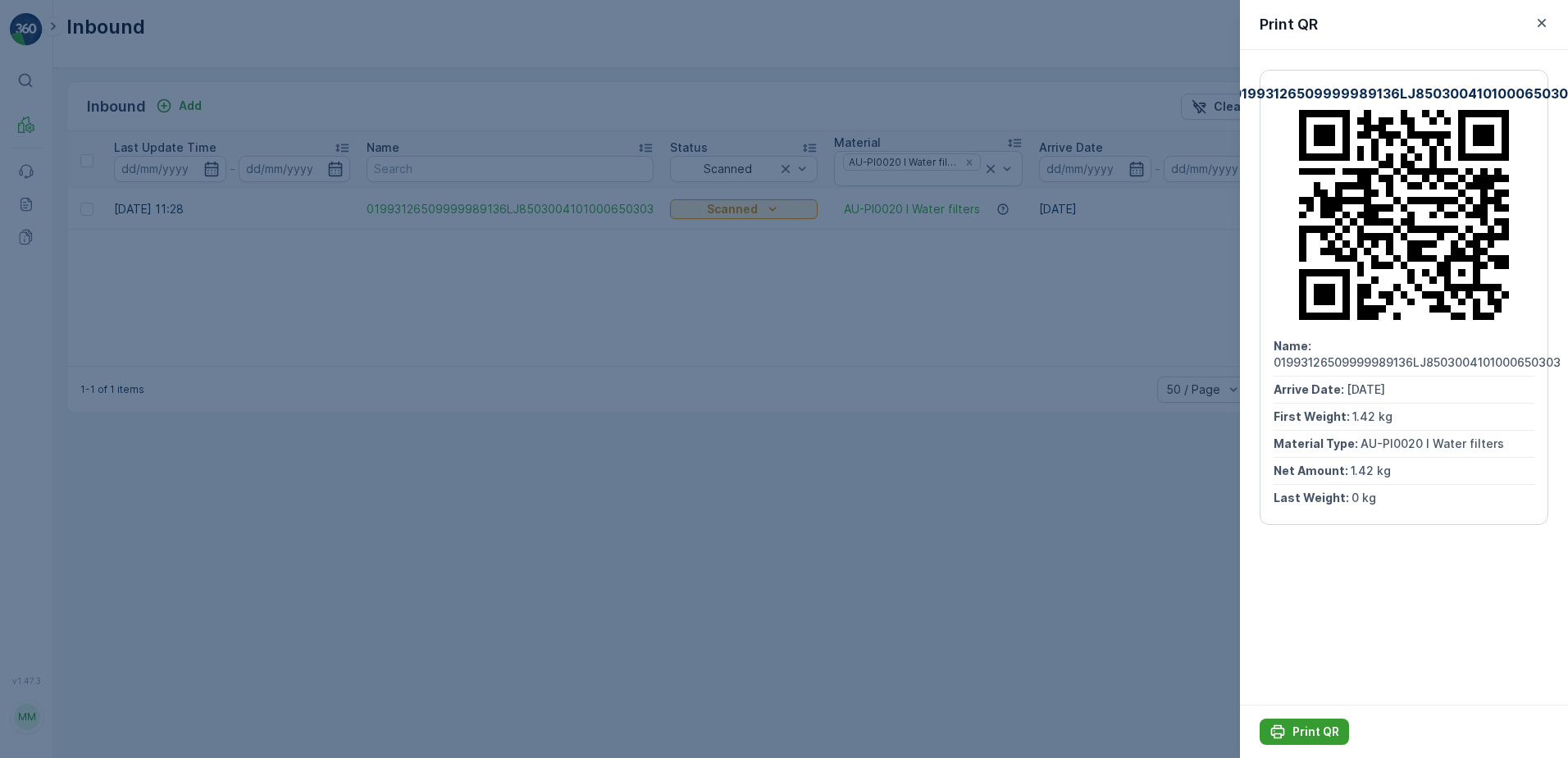
click at [1315, 721] on button "Print QR" at bounding box center [1304, 731] width 90 height 26
click at [1544, 24] on icon "button" at bounding box center [1542, 23] width 9 height 9
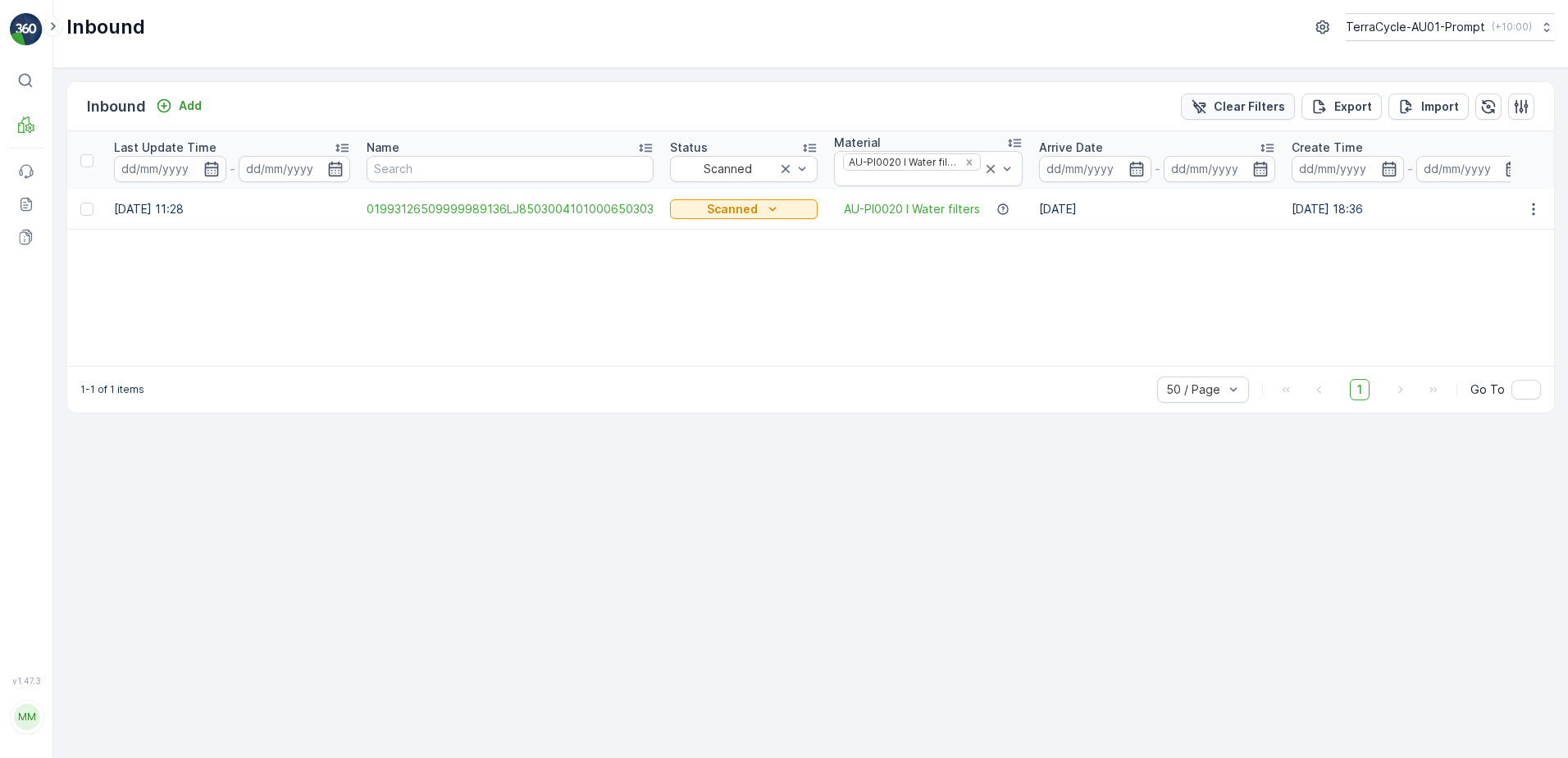
click at [1271, 110] on p "Clear Filters" at bounding box center [1250, 106] width 71 height 16
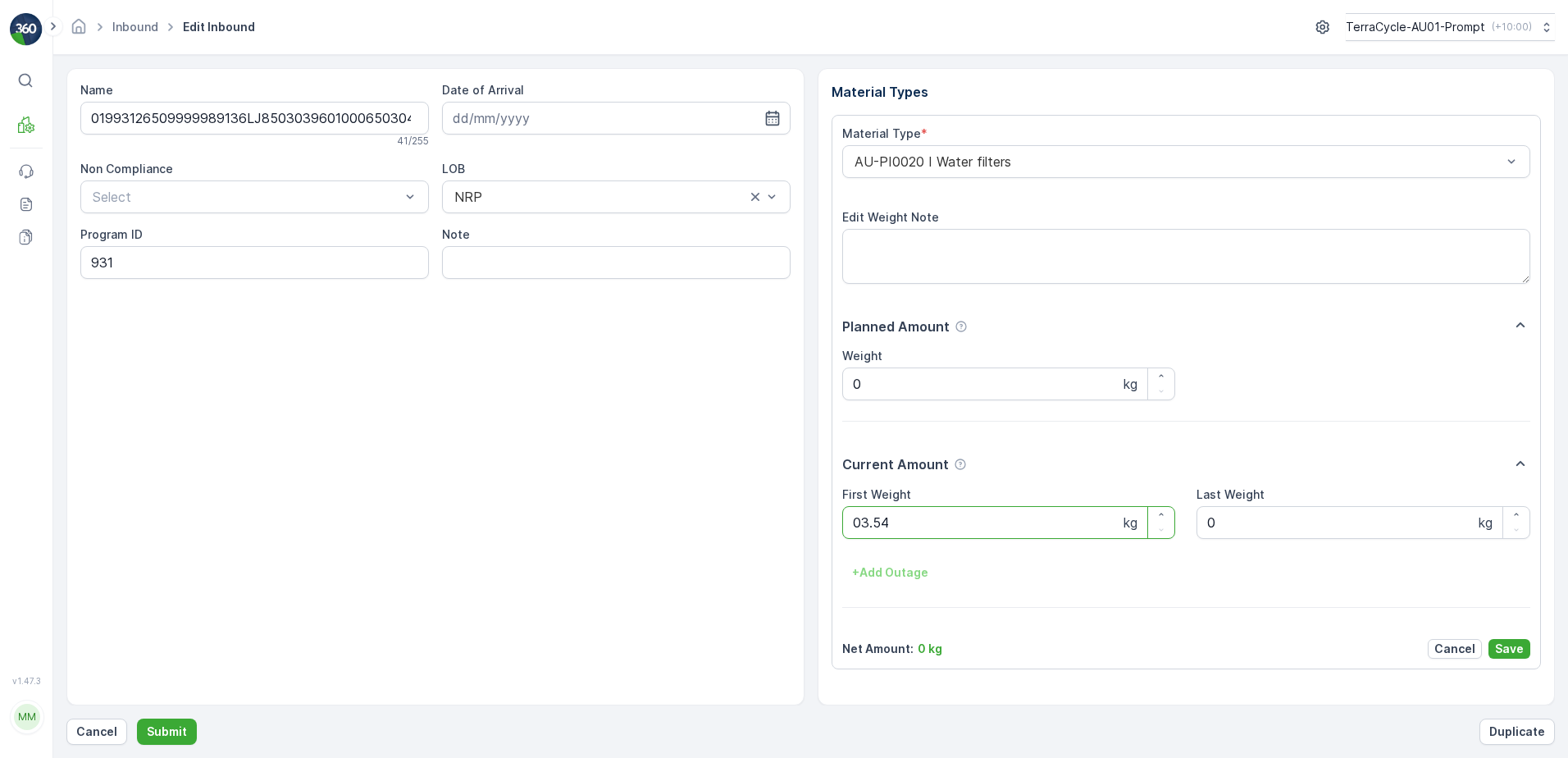
click at [137, 719] on button "Submit" at bounding box center [167, 731] width 60 height 26
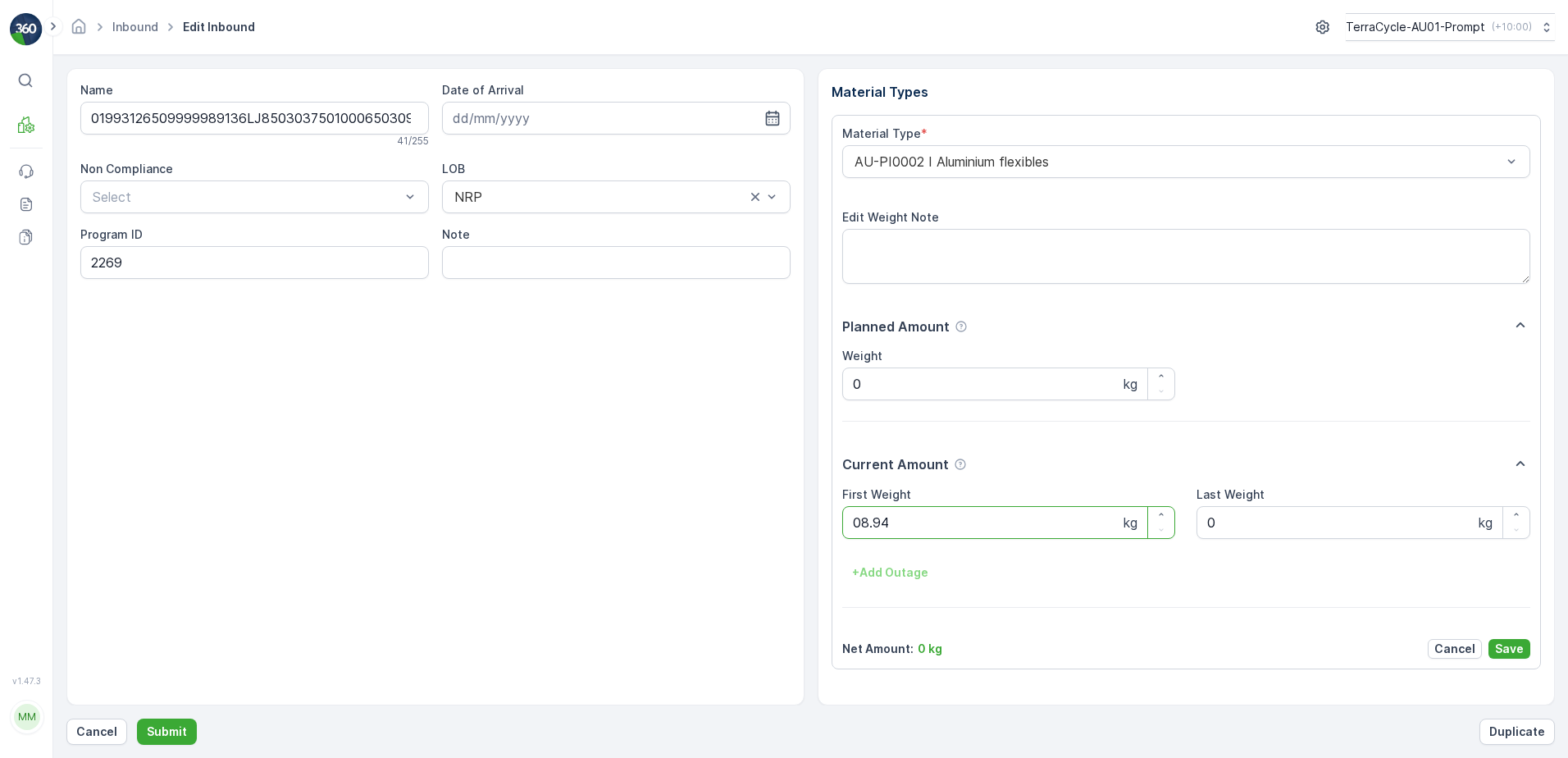
click at [137, 719] on button "Submit" at bounding box center [167, 731] width 60 height 26
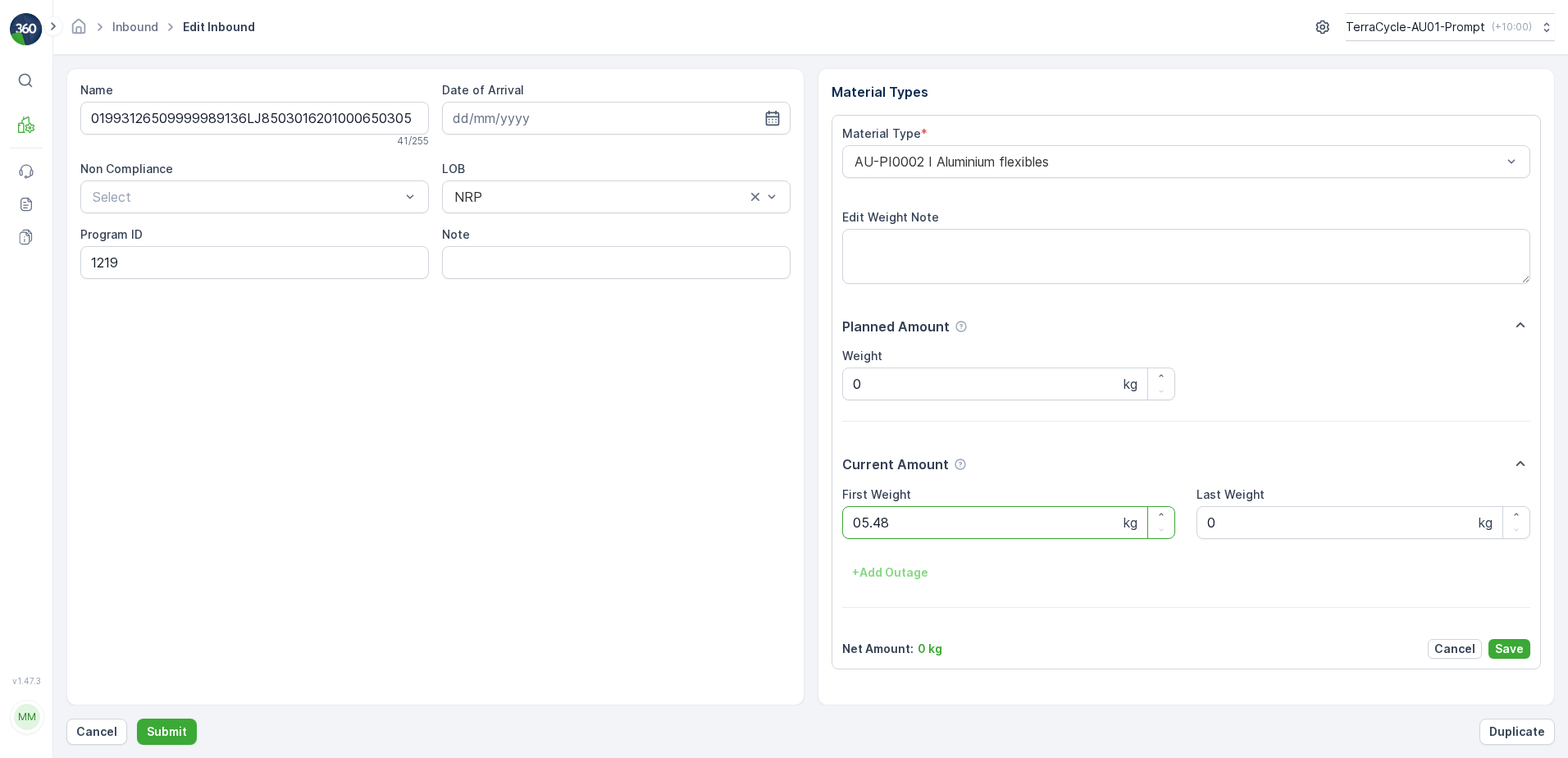
click at [137, 719] on button "Submit" at bounding box center [167, 731] width 60 height 26
